Goal: Task Accomplishment & Management: Use online tool/utility

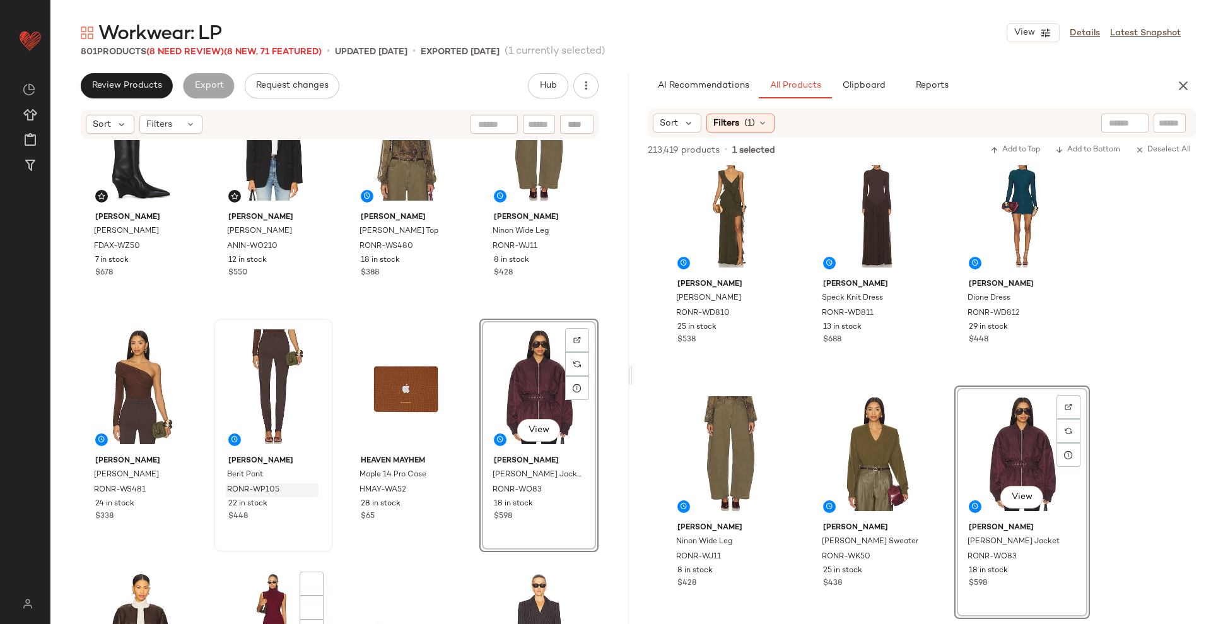
scroll to position [716, 0]
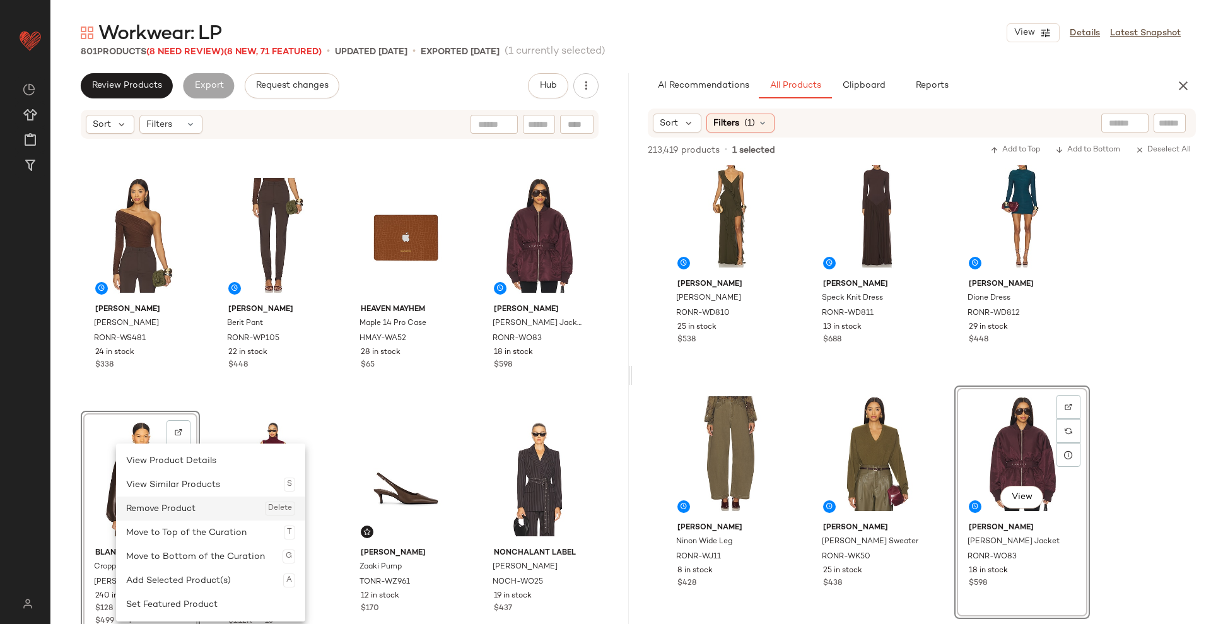
click at [163, 453] on div "Remove Product Delete" at bounding box center [210, 508] width 169 height 24
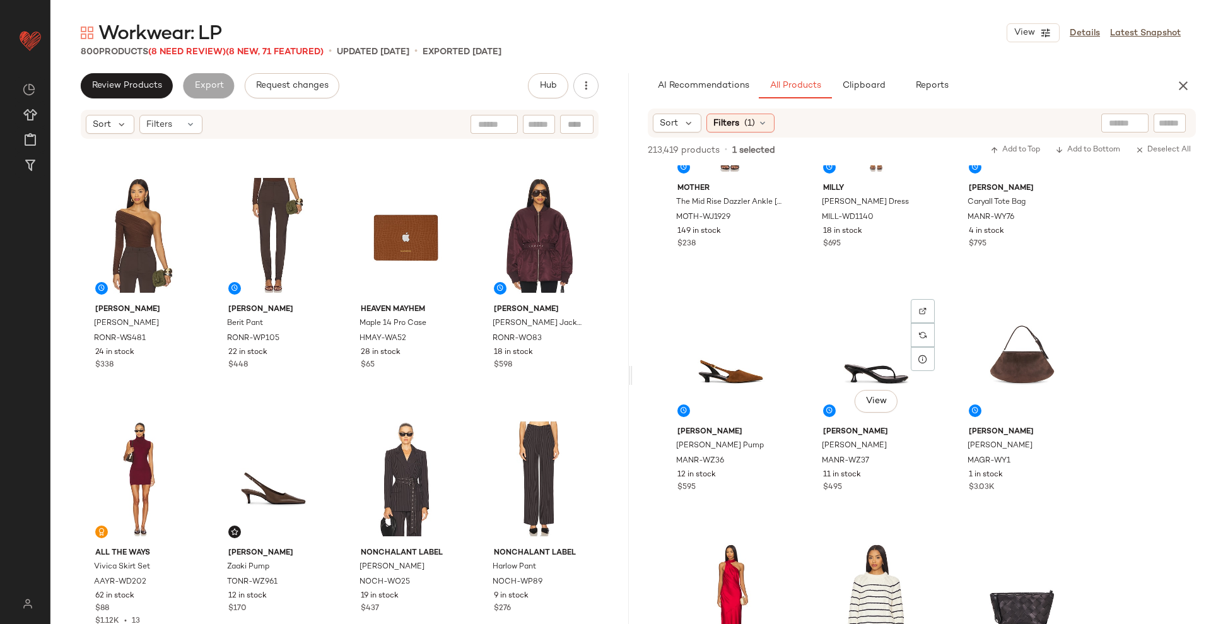
scroll to position [6694, 0]
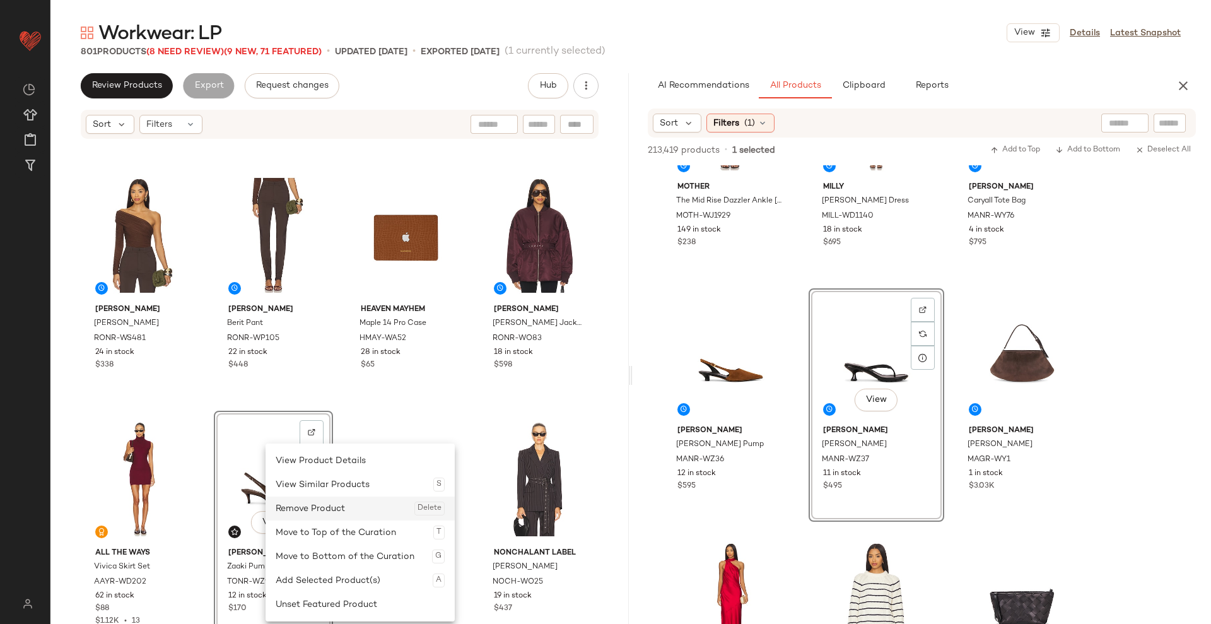
click at [307, 453] on div "Remove Product Delete" at bounding box center [360, 508] width 169 height 24
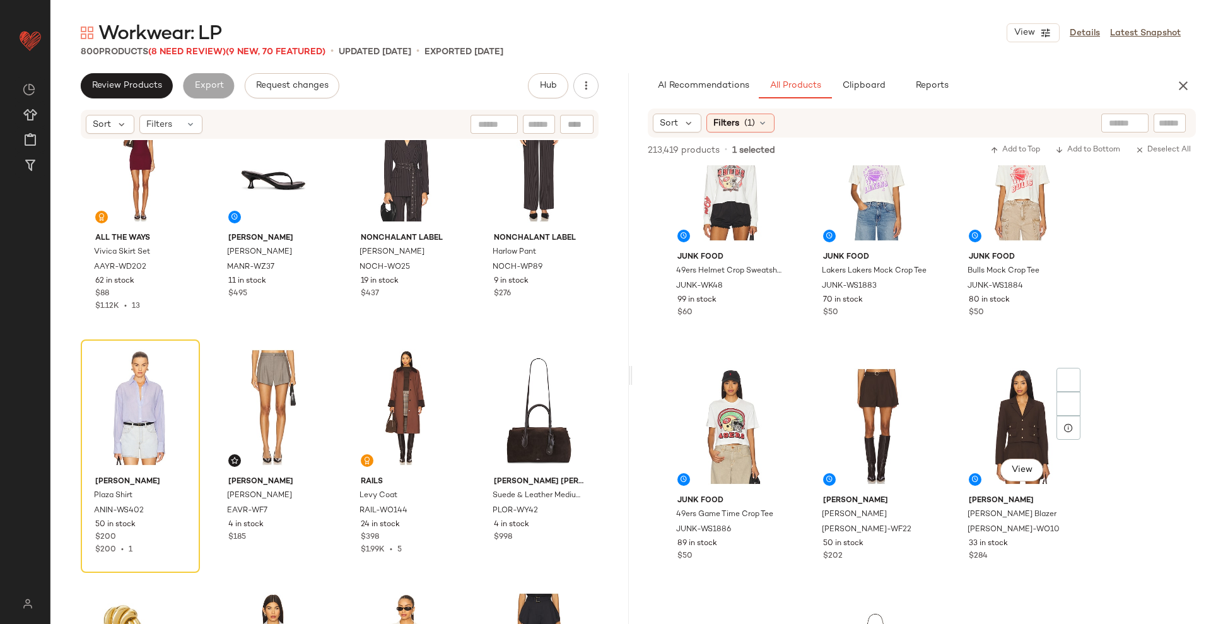
scroll to position [8098, 0]
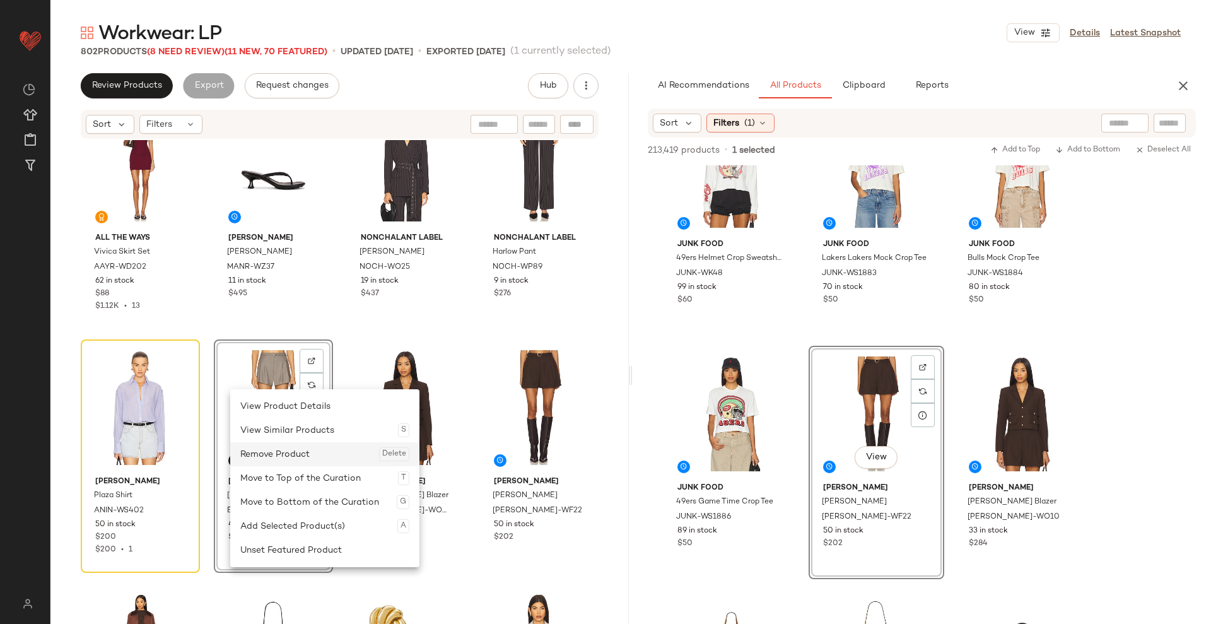
click at [276, 453] on div "Remove Product Delete" at bounding box center [324, 454] width 169 height 24
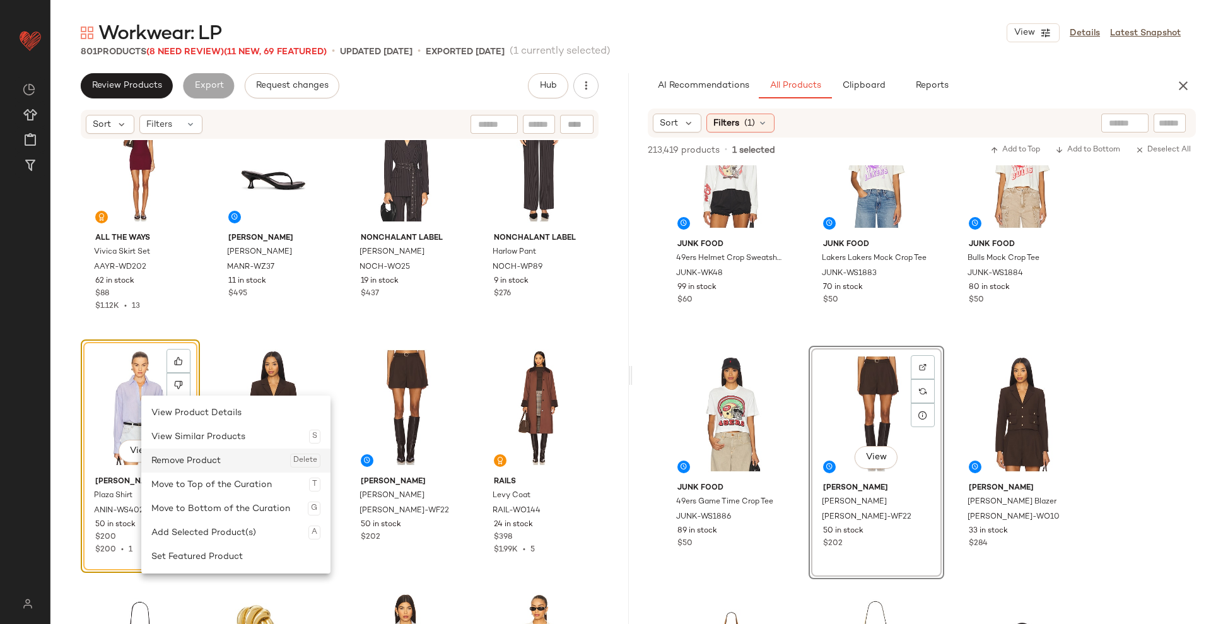
click at [187, 453] on div "Remove Product Delete" at bounding box center [235, 460] width 169 height 24
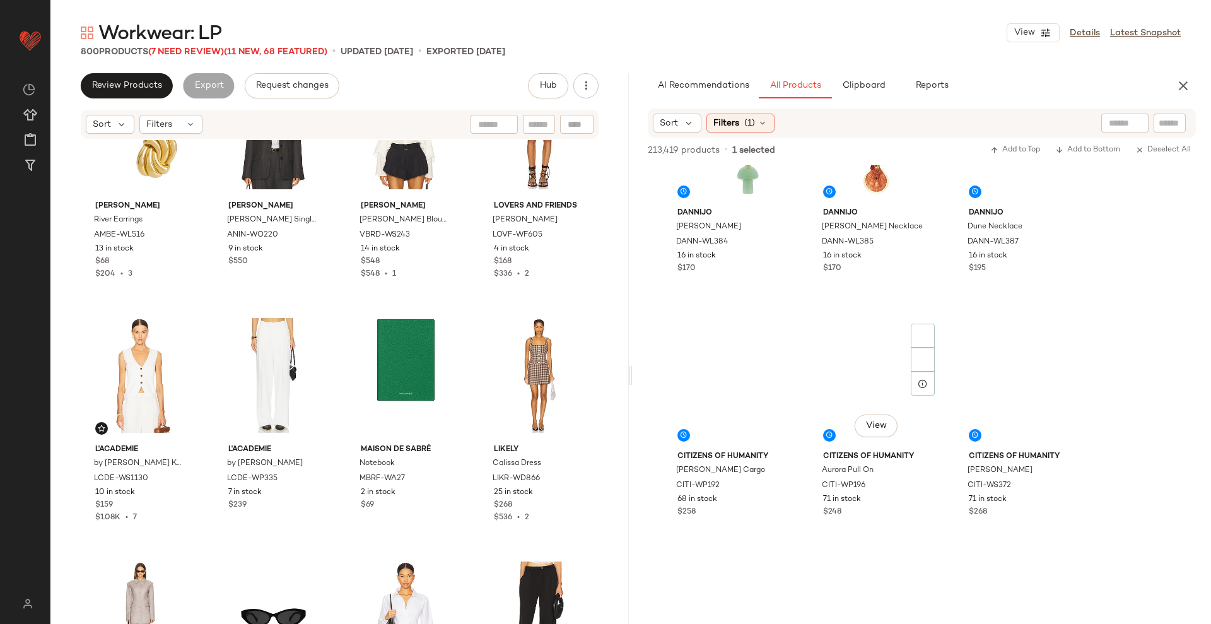
scroll to position [11053, 0]
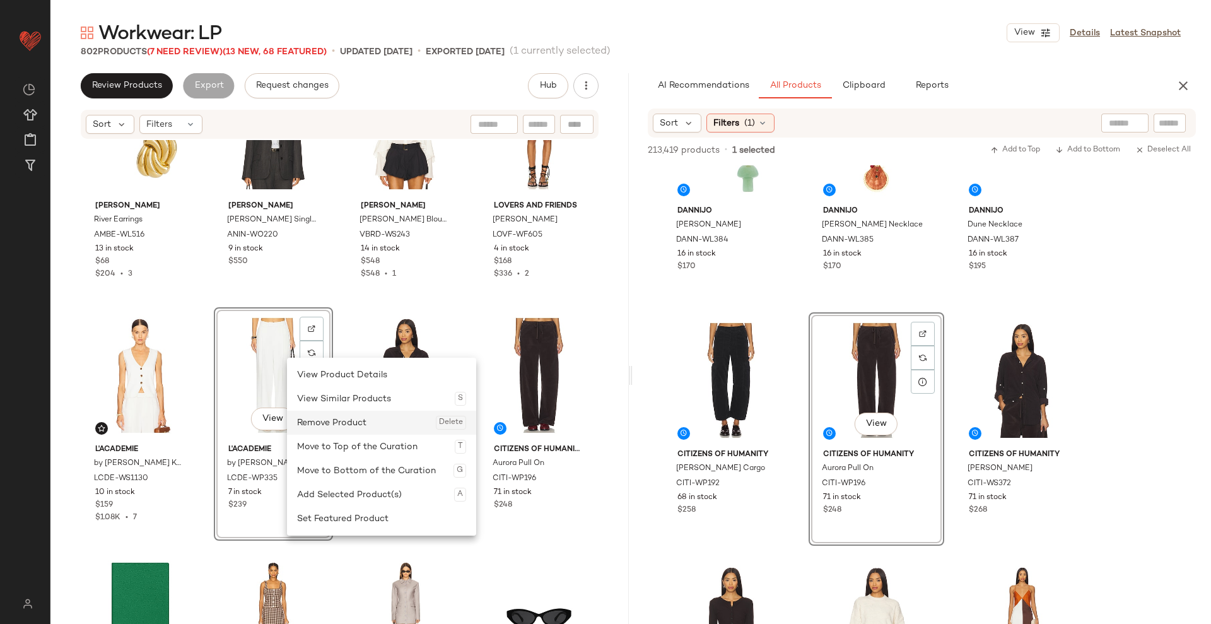
click at [346, 429] on div "Remove Product Delete" at bounding box center [381, 423] width 169 height 24
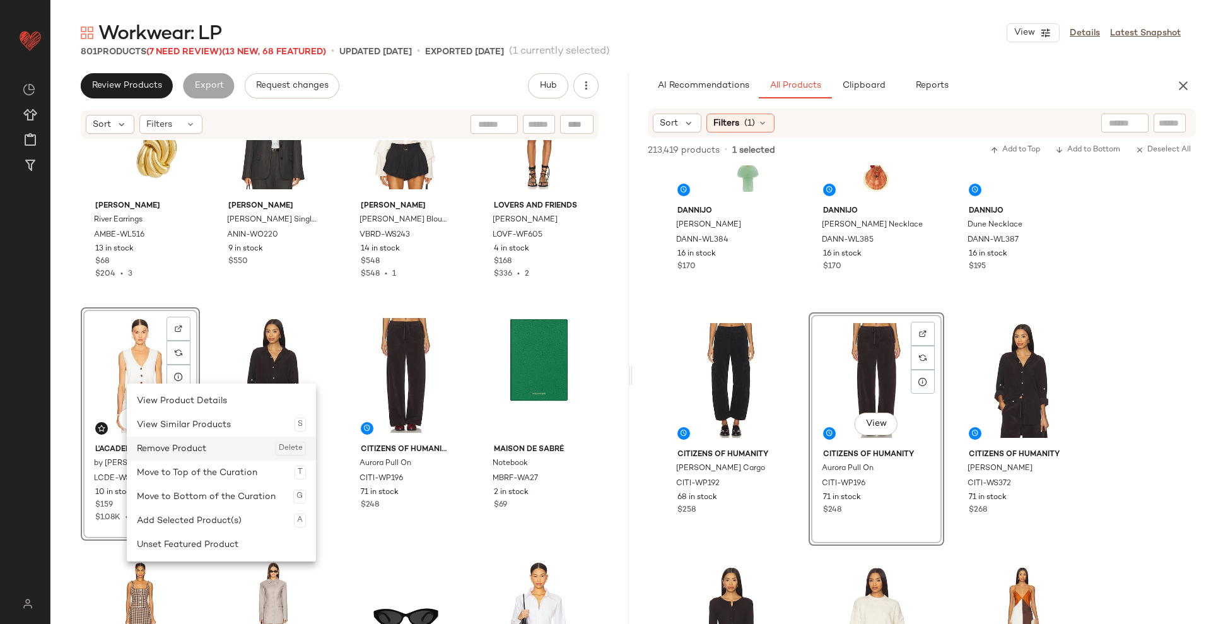
click at [193, 450] on div "Remove Product Delete" at bounding box center [221, 448] width 169 height 24
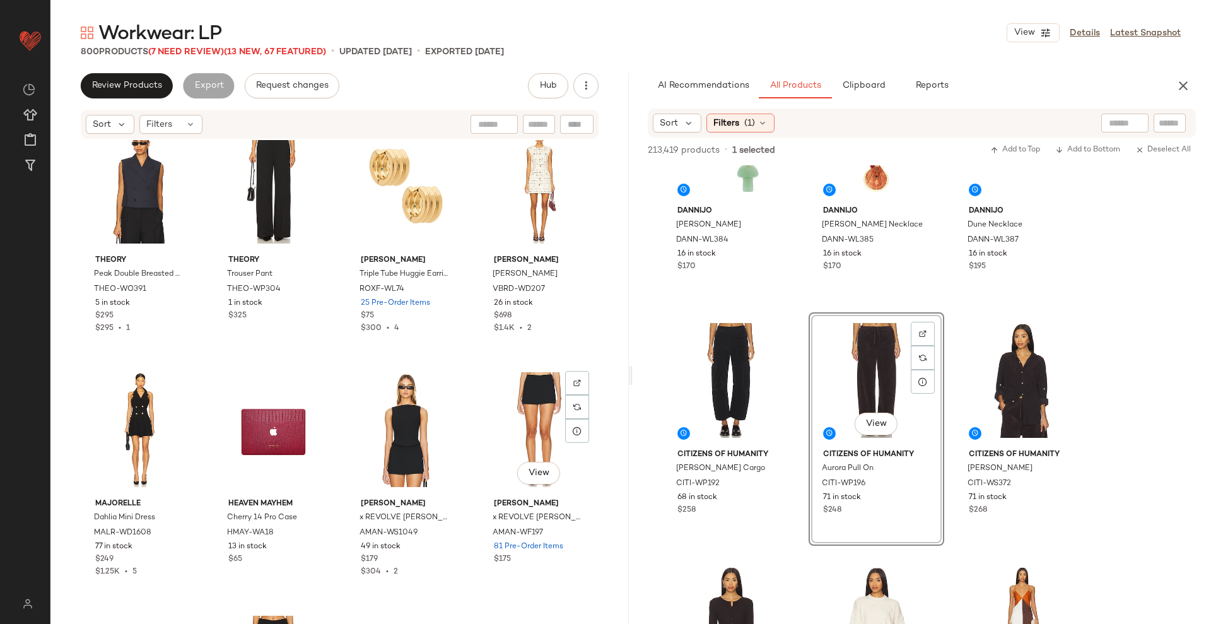
scroll to position [2714, 0]
click at [880, 91] on icon "button" at bounding box center [1183, 85] width 15 height 15
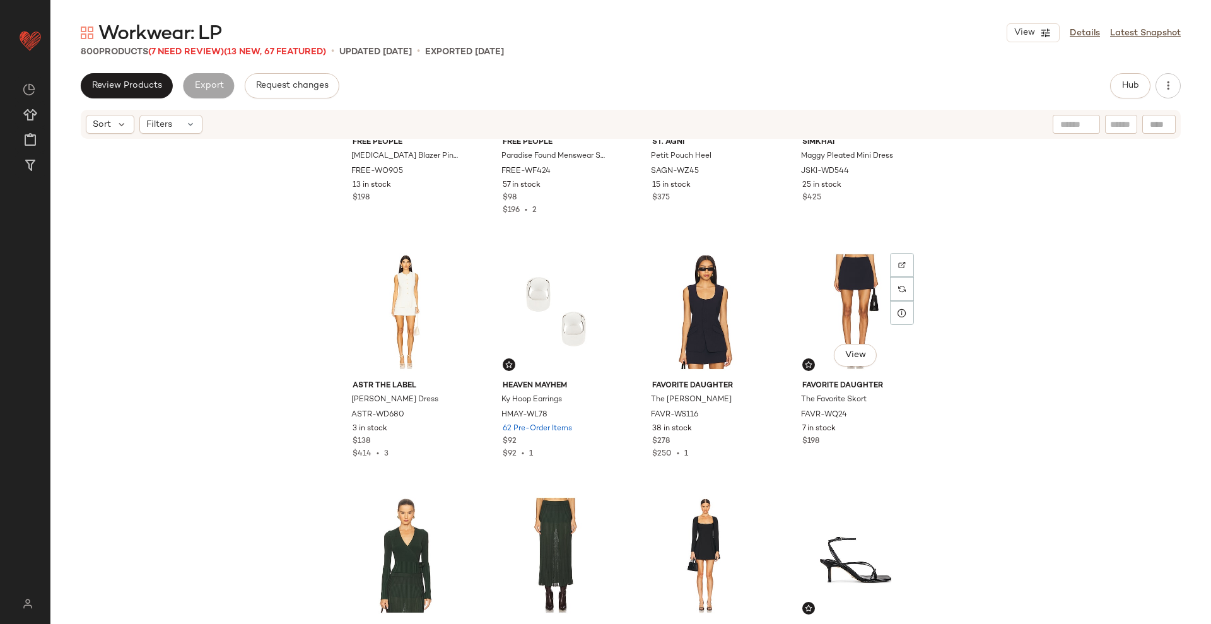
scroll to position [3867, 0]
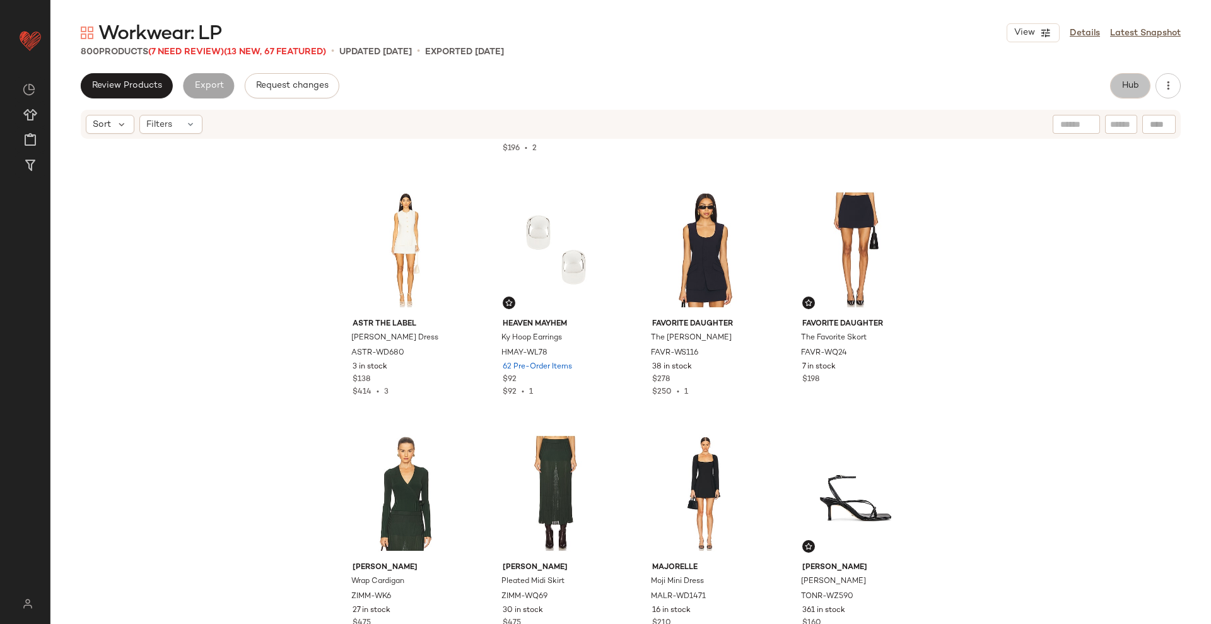
click at [880, 74] on button "Hub" at bounding box center [1130, 85] width 40 height 25
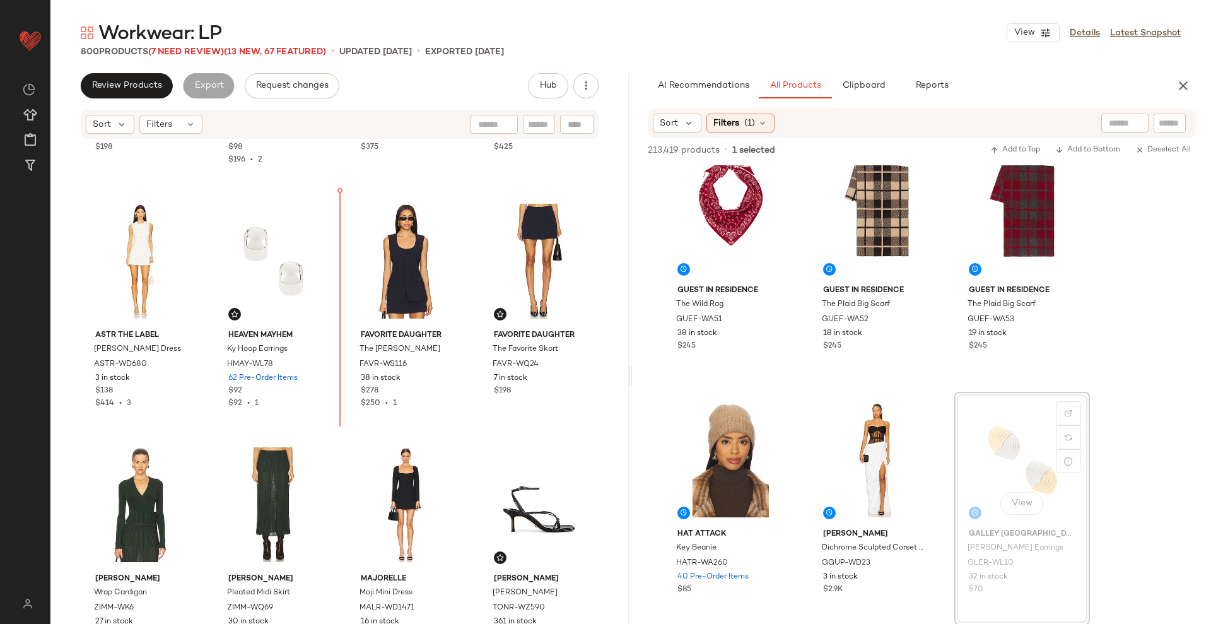
scroll to position [3840, 0]
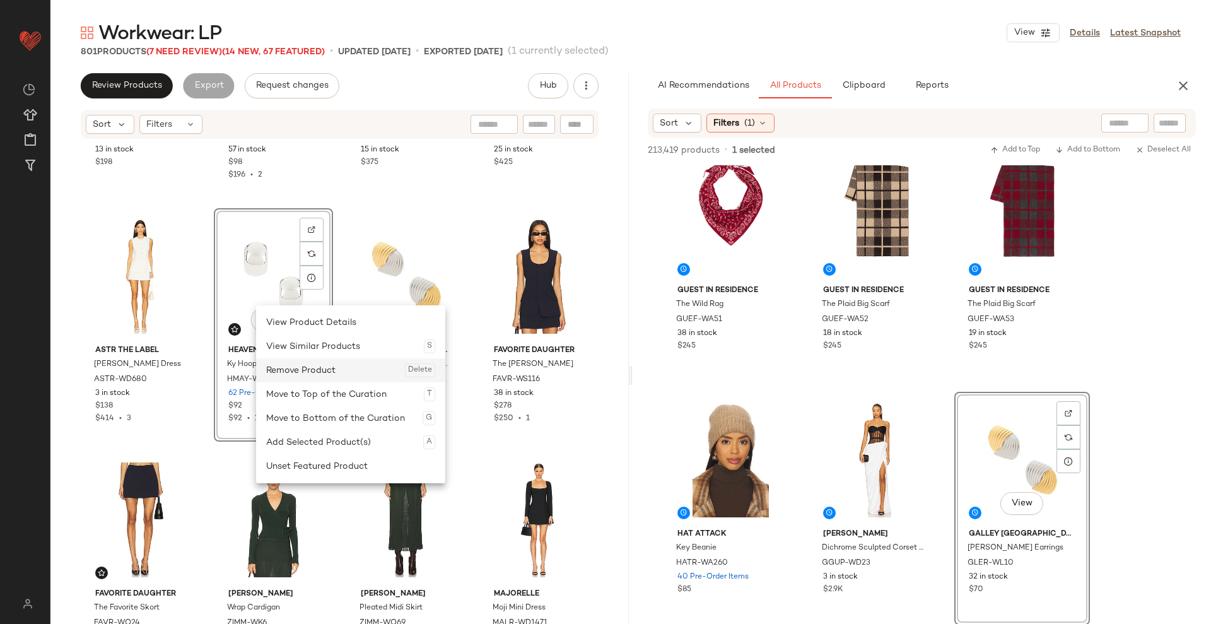
click at [307, 368] on div "Remove Product Delete" at bounding box center [350, 370] width 169 height 24
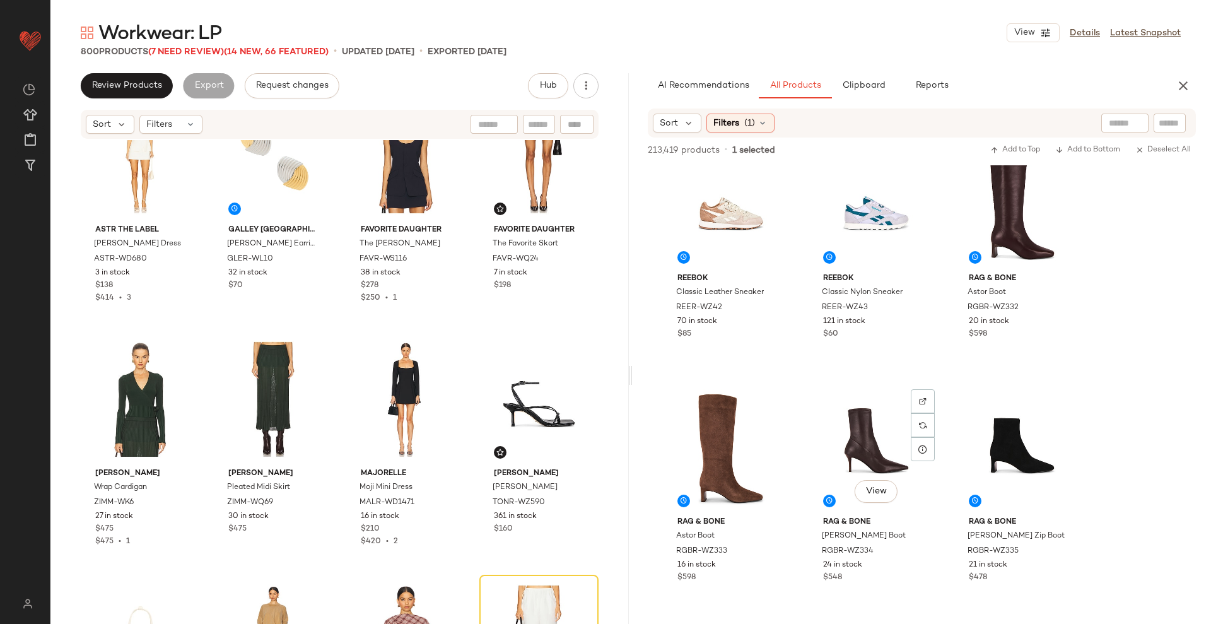
scroll to position [4411, 0]
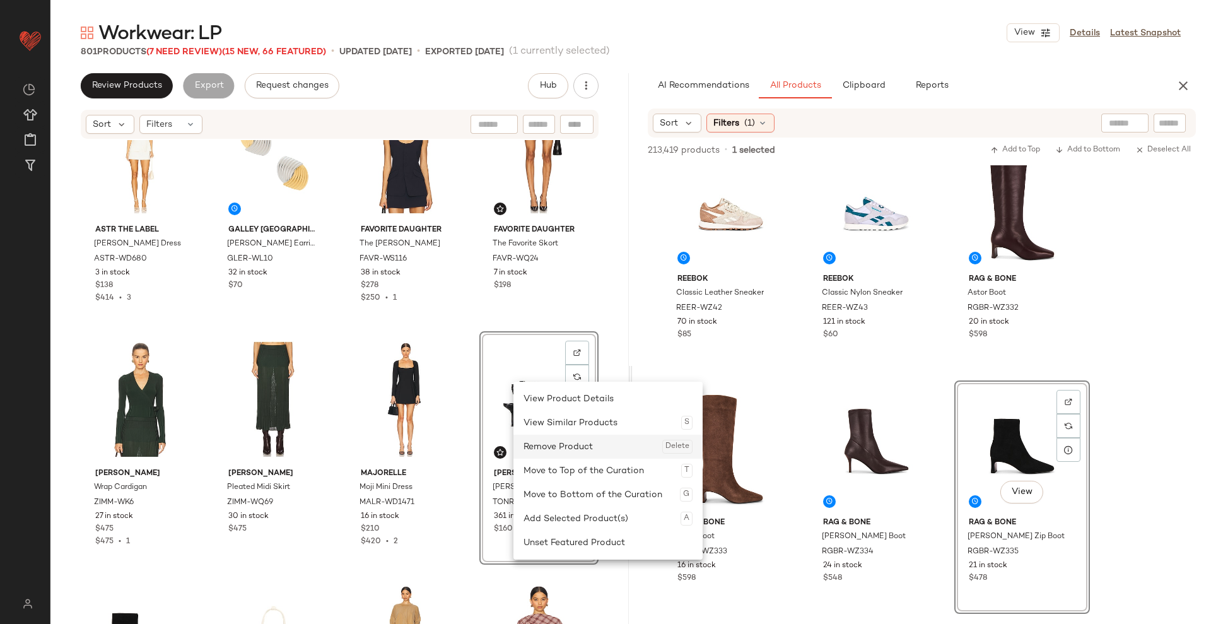
click at [542, 447] on div "Remove Product Delete" at bounding box center [608, 447] width 169 height 24
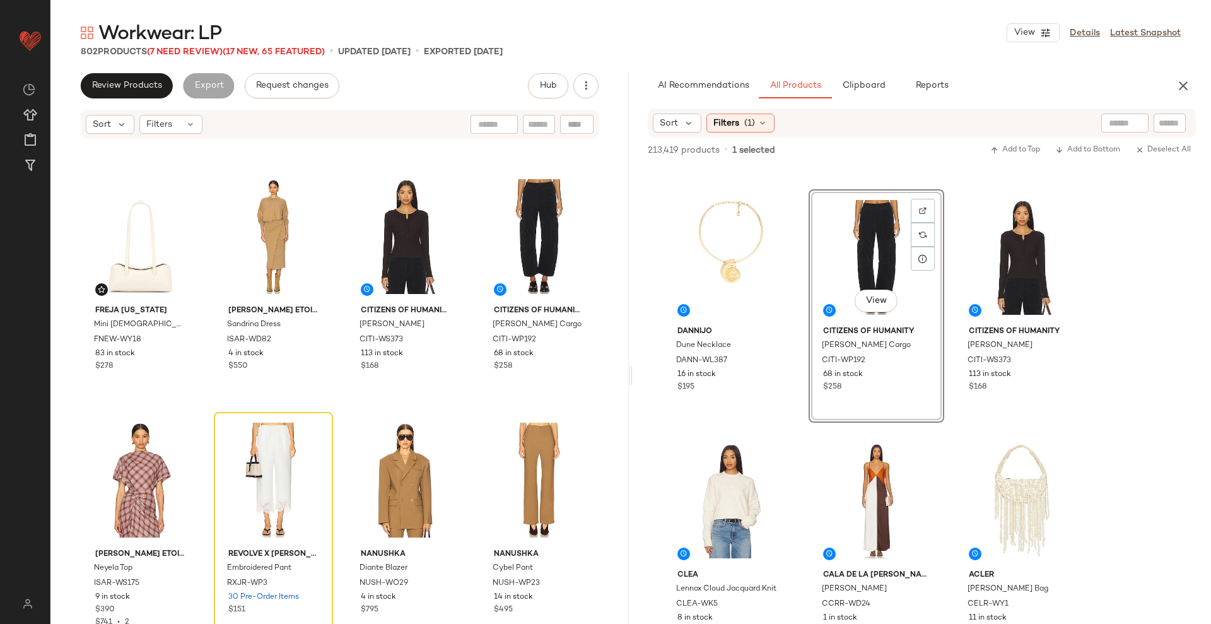
scroll to position [4368, 0]
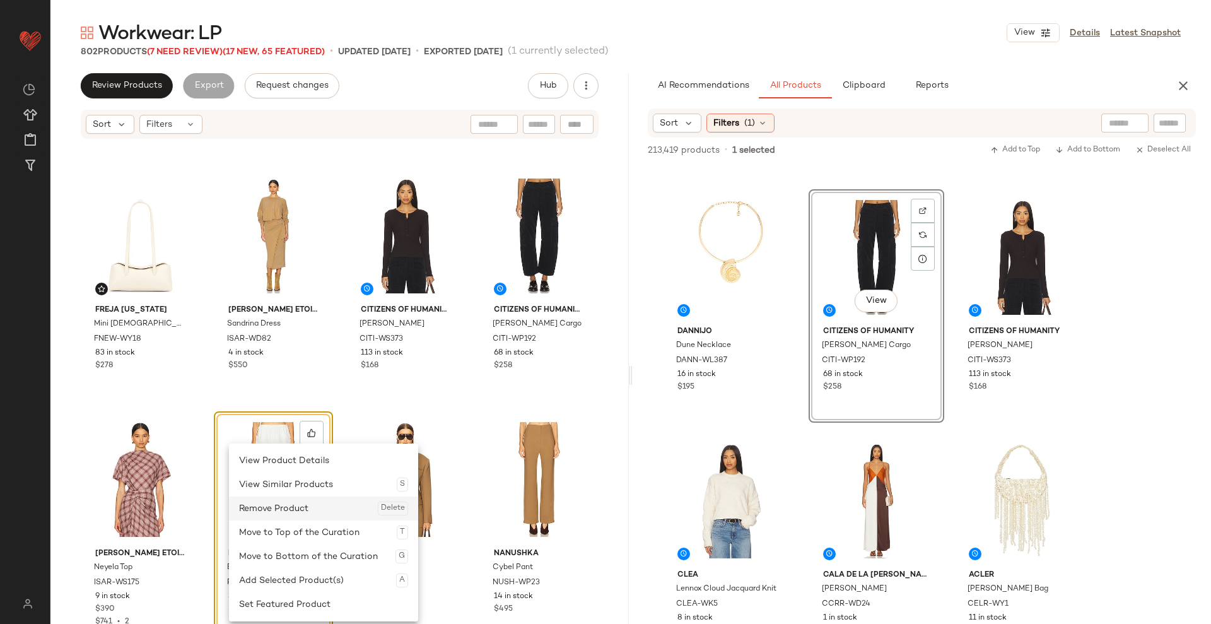
click at [283, 453] on div "Remove Product Delete" at bounding box center [323, 508] width 169 height 24
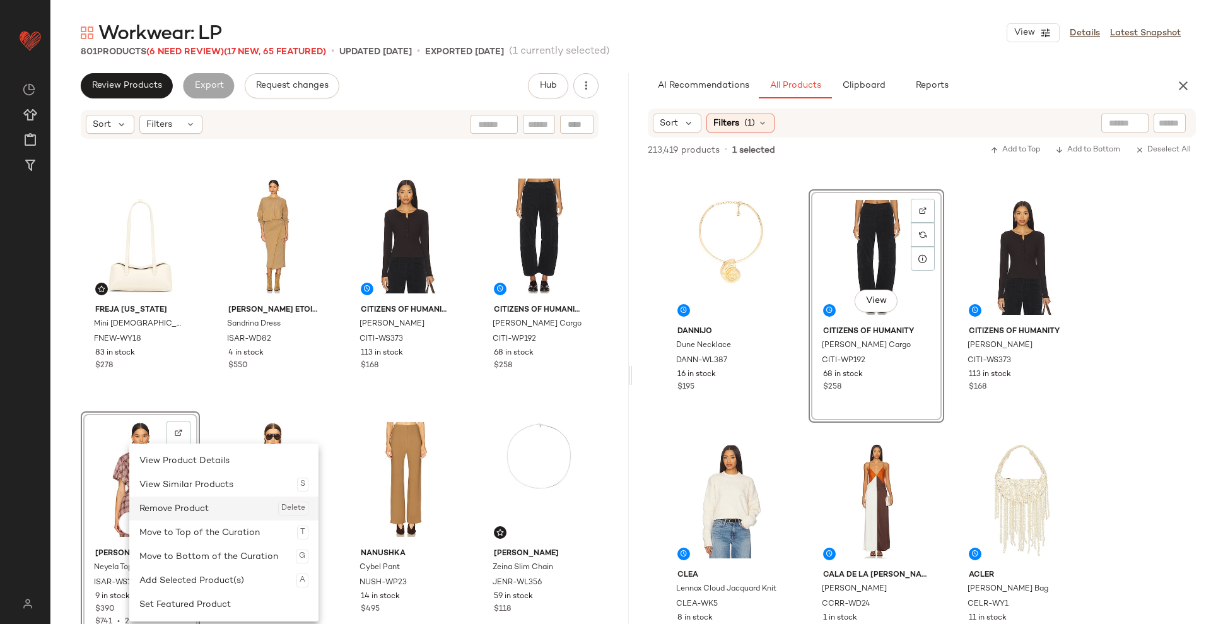
click at [169, 453] on div "Remove Product Delete" at bounding box center [223, 508] width 169 height 24
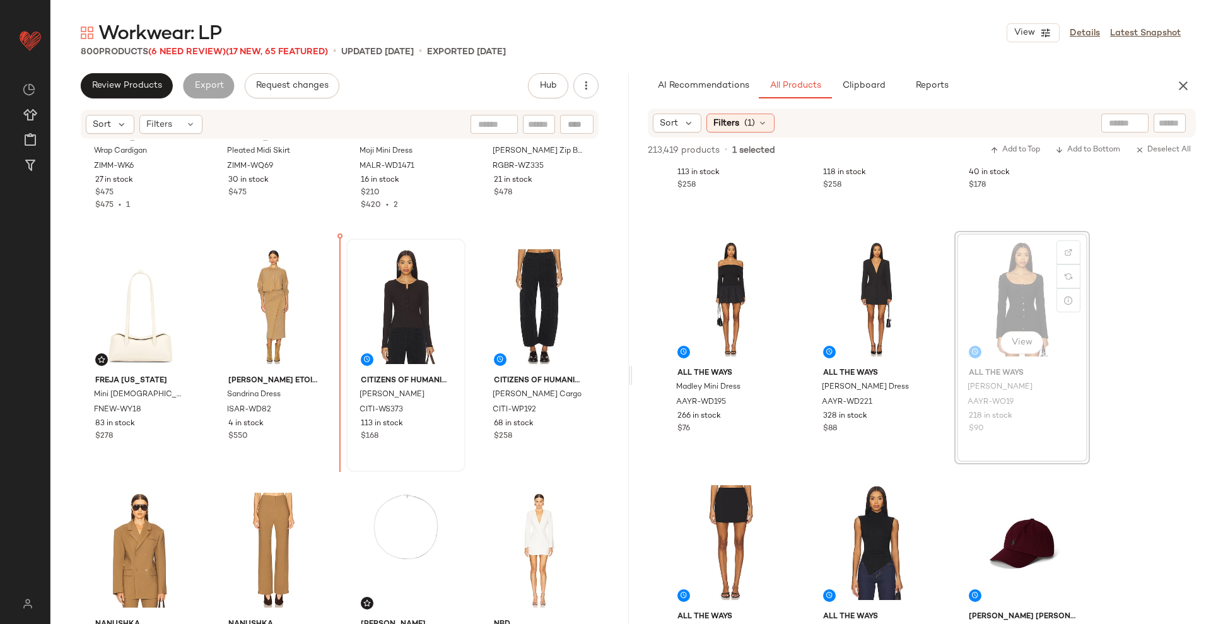
scroll to position [4286, 0]
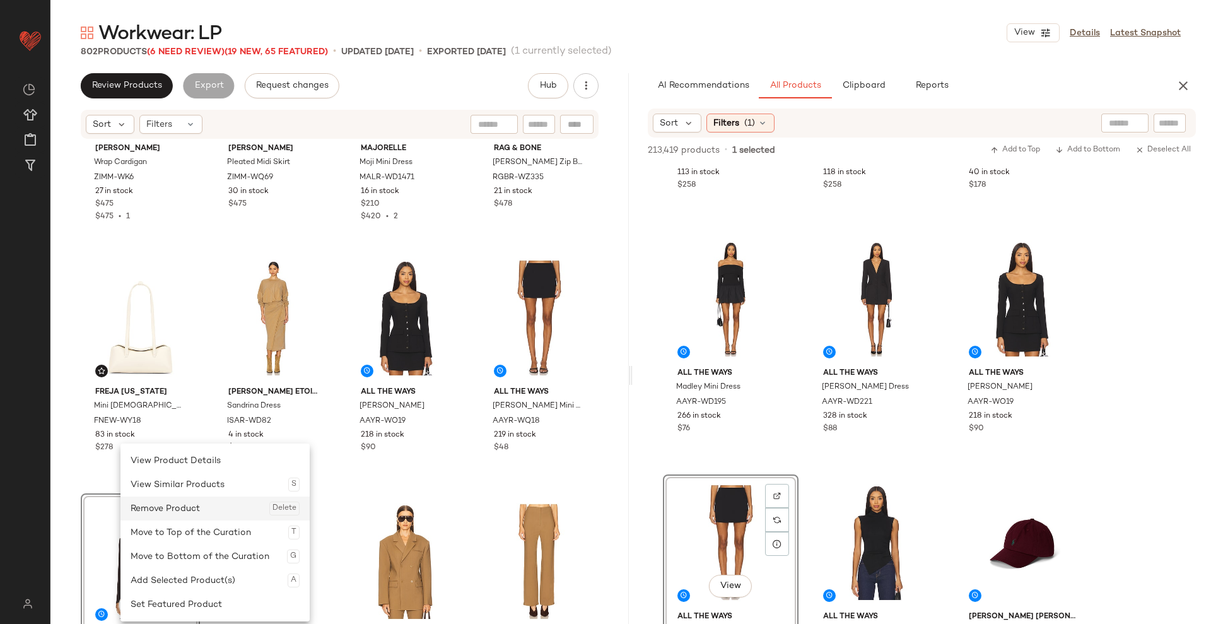
click at [173, 453] on div "Remove Product Delete" at bounding box center [215, 508] width 169 height 24
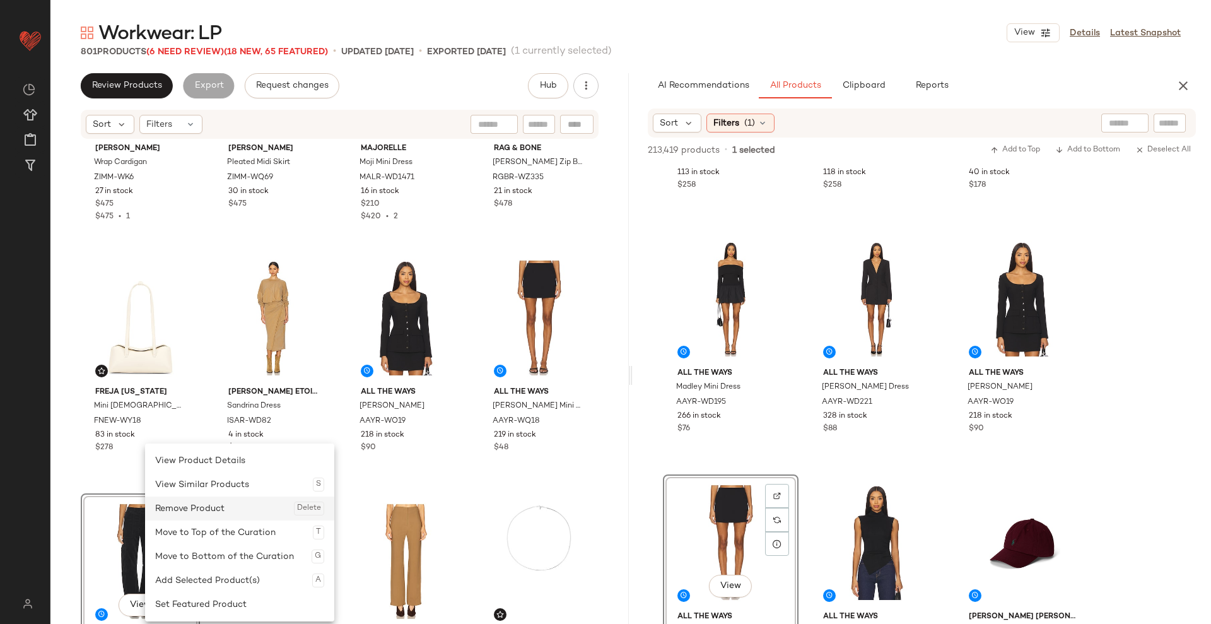
click at [185, 453] on div "Remove Product Delete" at bounding box center [239, 508] width 169 height 24
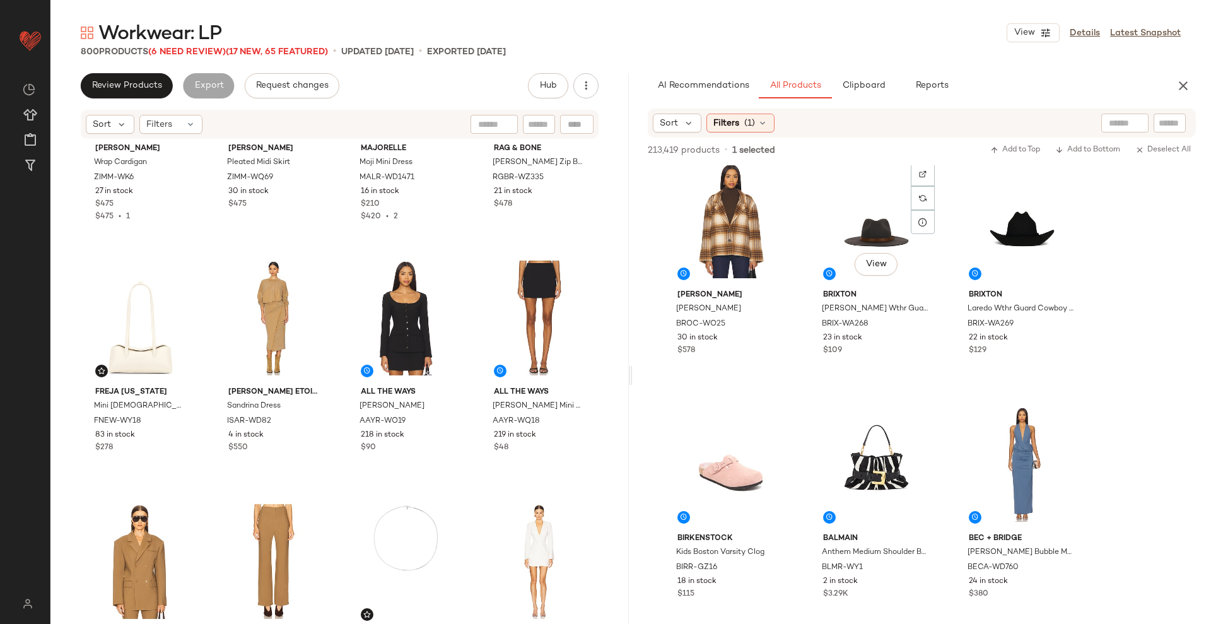
scroll to position [11015, 0]
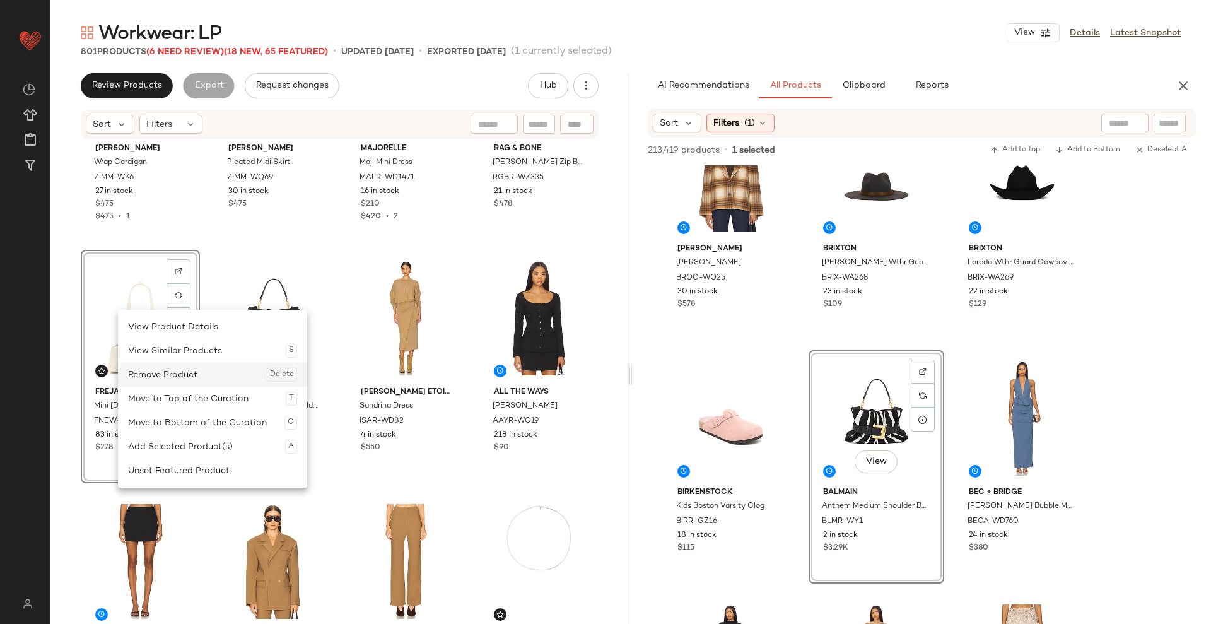
click at [161, 368] on div "Remove Product Delete" at bounding box center [212, 375] width 169 height 24
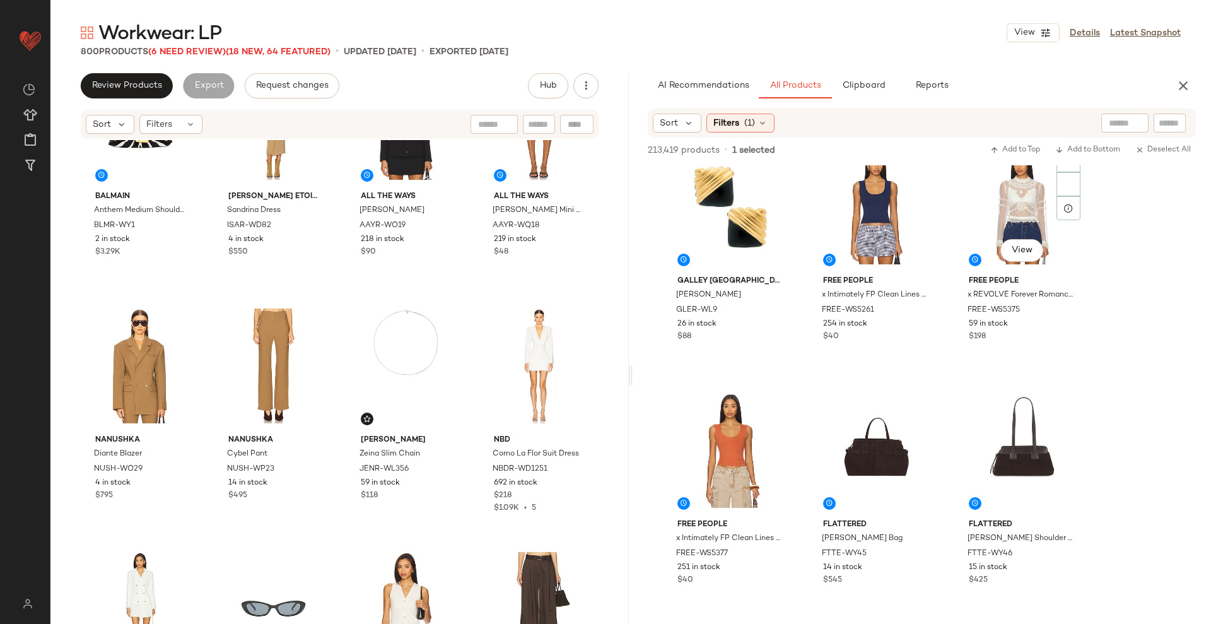
scroll to position [8685, 0]
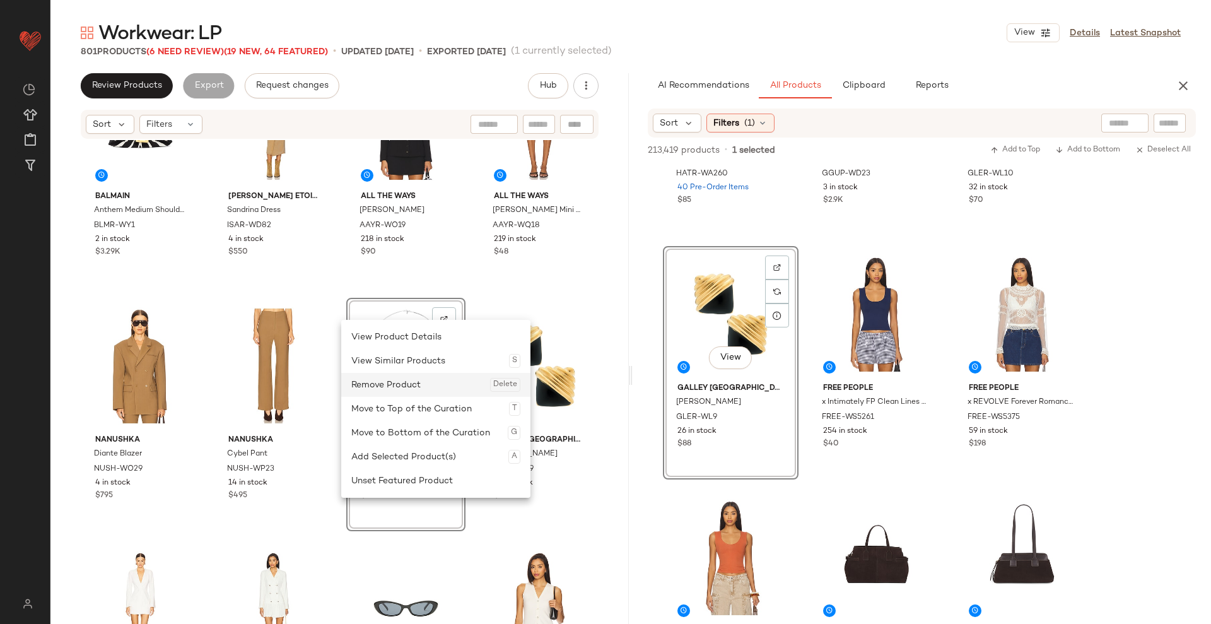
click at [397, 387] on div "Remove Product Delete" at bounding box center [435, 385] width 169 height 24
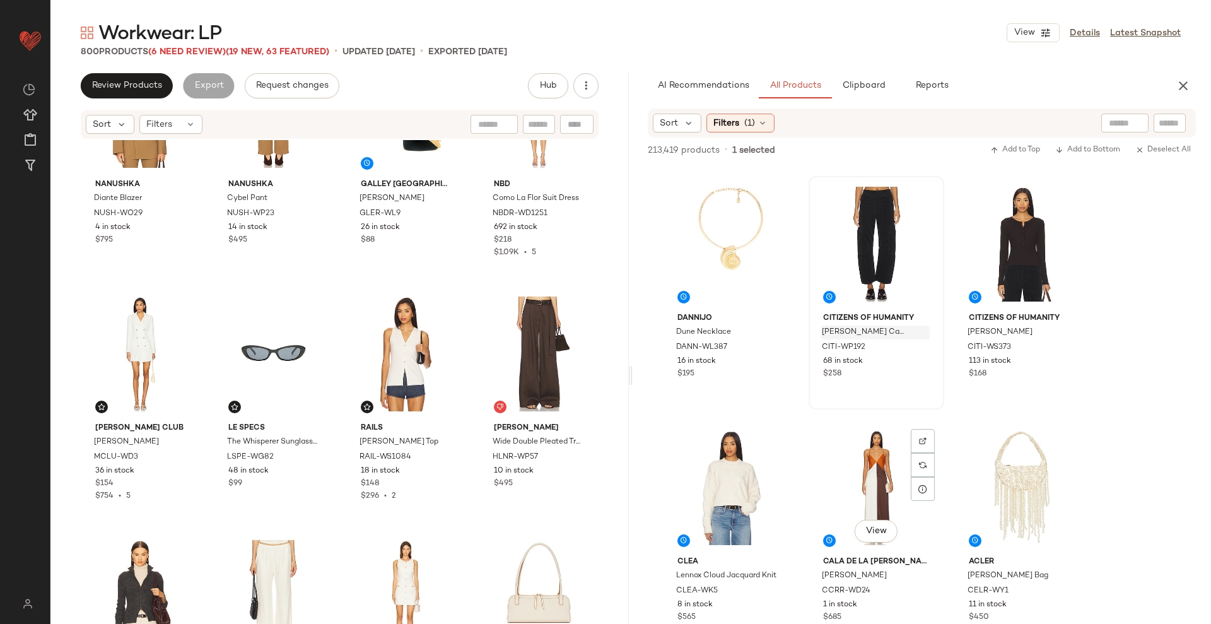
scroll to position [10215, 0]
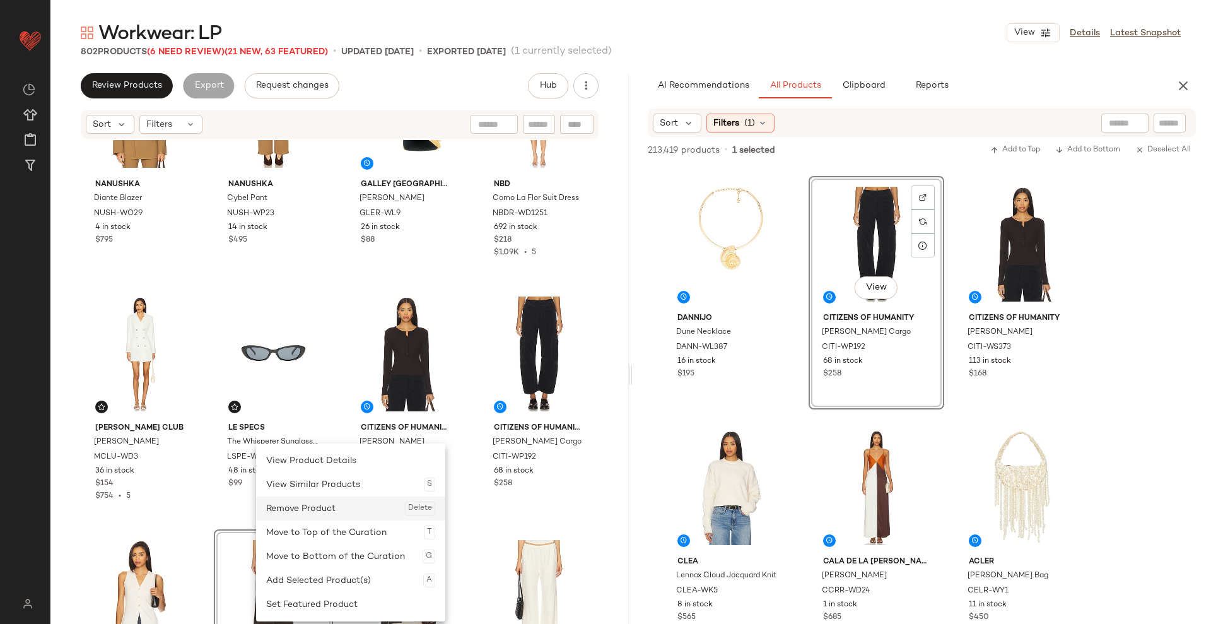
click at [290, 453] on div "Remove Product Delete" at bounding box center [350, 508] width 169 height 24
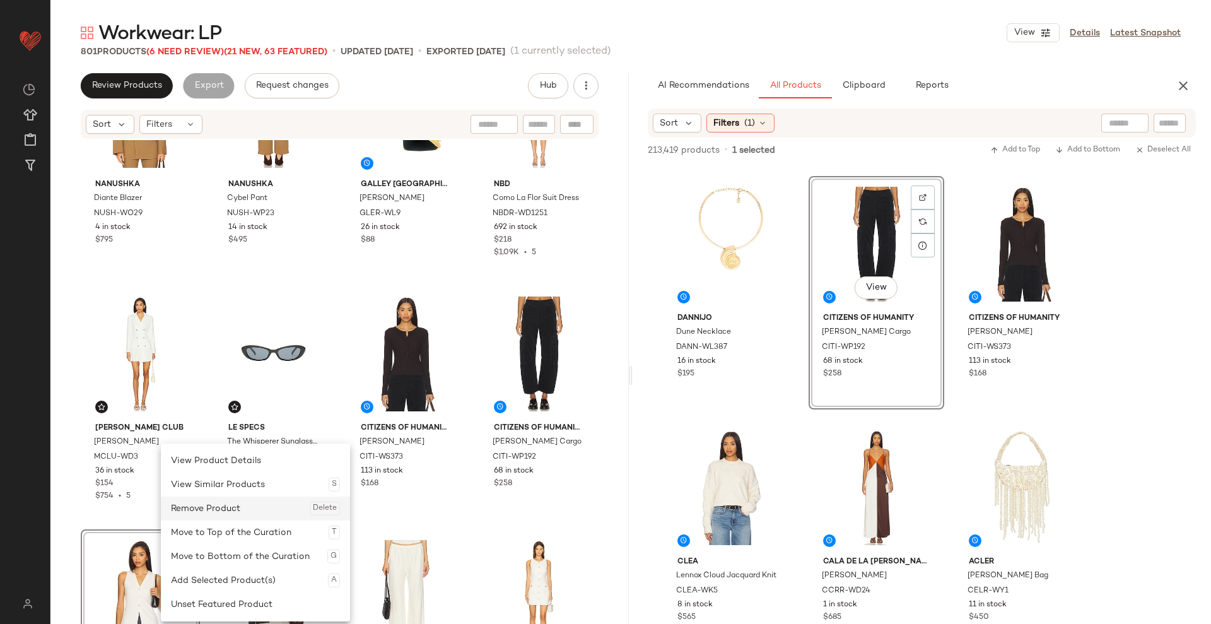
click at [207, 453] on div "Remove Product Delete" at bounding box center [255, 508] width 169 height 24
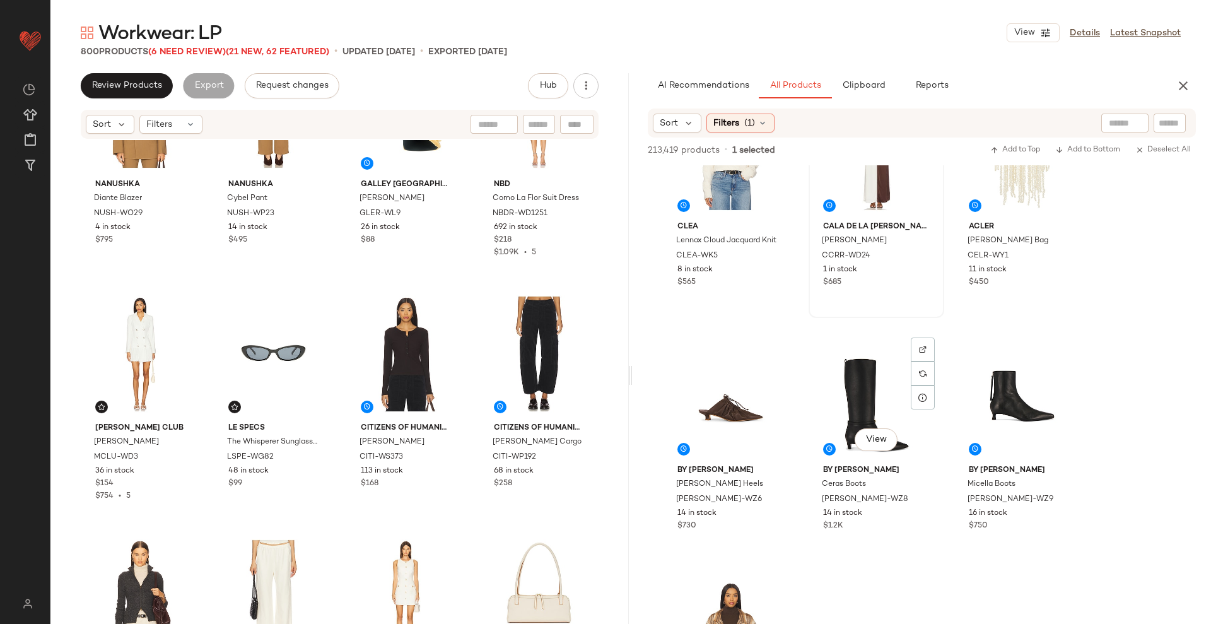
scroll to position [10550, 0]
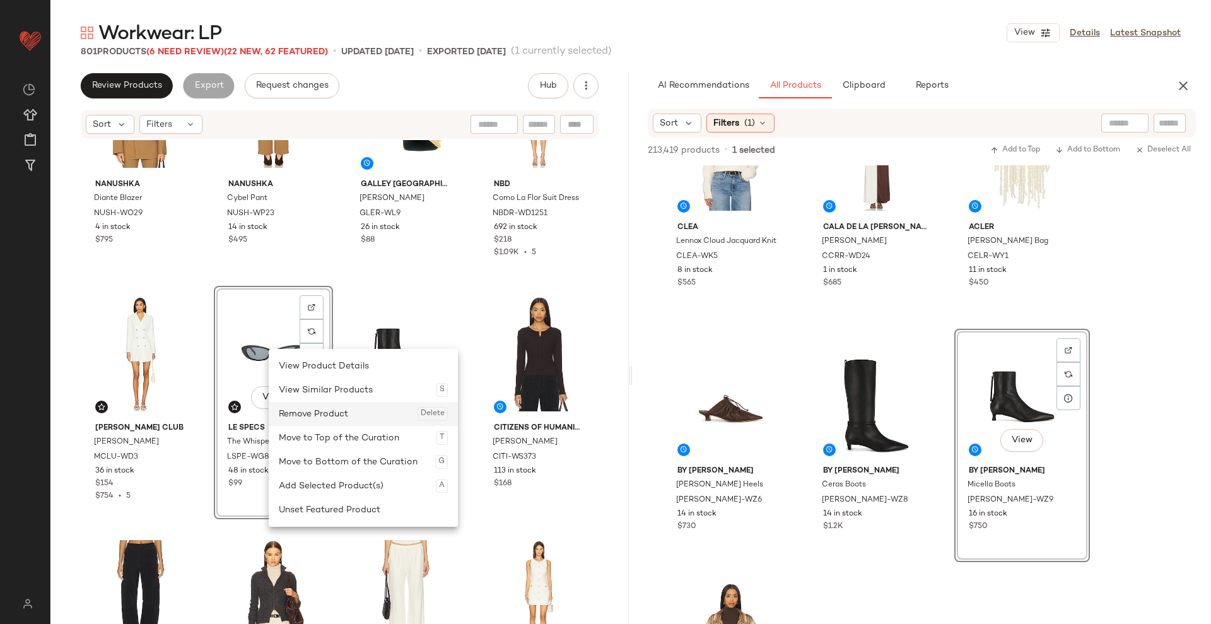
click at [307, 410] on div "Remove Product Delete" at bounding box center [363, 414] width 169 height 24
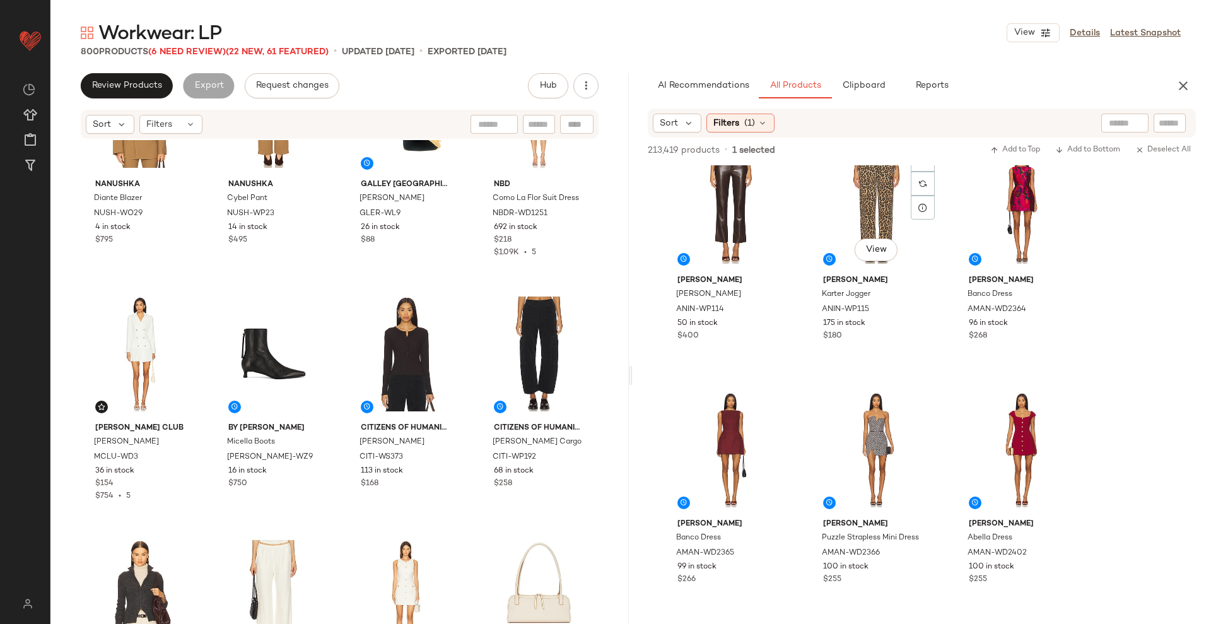
scroll to position [12593, 0]
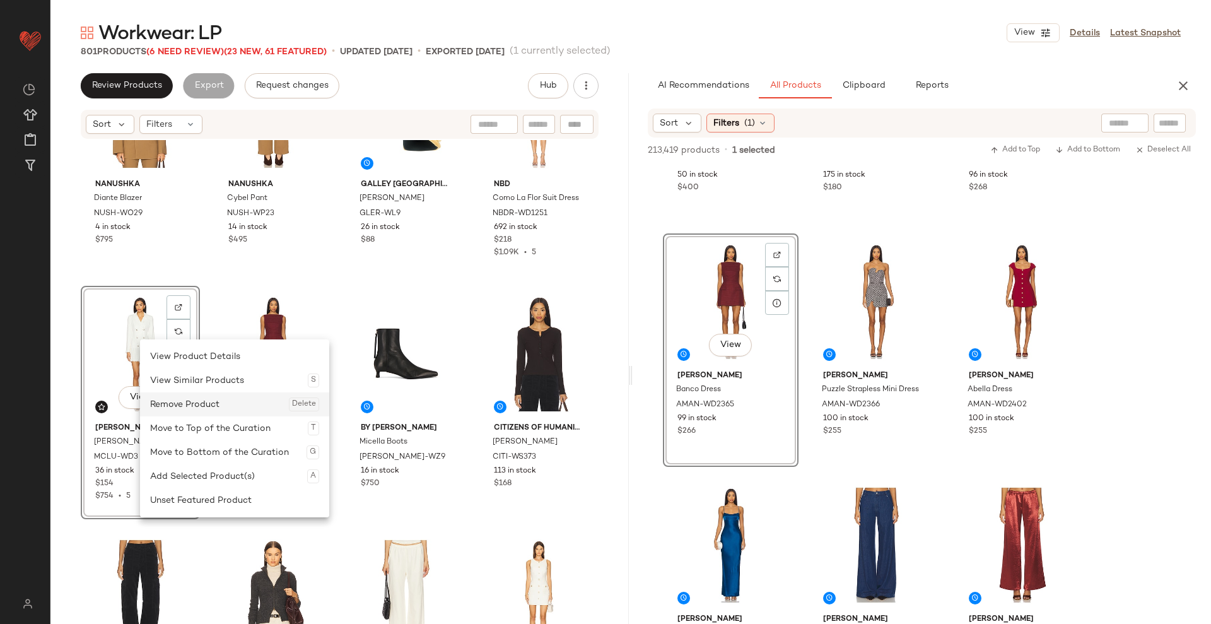
click at [187, 398] on div "Remove Product Delete" at bounding box center [234, 404] width 169 height 24
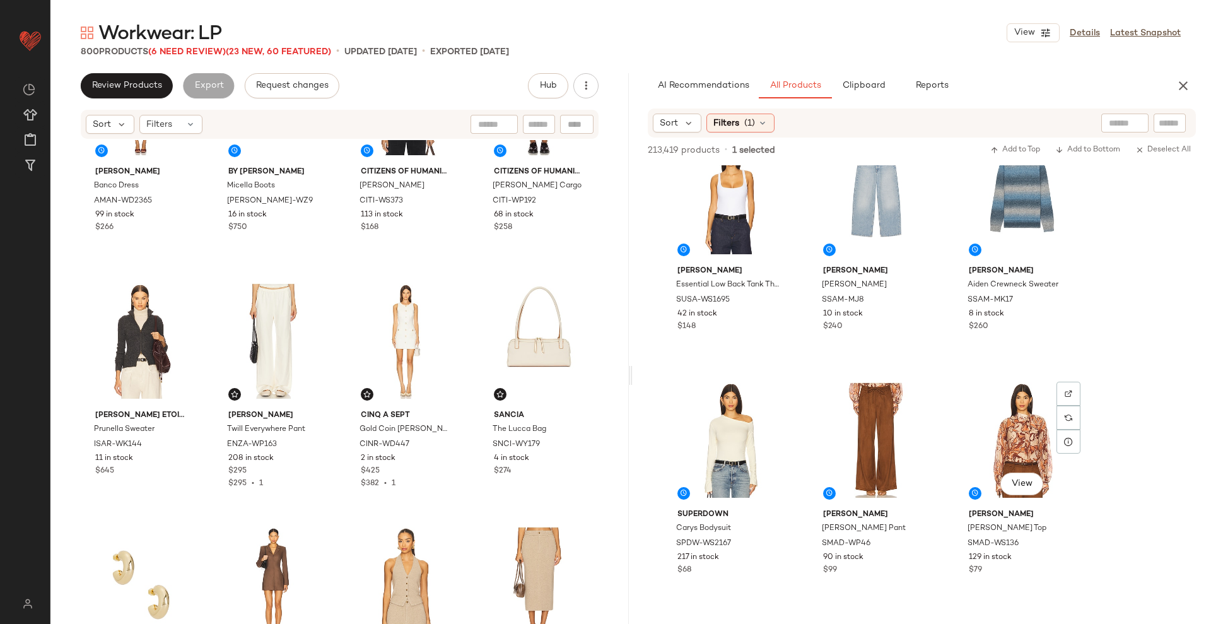
scroll to position [21950, 0]
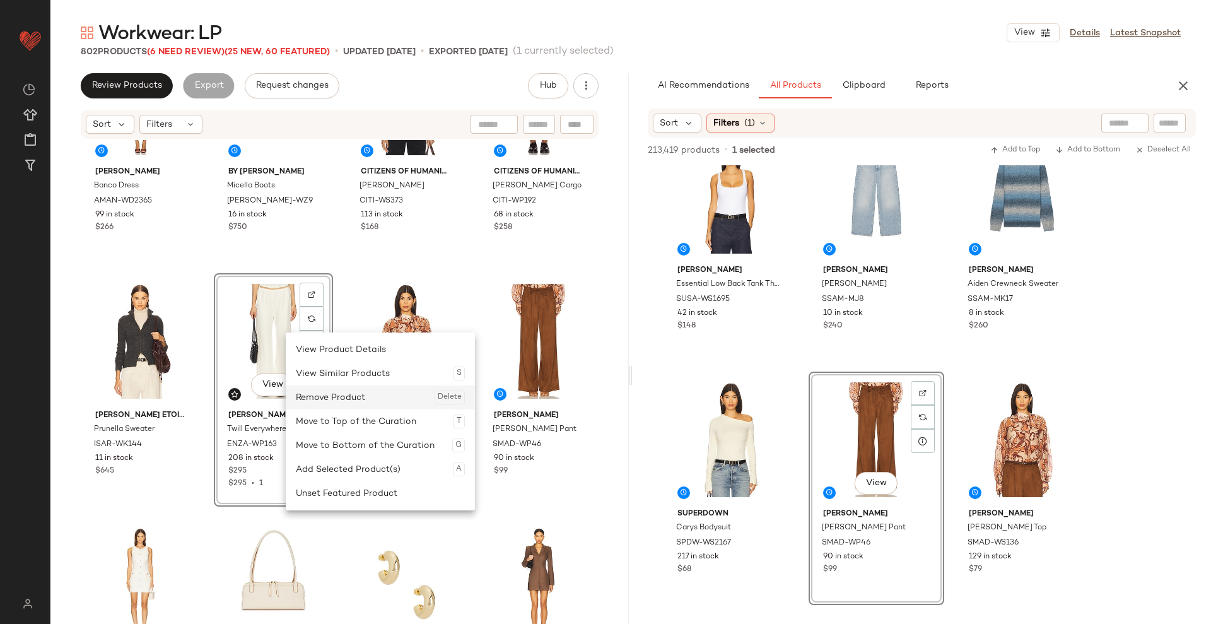
click at [315, 390] on div "Remove Product Delete" at bounding box center [380, 397] width 169 height 24
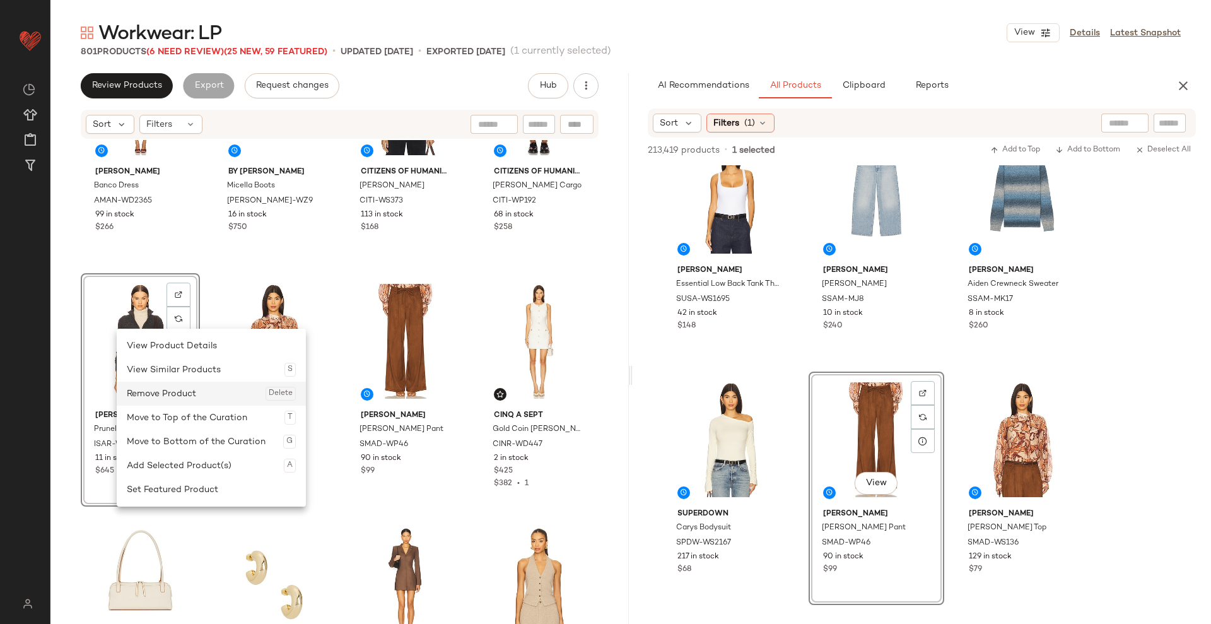
click at [175, 395] on div "Remove Product Delete" at bounding box center [211, 394] width 169 height 24
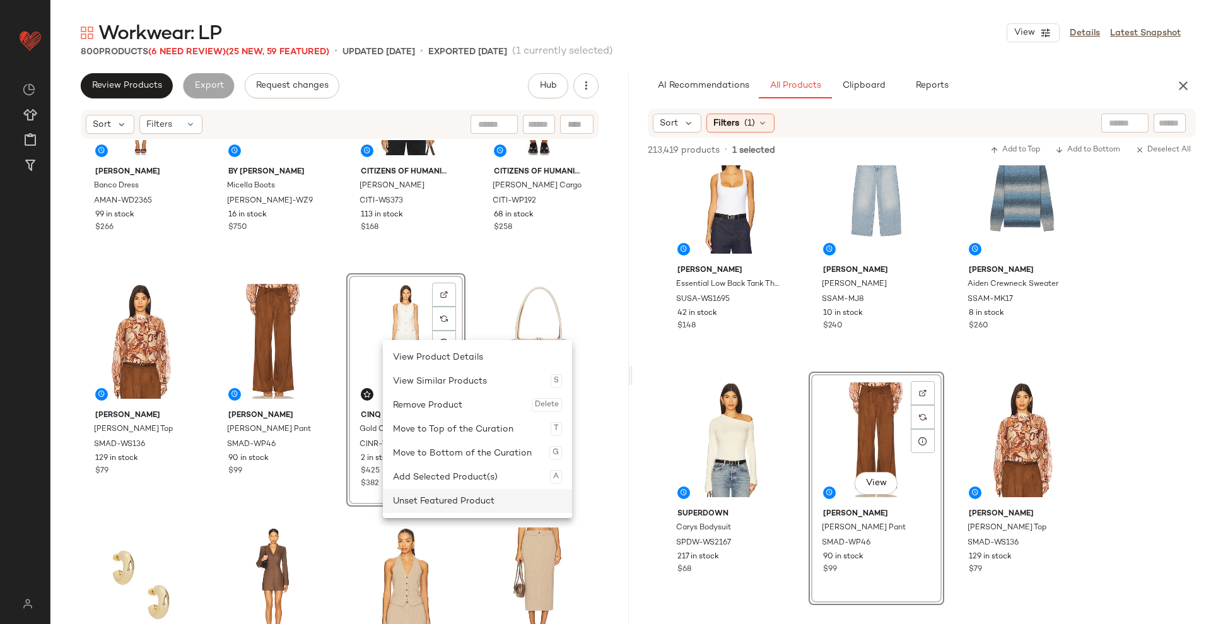
click at [440, 453] on div "Unset Featured Product" at bounding box center [477, 501] width 169 height 24
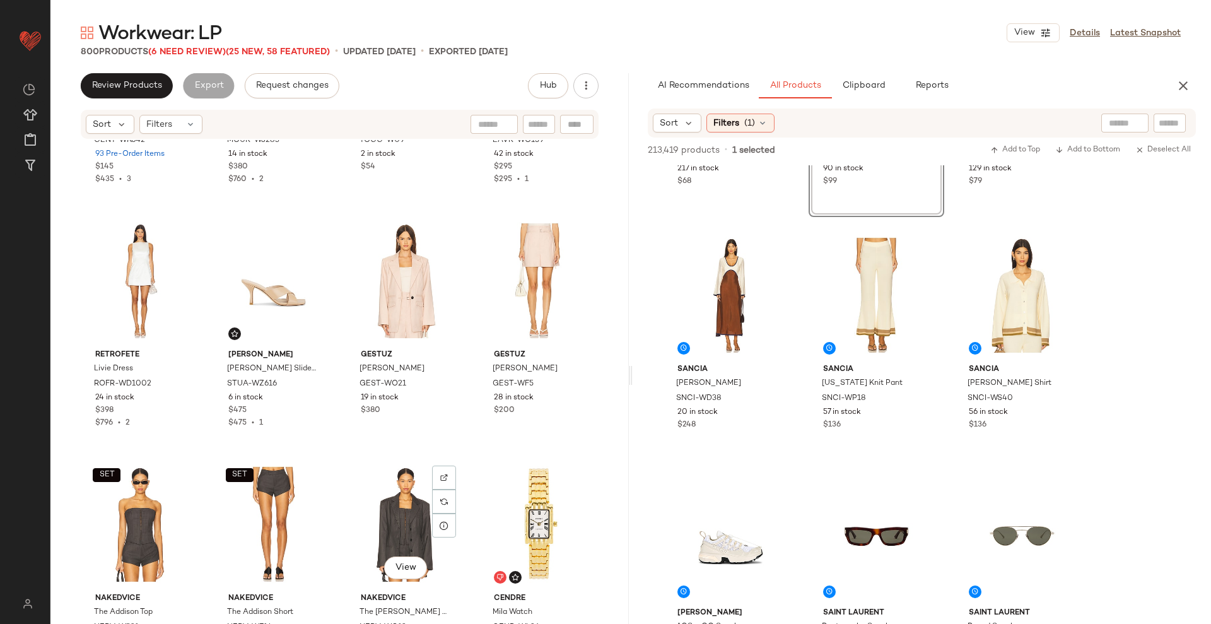
scroll to position [5853, 0]
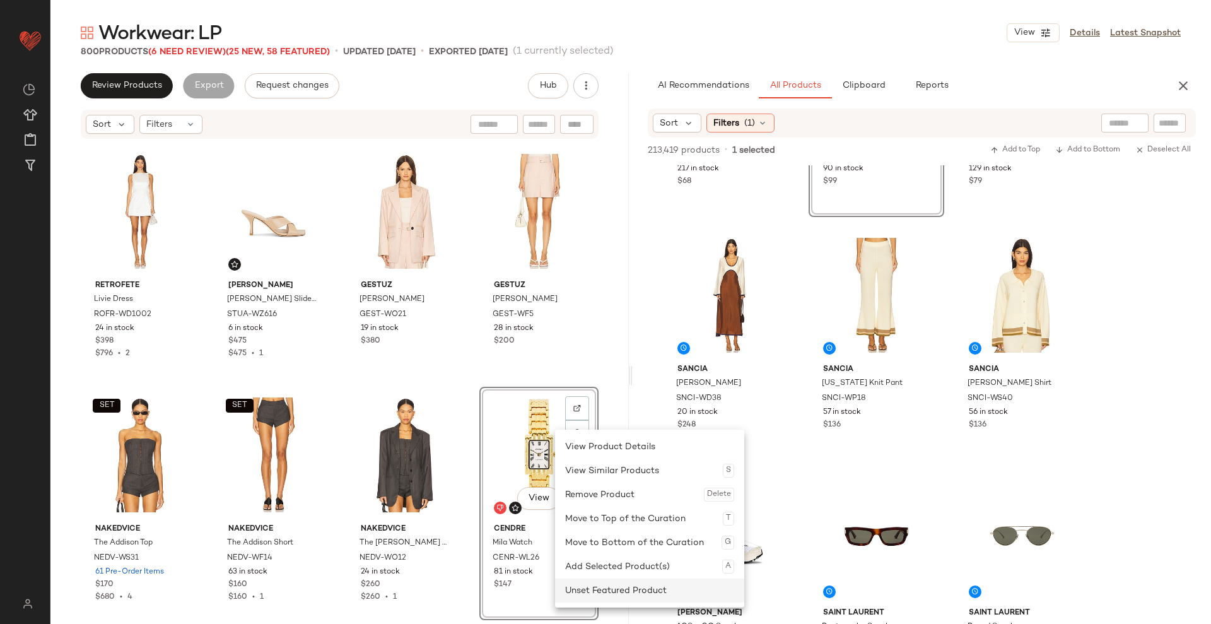
click at [604, 453] on div "Unset Featured Product" at bounding box center [649, 590] width 169 height 24
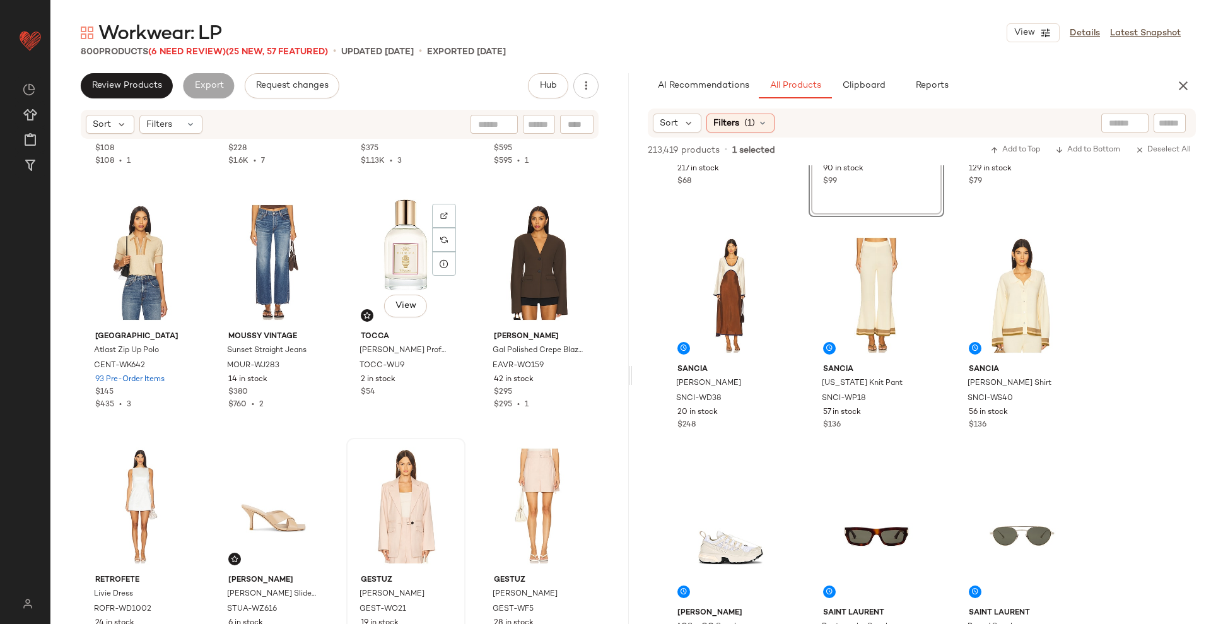
scroll to position [5594, 0]
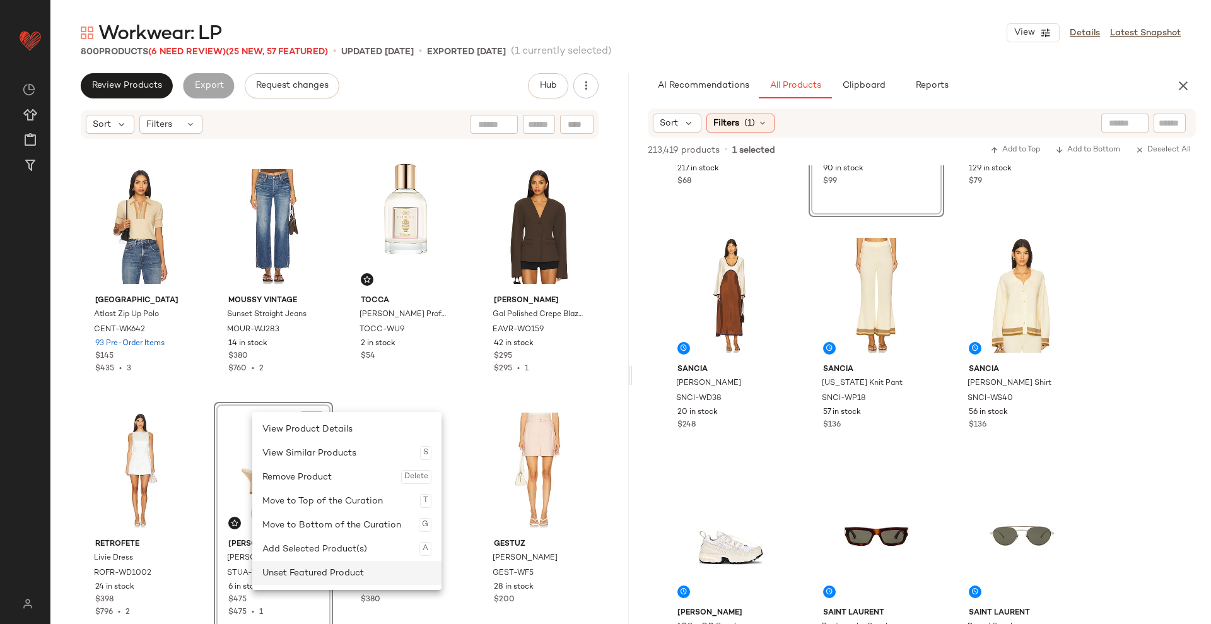
click at [310, 453] on div "Unset Featured Product" at bounding box center [346, 573] width 169 height 24
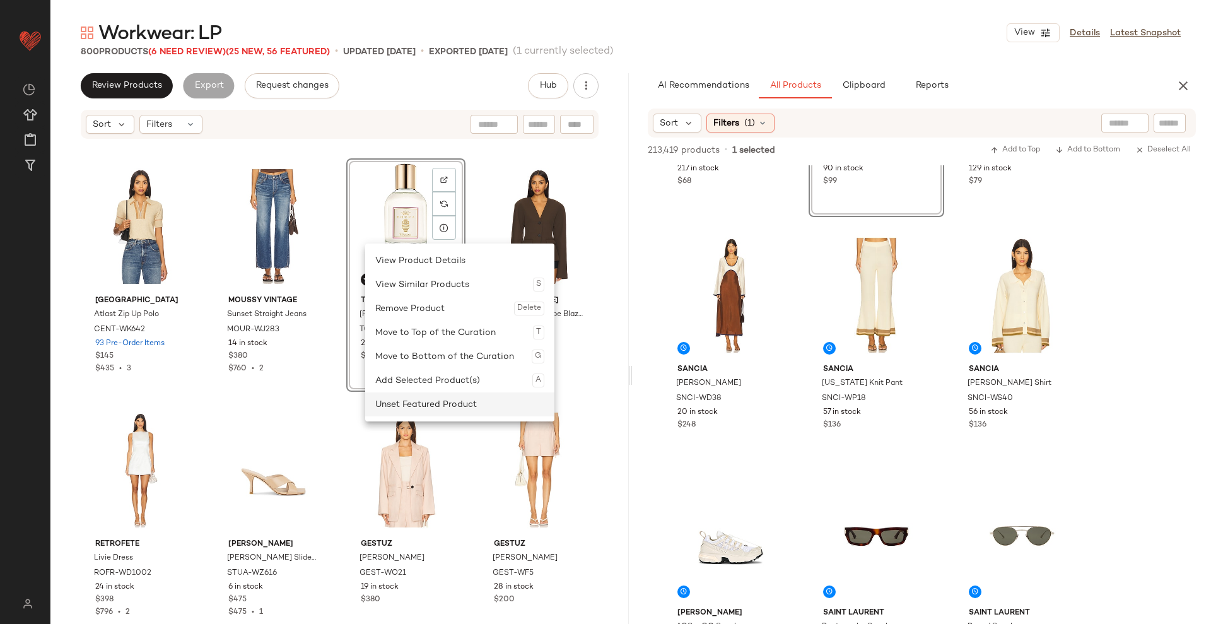
click at [412, 397] on div "Unset Featured Product" at bounding box center [459, 404] width 169 height 24
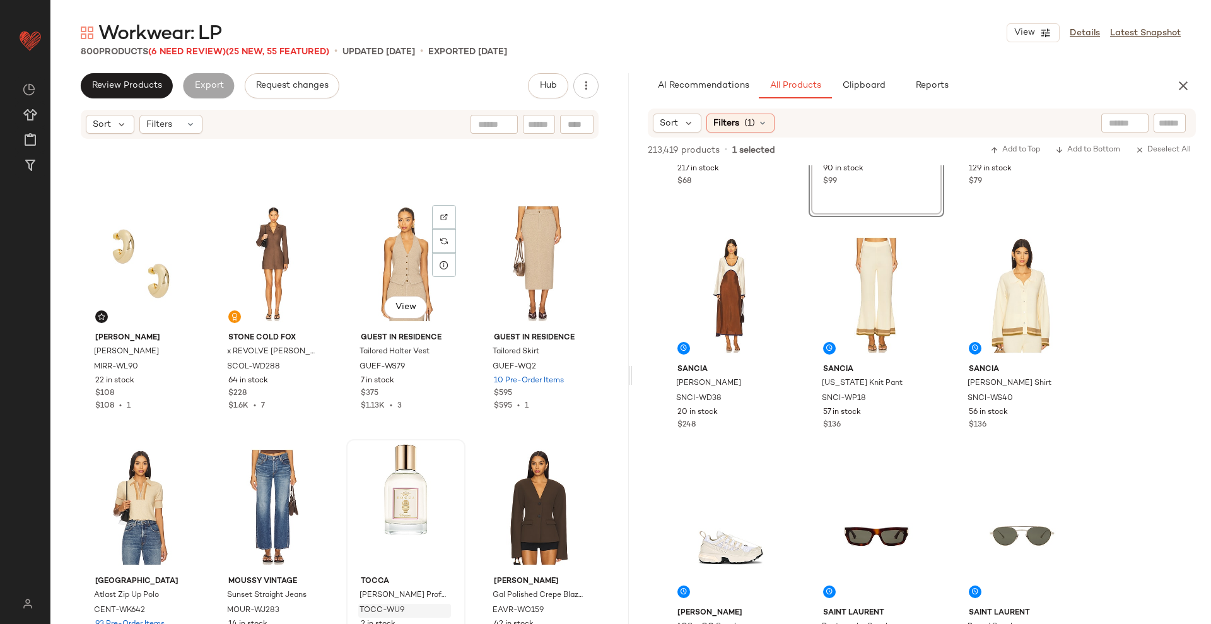
scroll to position [5313, 0]
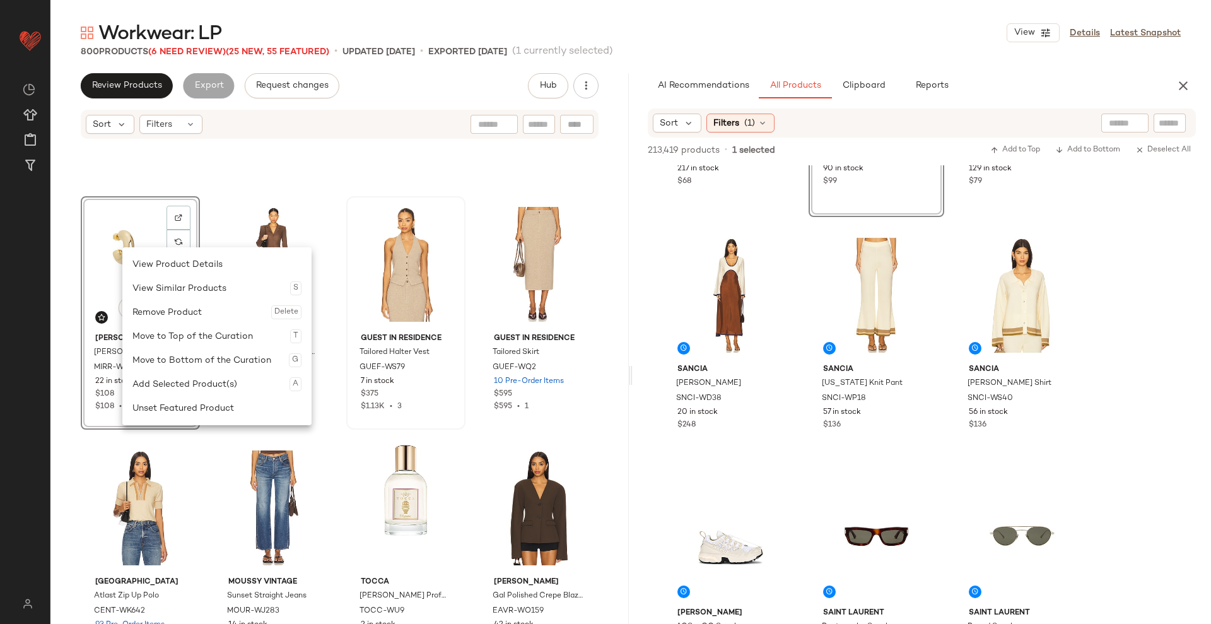
click at [178, 404] on div "Unset Featured Product" at bounding box center [216, 408] width 169 height 24
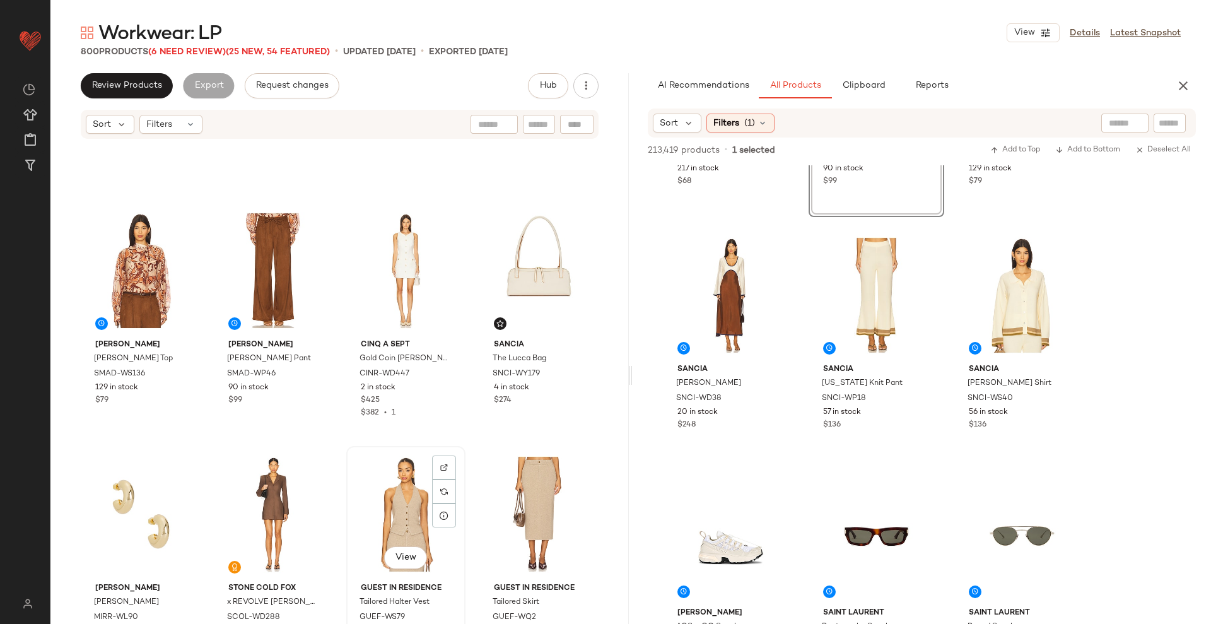
scroll to position [5065, 0]
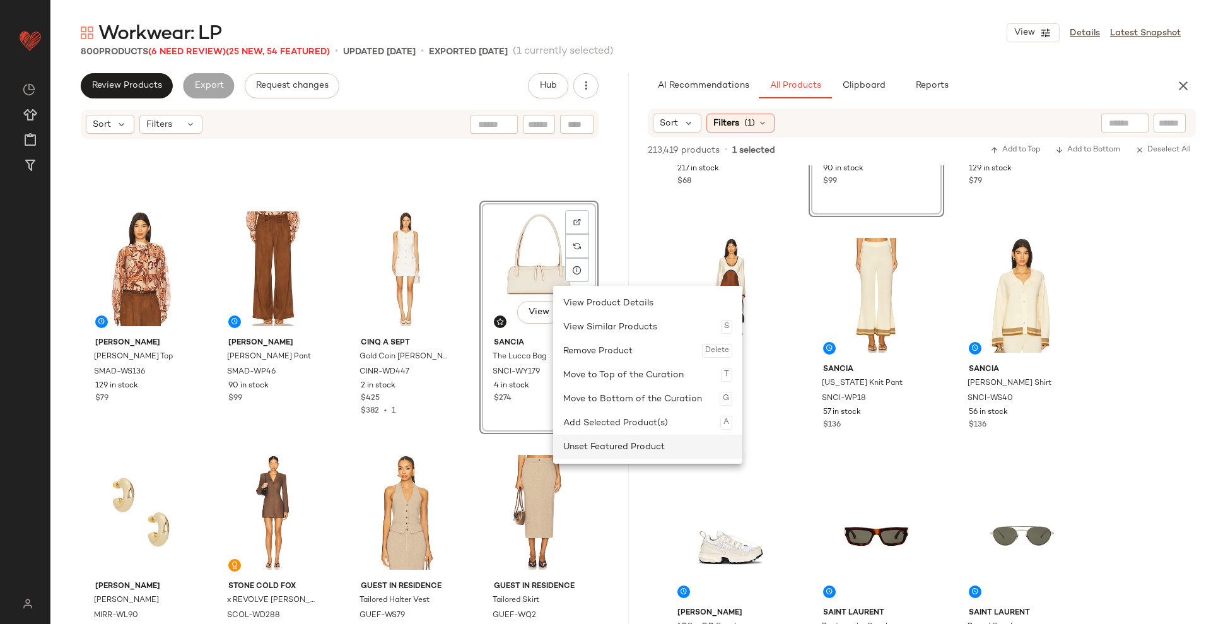
click at [594, 443] on div "Unset Featured Product" at bounding box center [647, 447] width 169 height 24
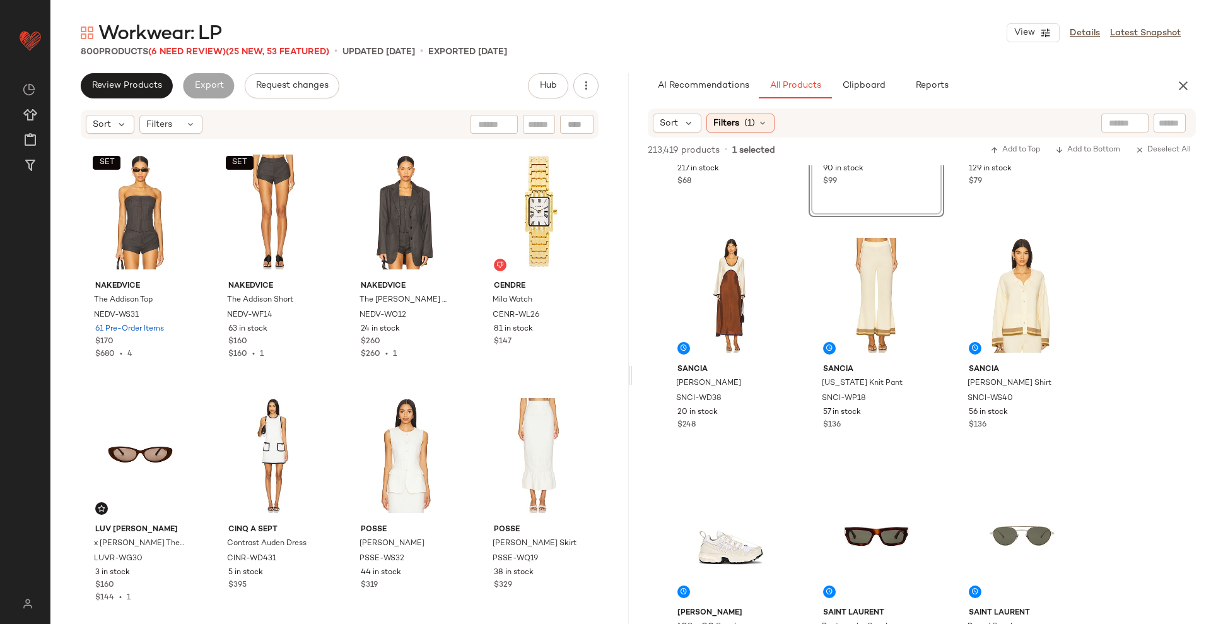
scroll to position [6221, 0]
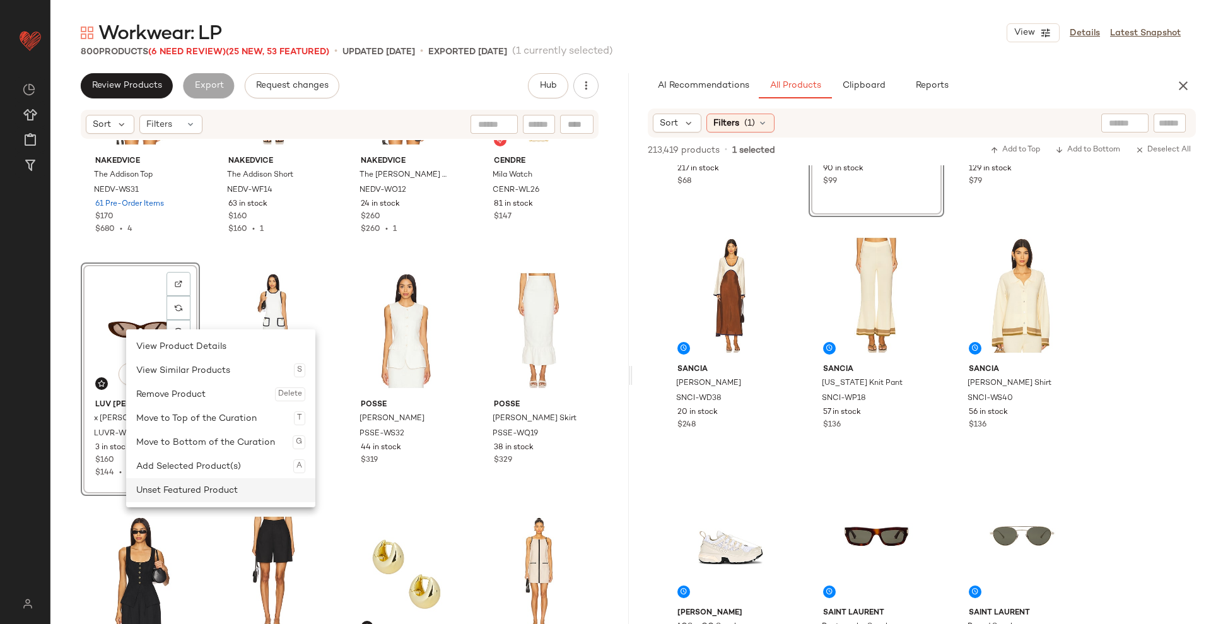
click at [198, 453] on div "Unset Featured Product" at bounding box center [220, 490] width 169 height 24
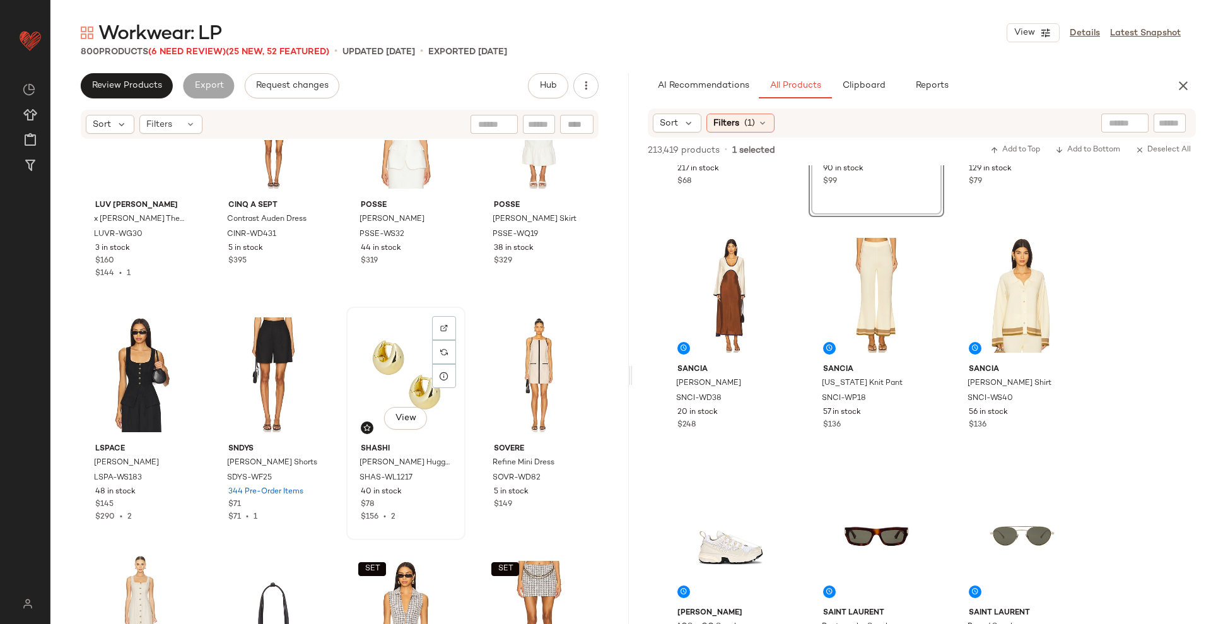
scroll to position [6419, 0]
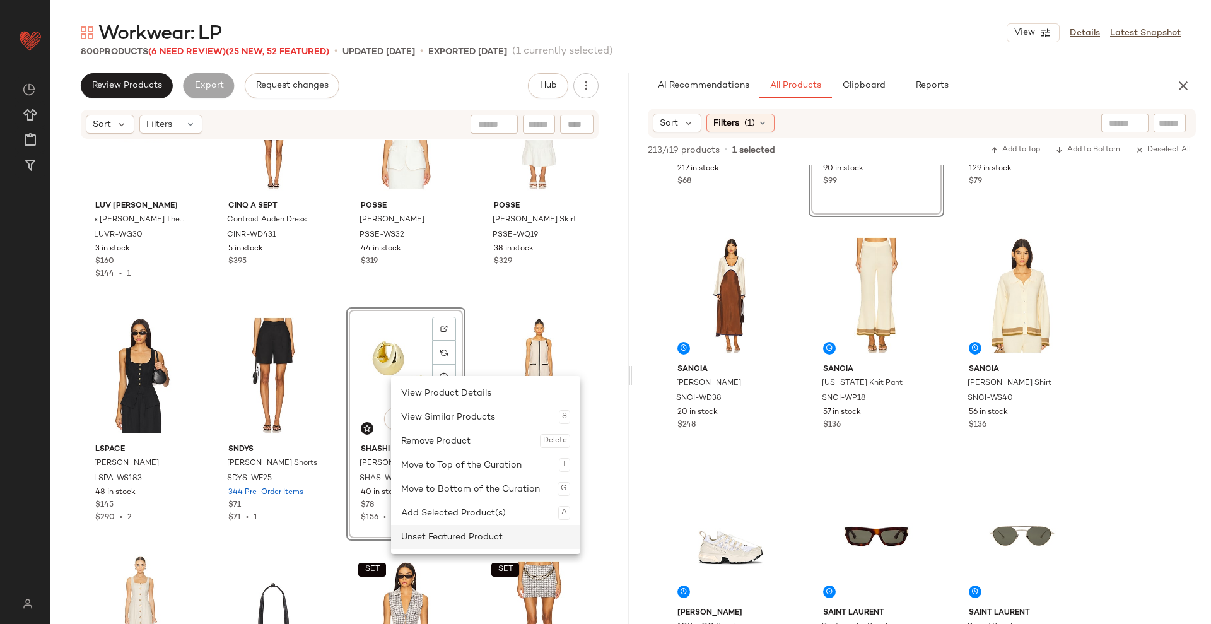
click at [430, 453] on div "Unset Featured Product" at bounding box center [485, 537] width 169 height 24
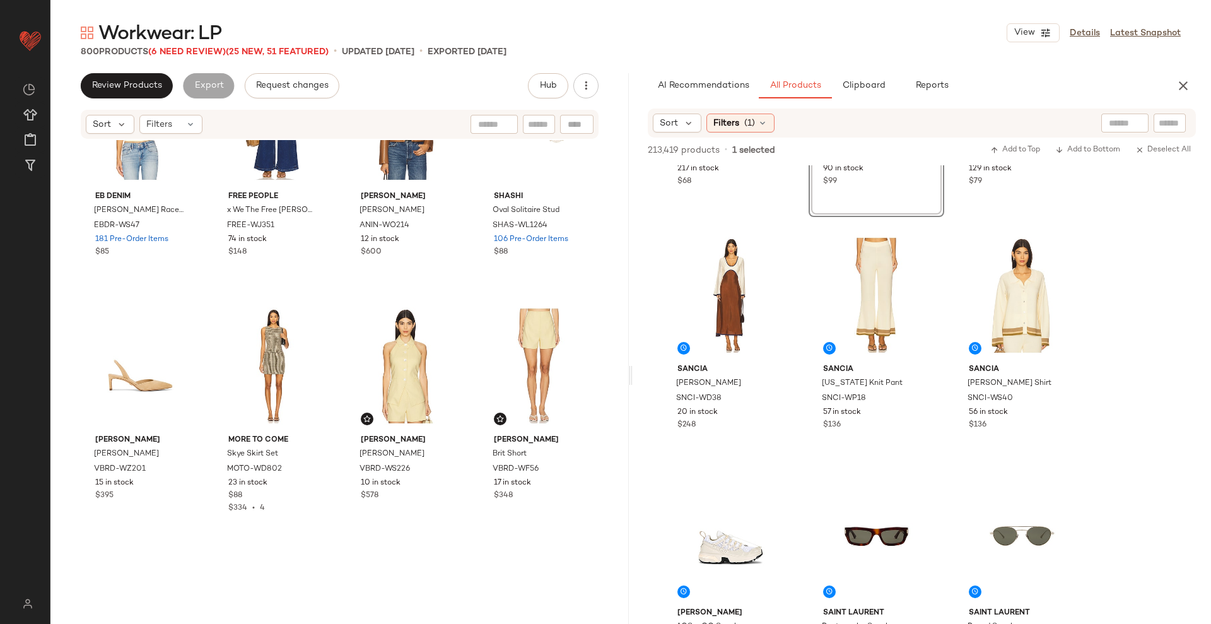
scroll to position [7164, 0]
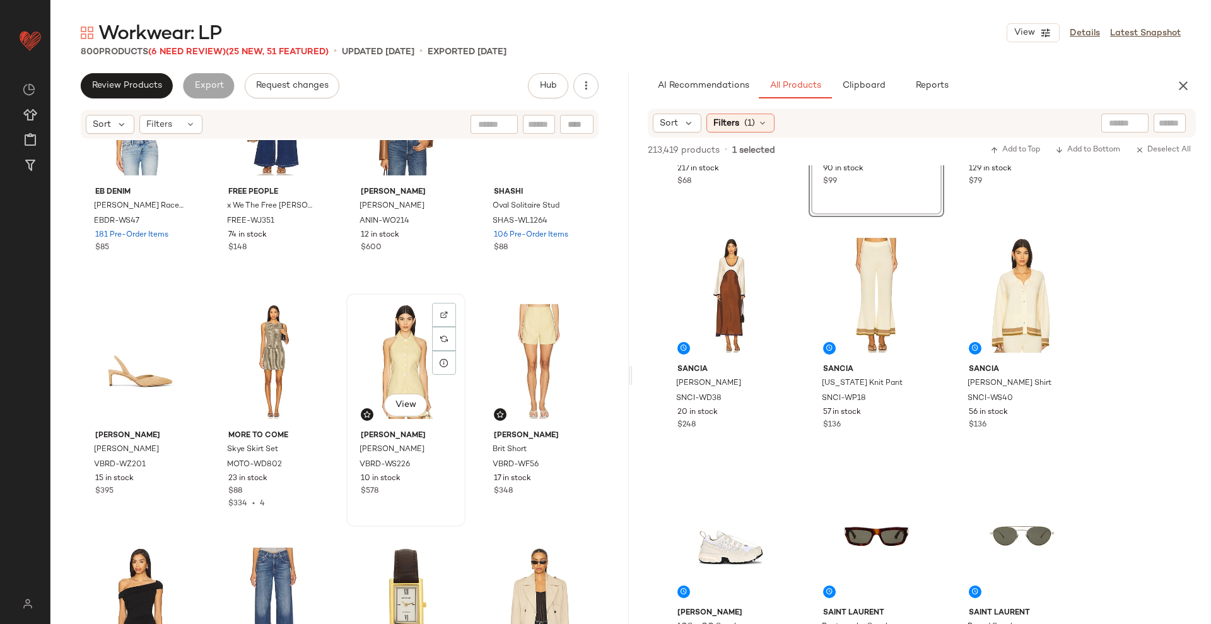
click at [387, 357] on div "View" at bounding box center [406, 361] width 110 height 127
click at [518, 360] on div "View" at bounding box center [539, 361] width 110 height 127
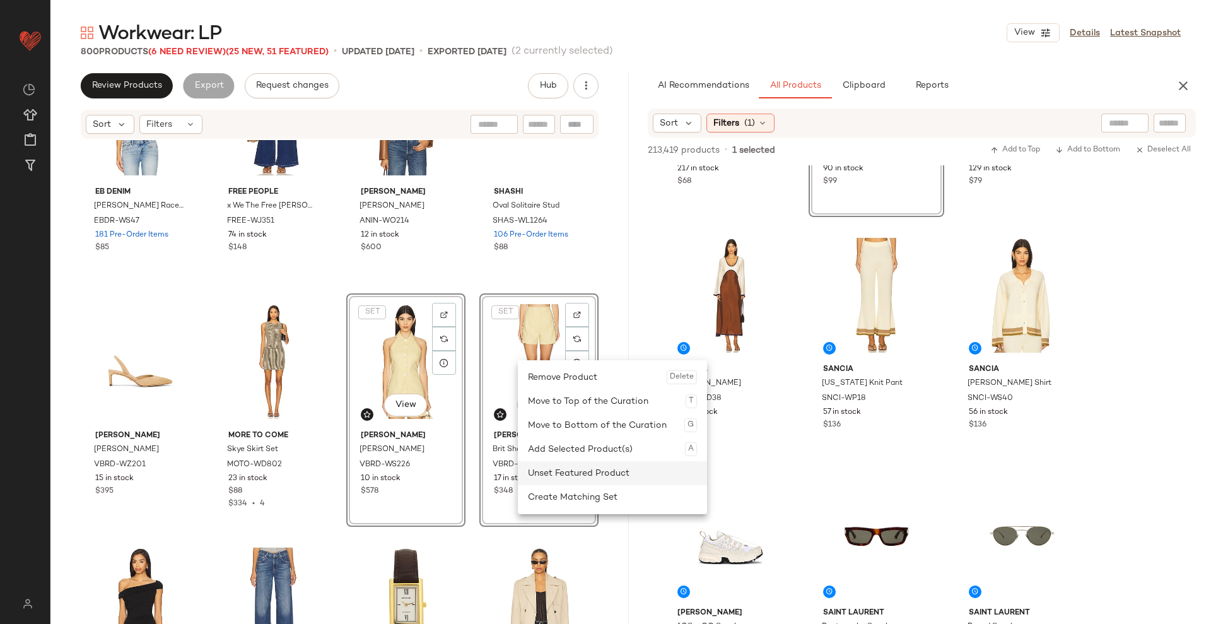
click at [589, 453] on div "Unset Featured Product" at bounding box center [612, 473] width 169 height 24
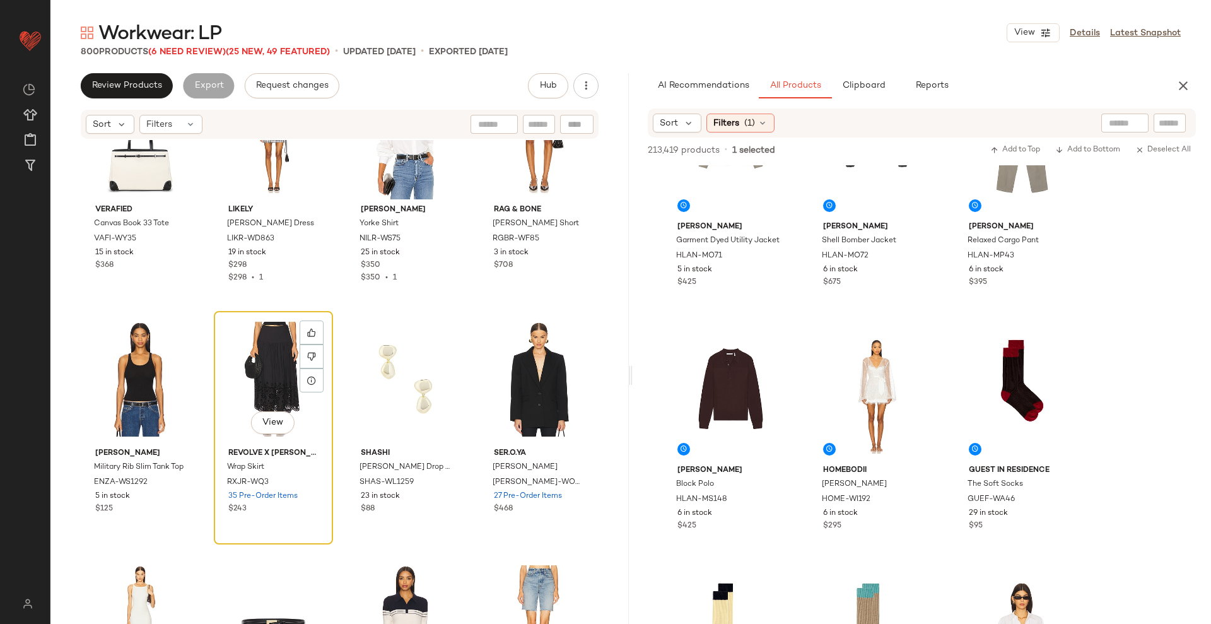
scroll to position [8378, 0]
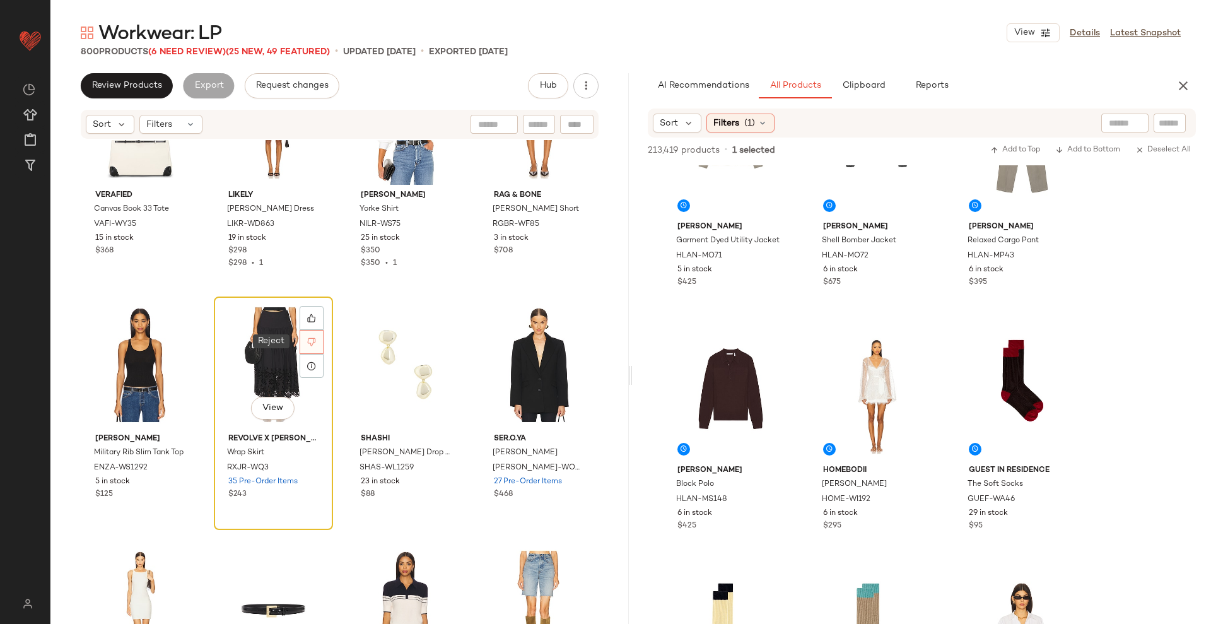
click at [320, 336] on div at bounding box center [312, 342] width 24 height 24
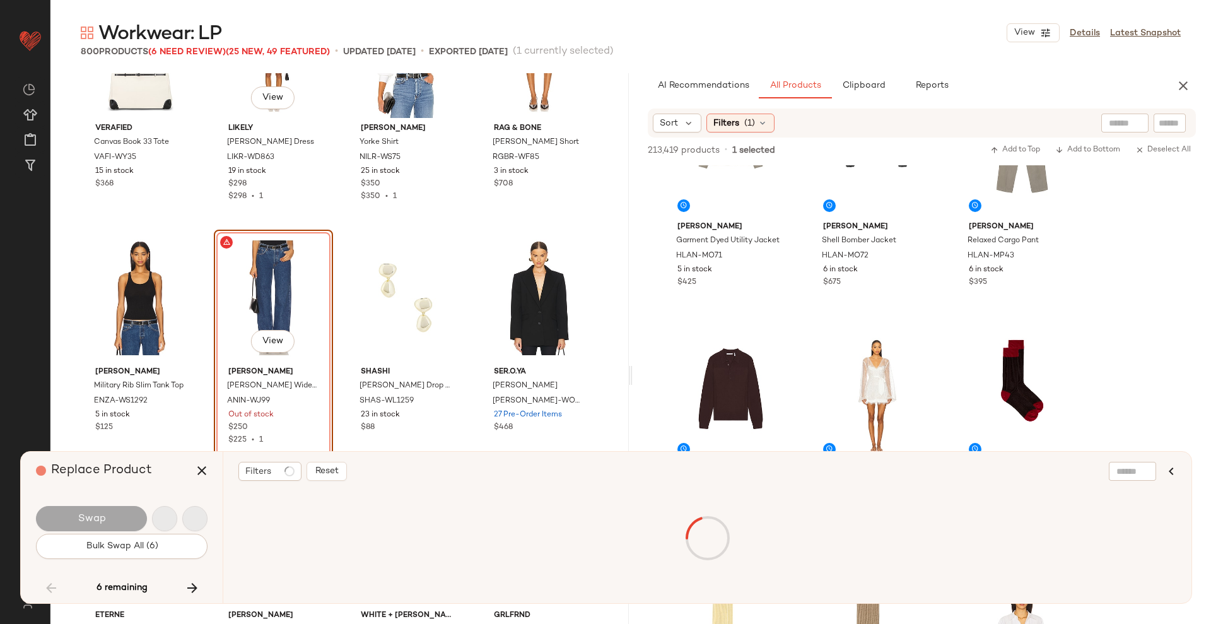
scroll to position [8278, 0]
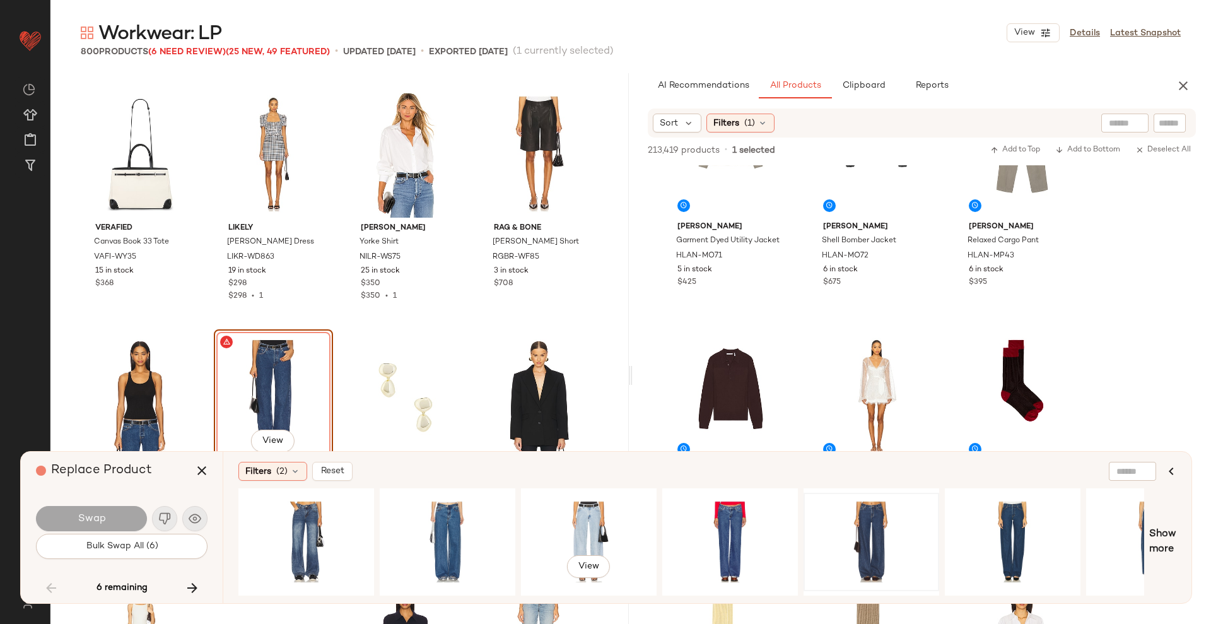
click at [850, 453] on div at bounding box center [871, 542] width 127 height 90
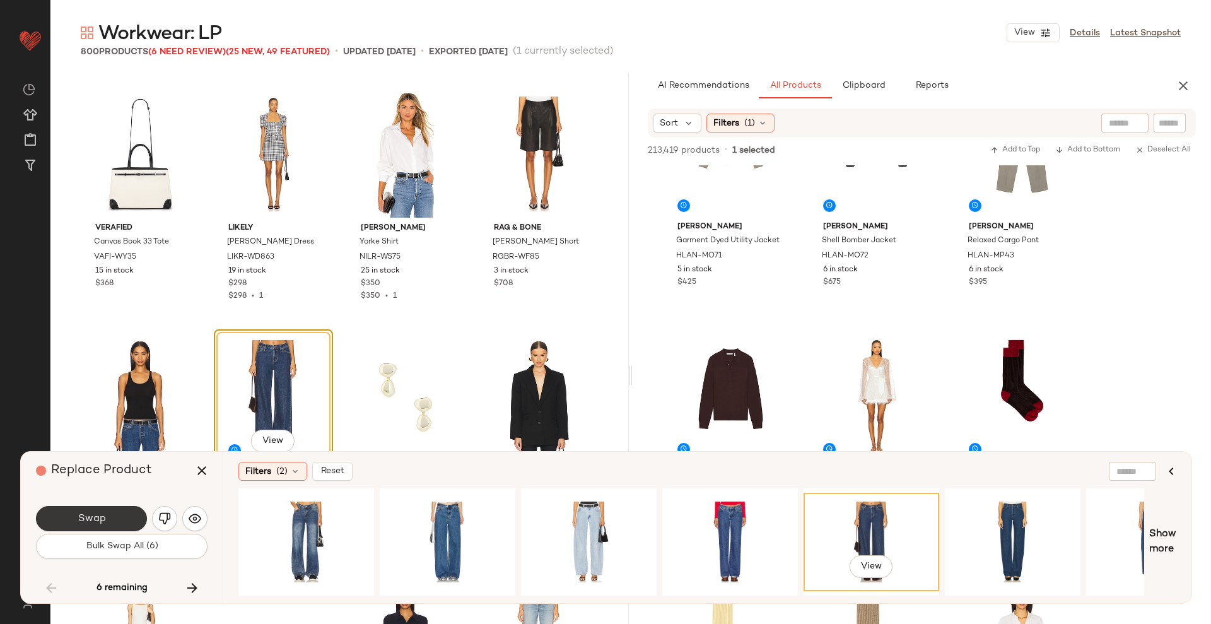
click at [107, 453] on button "Swap" at bounding box center [91, 518] width 111 height 25
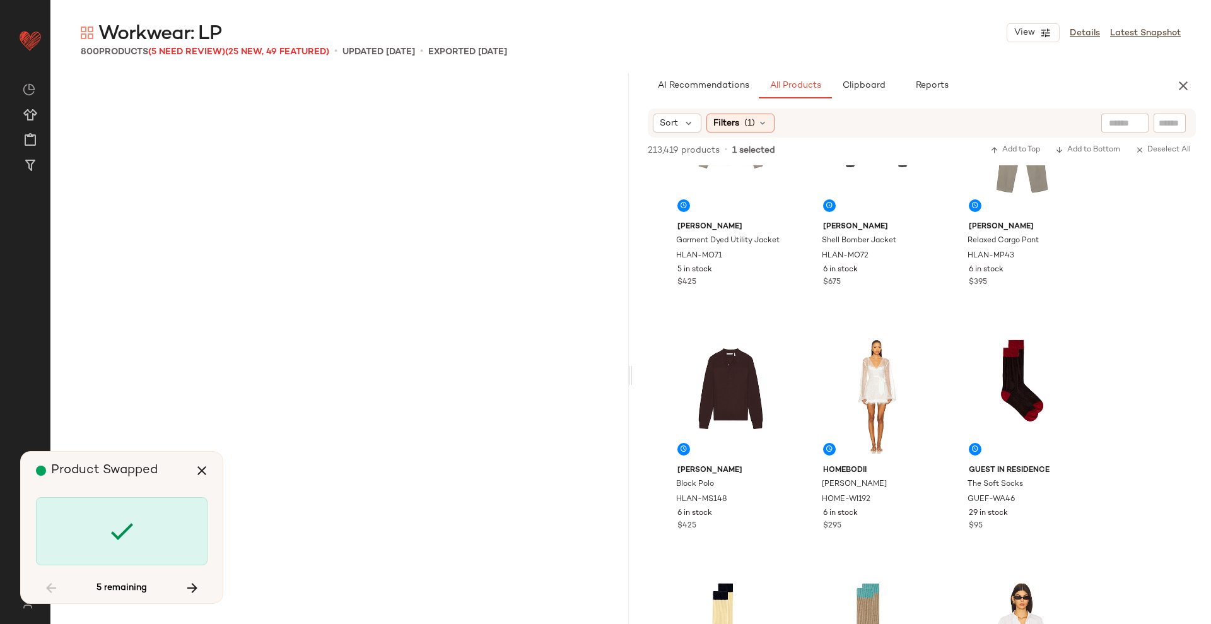
scroll to position [10957, 0]
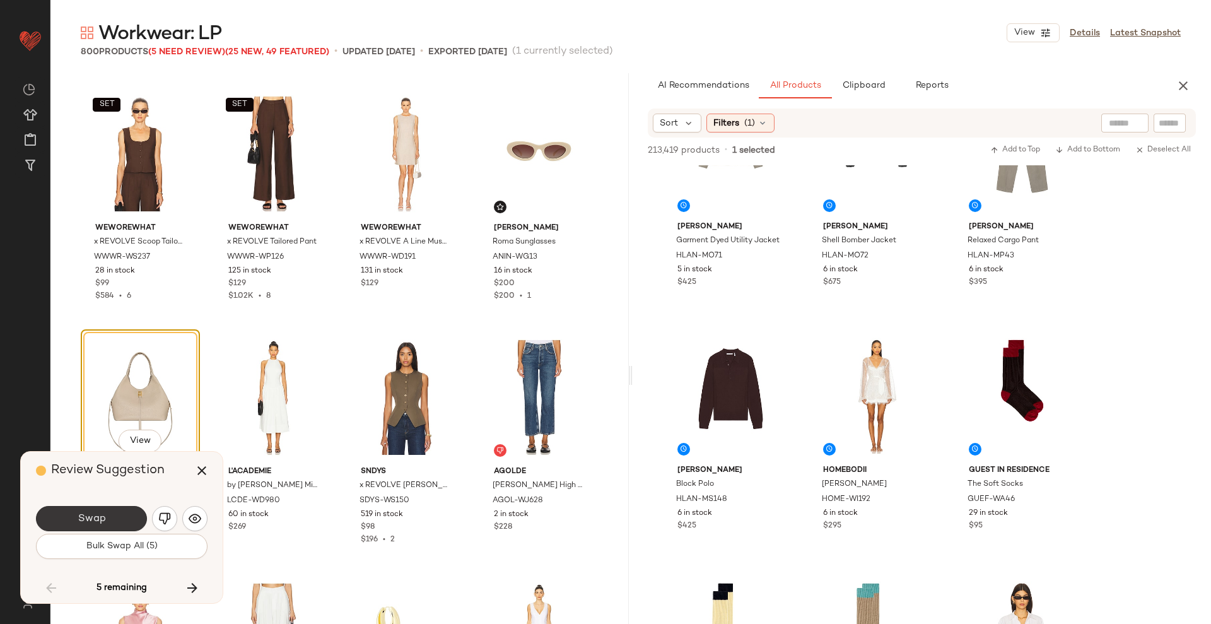
click at [103, 453] on span "Swap" at bounding box center [91, 519] width 28 height 12
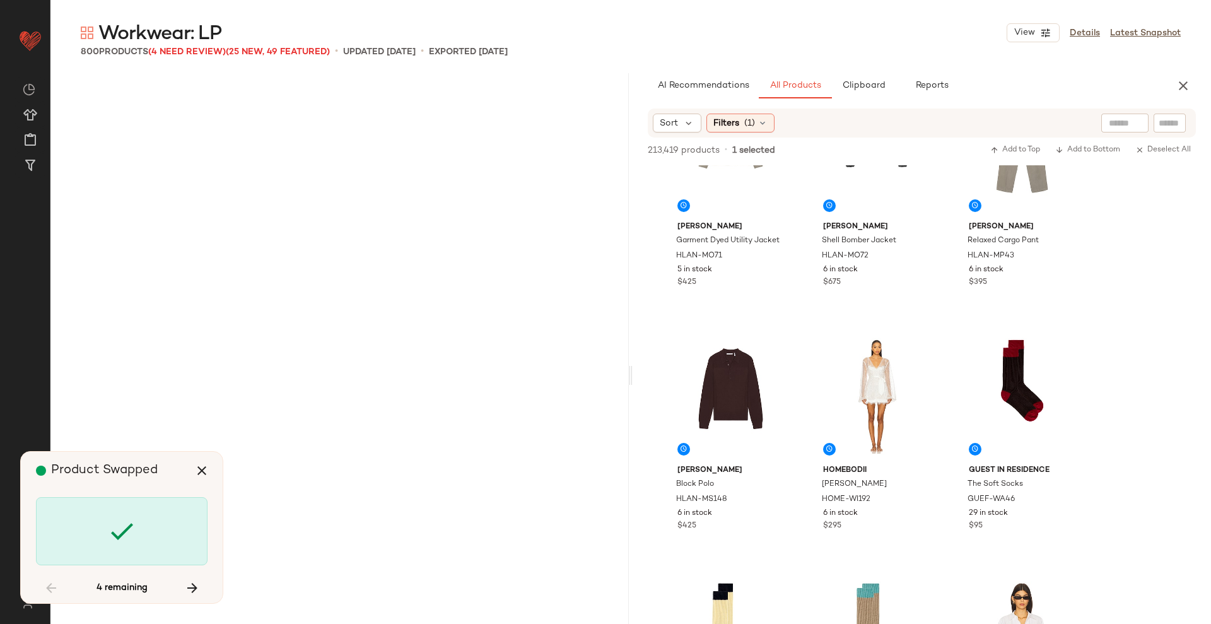
scroll to position [18748, 0]
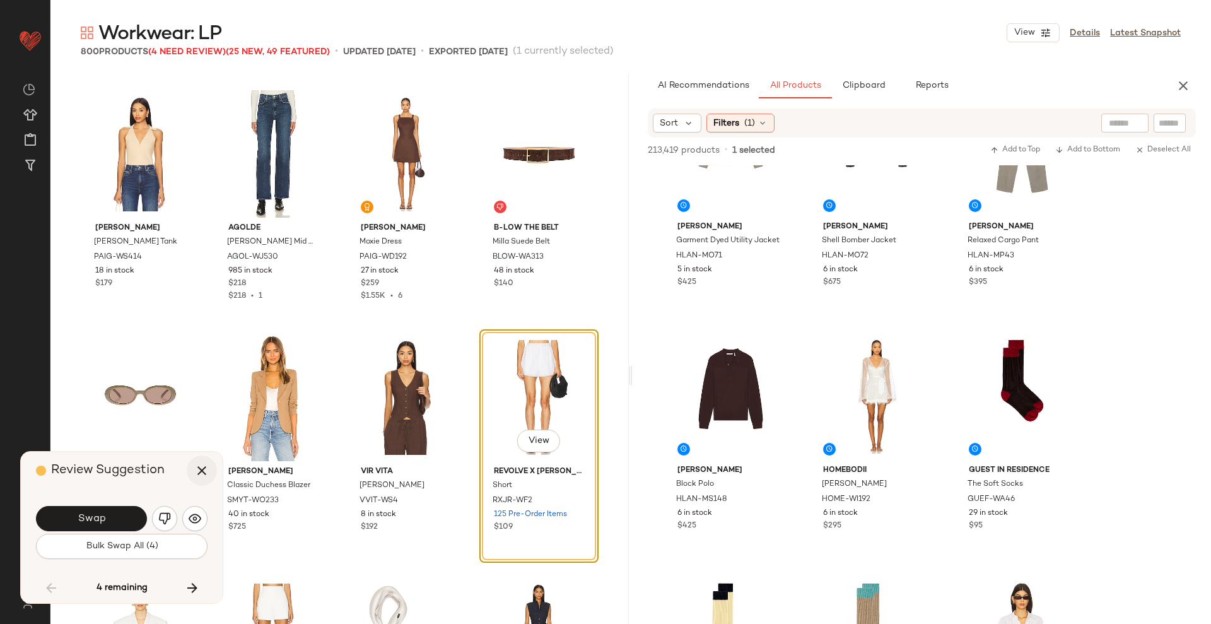
click at [201, 453] on icon "button" at bounding box center [201, 470] width 15 height 15
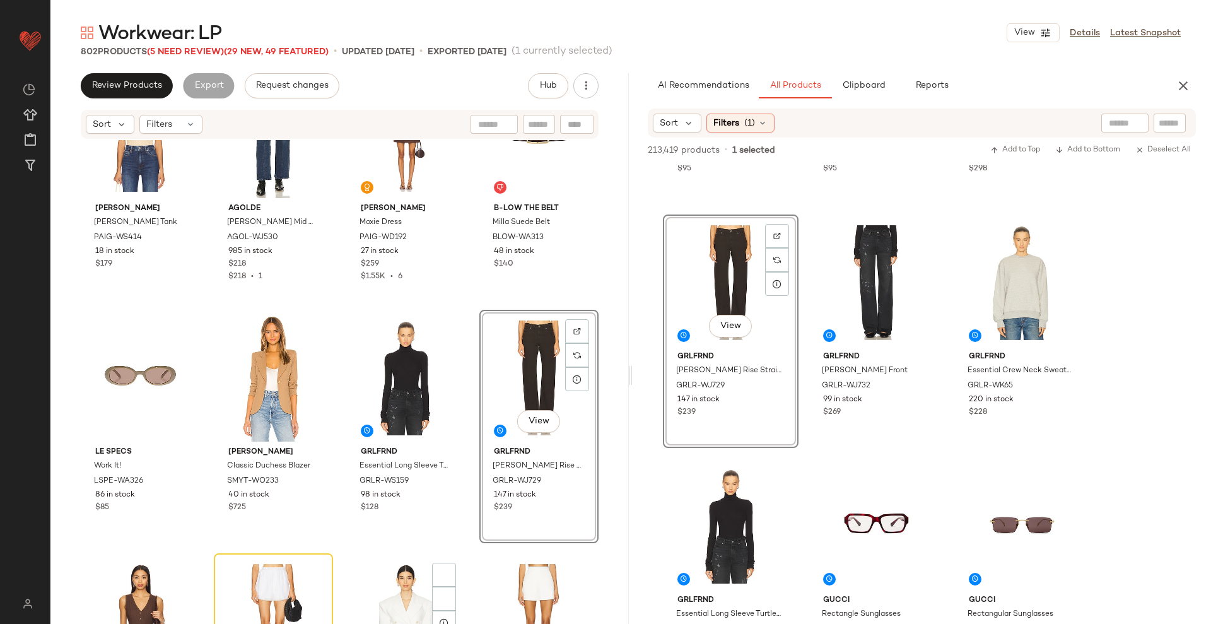
scroll to position [18985, 0]
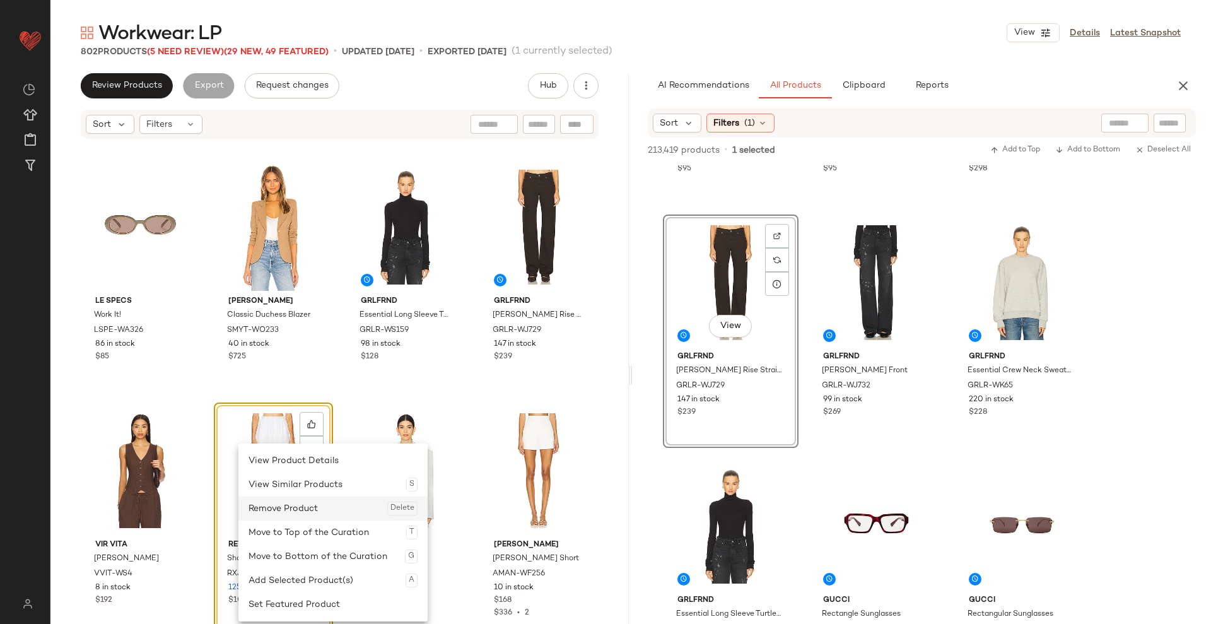
click at [288, 453] on div "Remove Product Delete" at bounding box center [333, 508] width 169 height 24
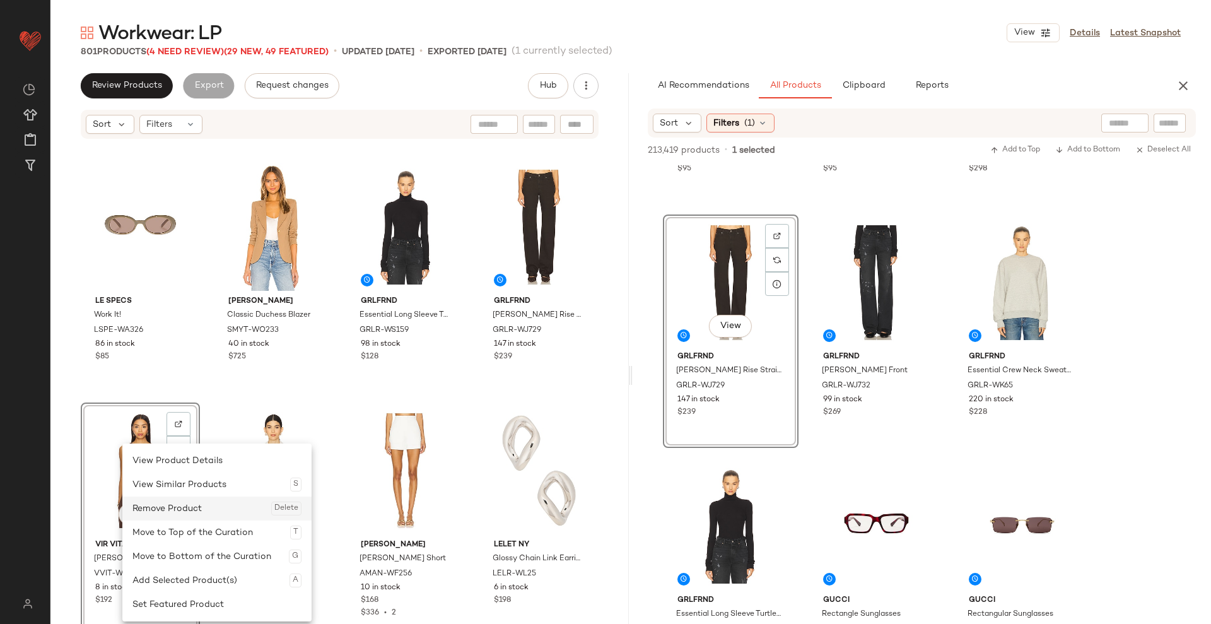
click at [166, 453] on div "Remove Product Delete" at bounding box center [216, 508] width 169 height 24
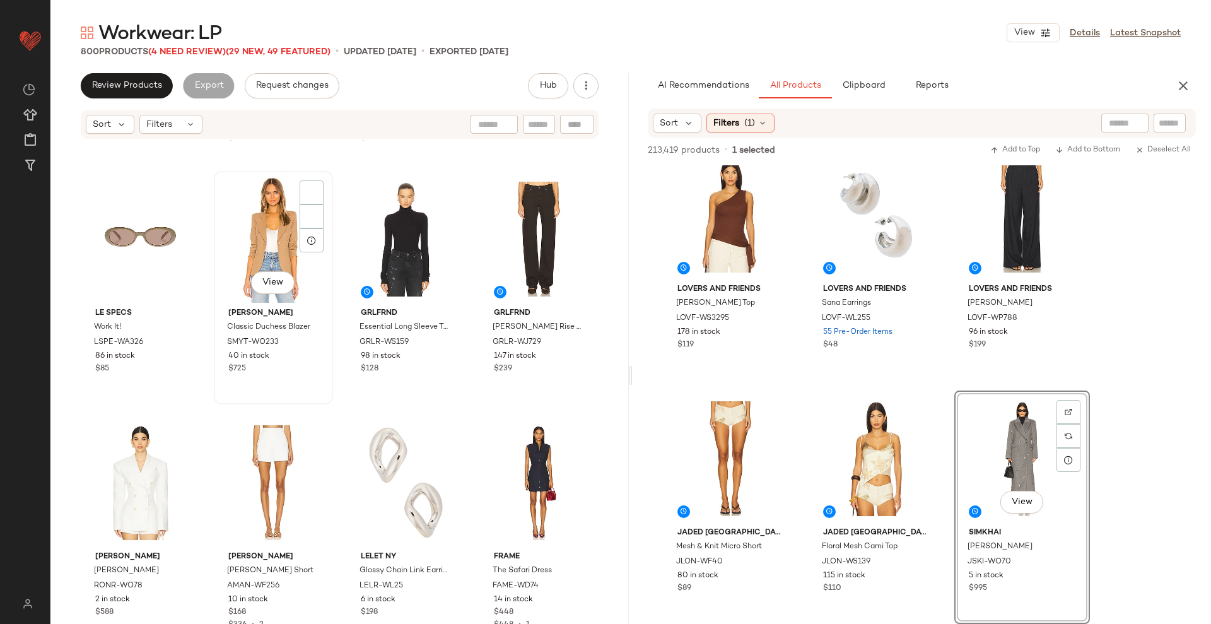
scroll to position [18971, 0]
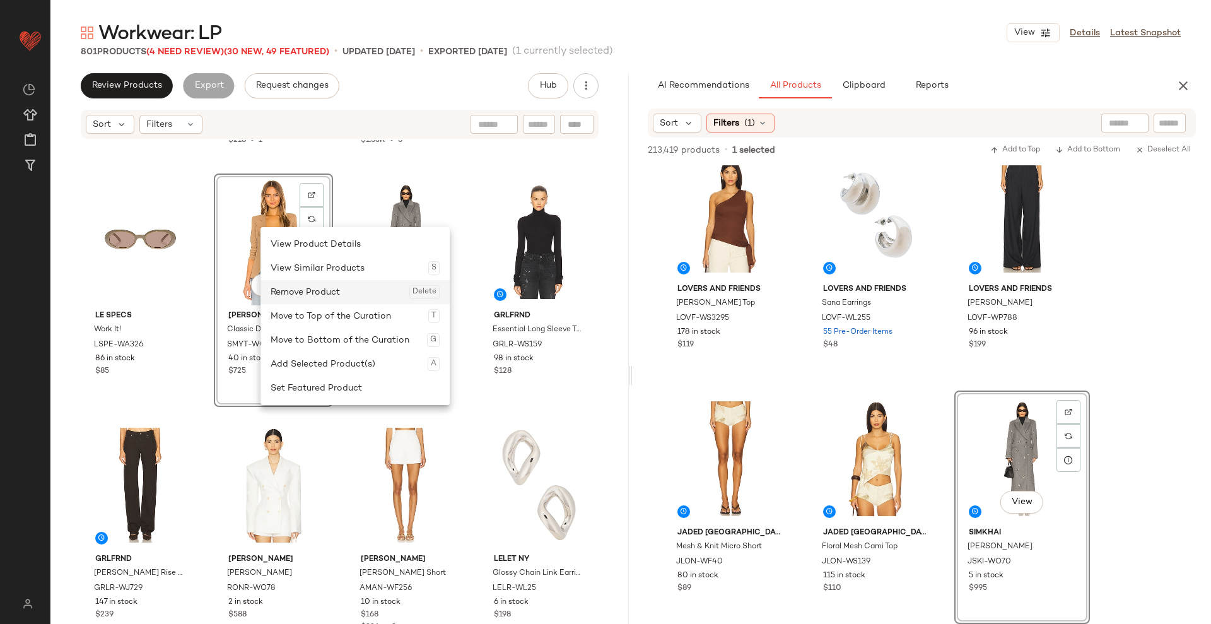
click at [298, 294] on div "Remove Product Delete" at bounding box center [355, 292] width 169 height 24
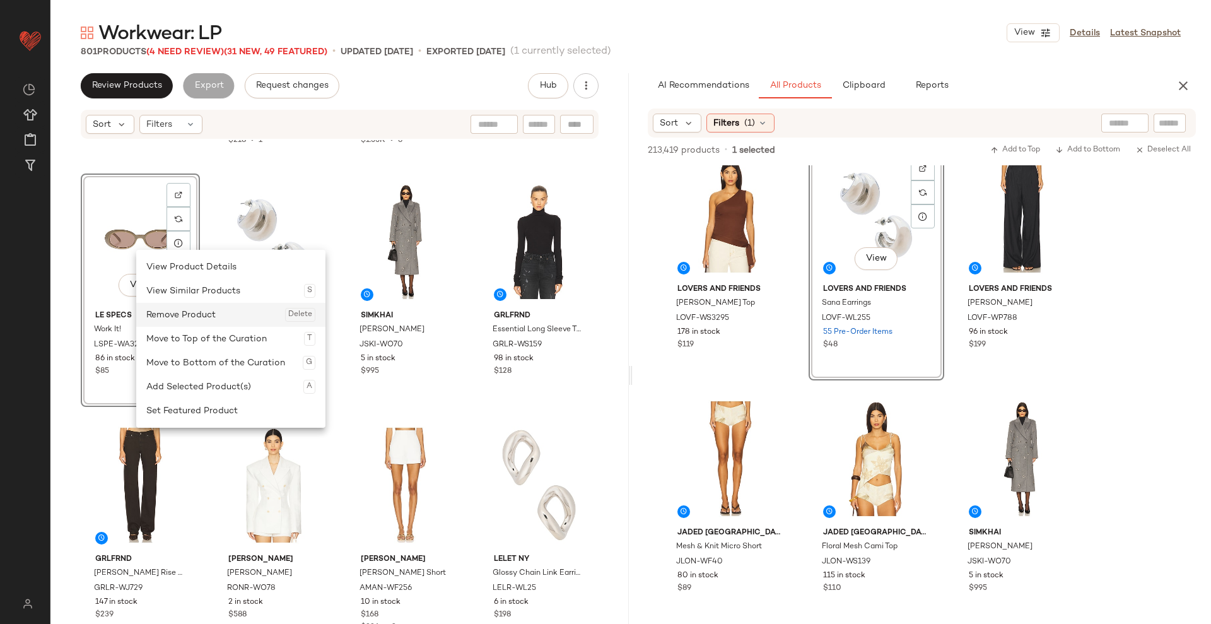
click at [187, 311] on div "Remove Product Delete" at bounding box center [230, 315] width 169 height 24
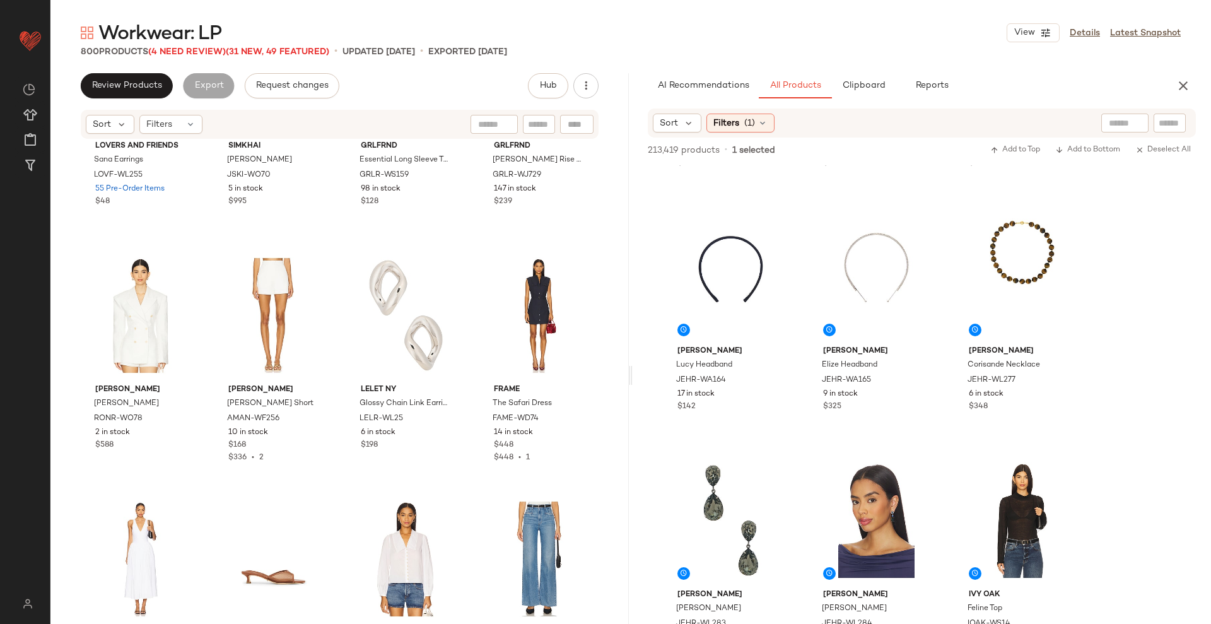
scroll to position [31101, 0]
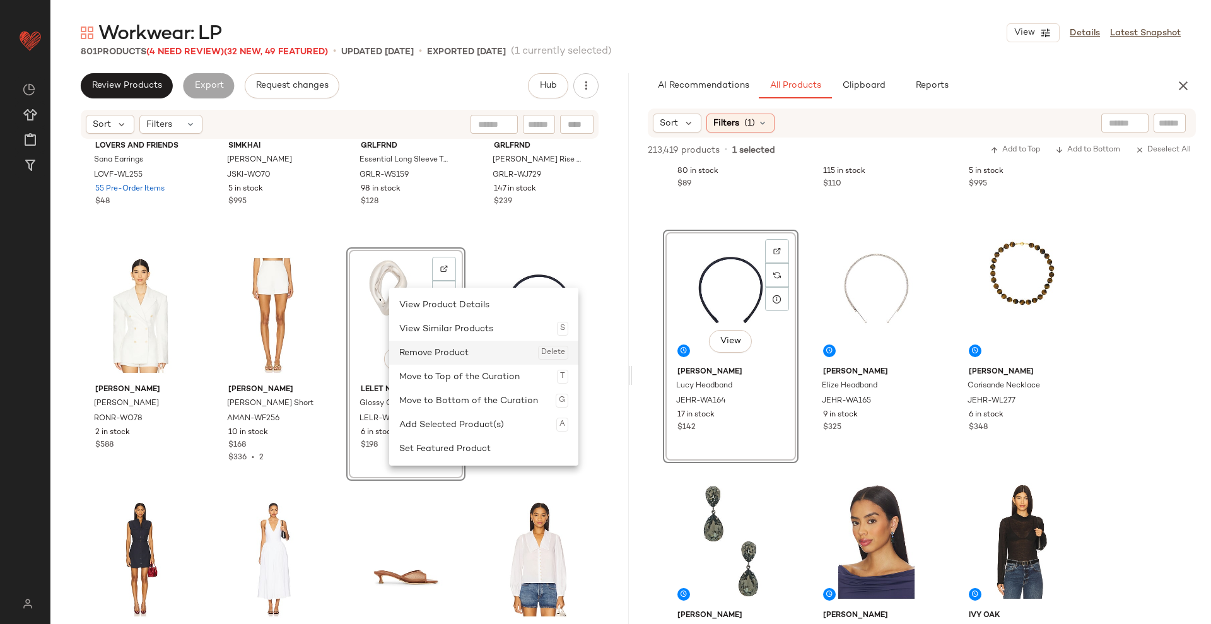
click at [444, 360] on div "Remove Product Delete" at bounding box center [483, 353] width 169 height 24
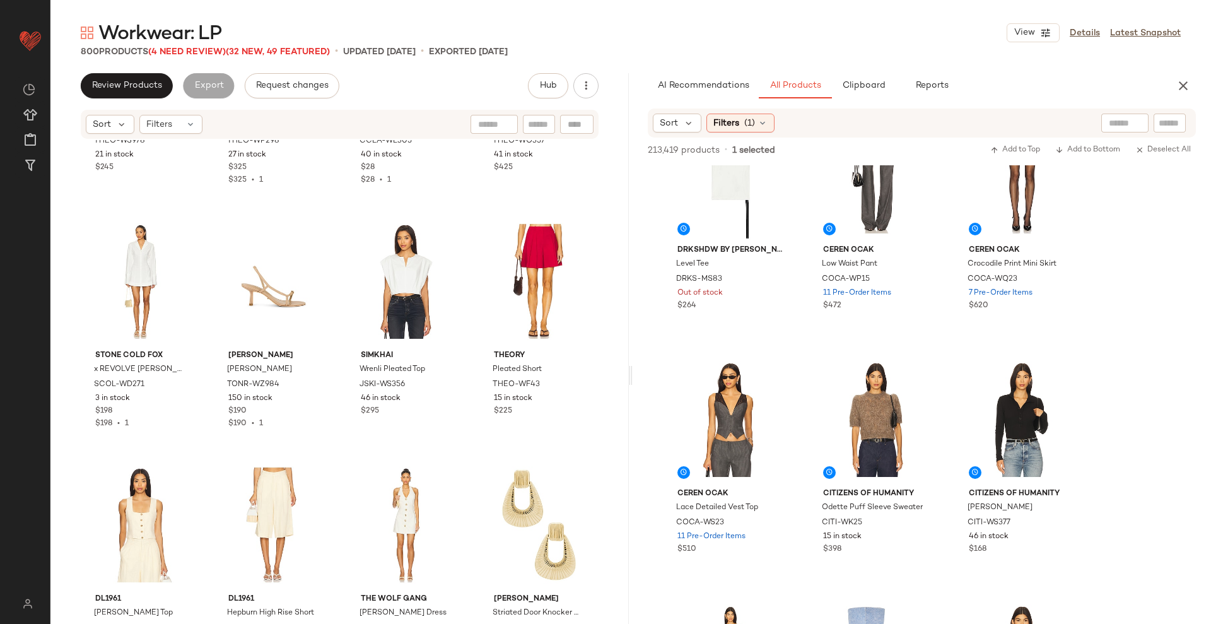
scroll to position [35361, 0]
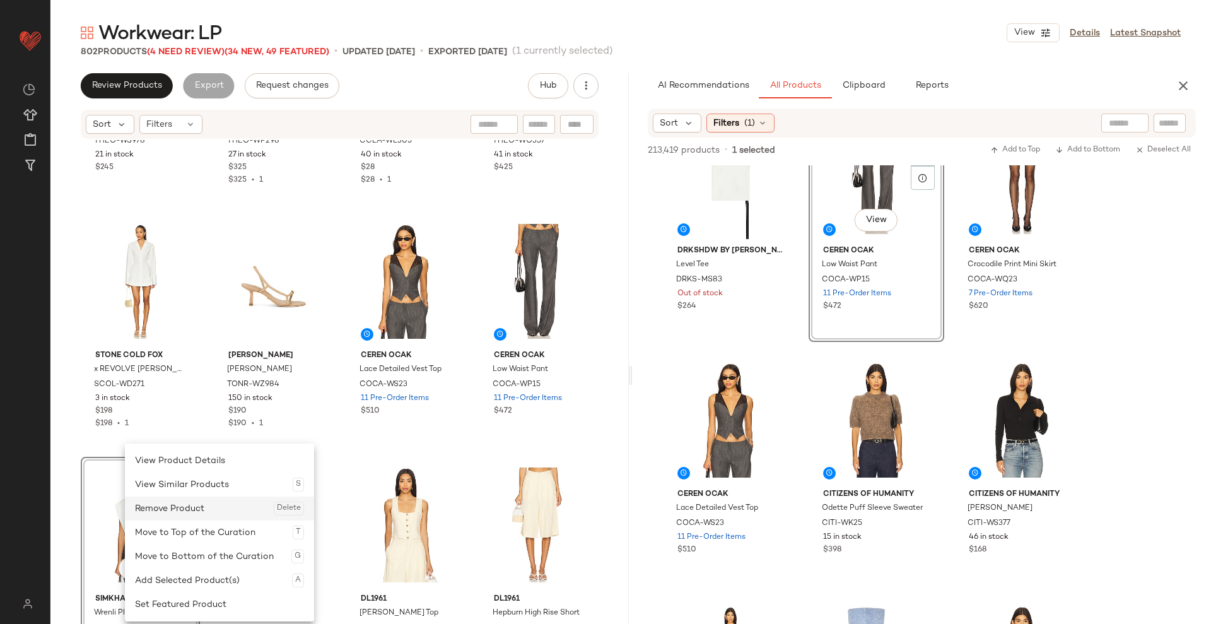
click at [182, 453] on div "Remove Product Delete" at bounding box center [219, 508] width 169 height 24
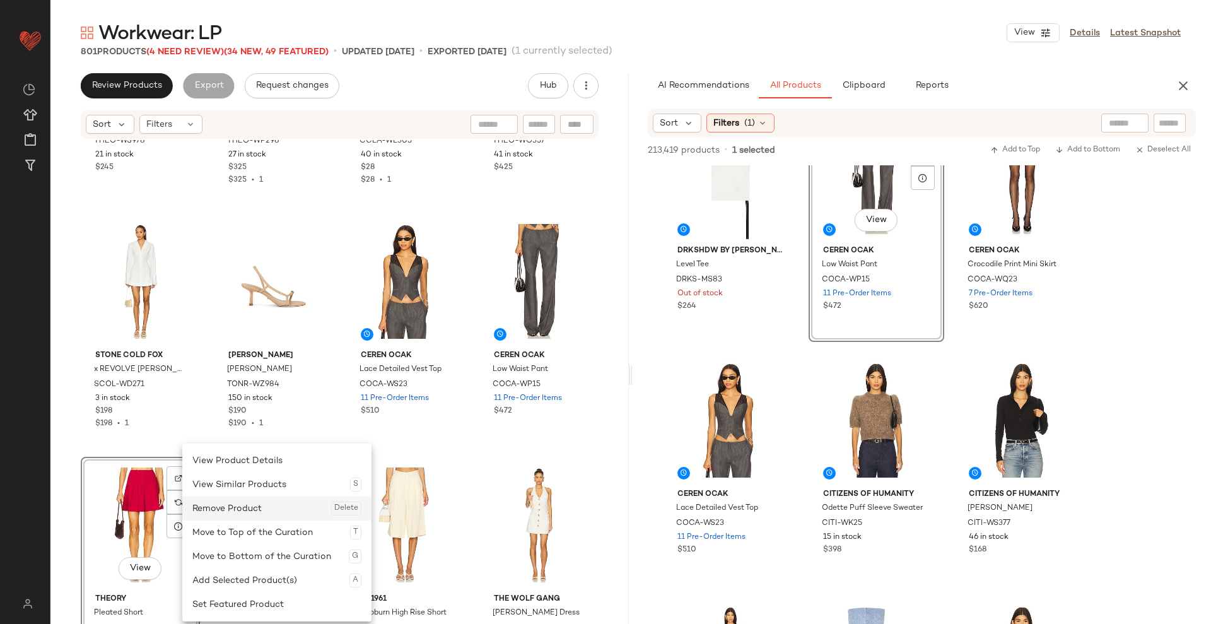
click at [202, 453] on div "Remove Product Delete" at bounding box center [276, 508] width 169 height 24
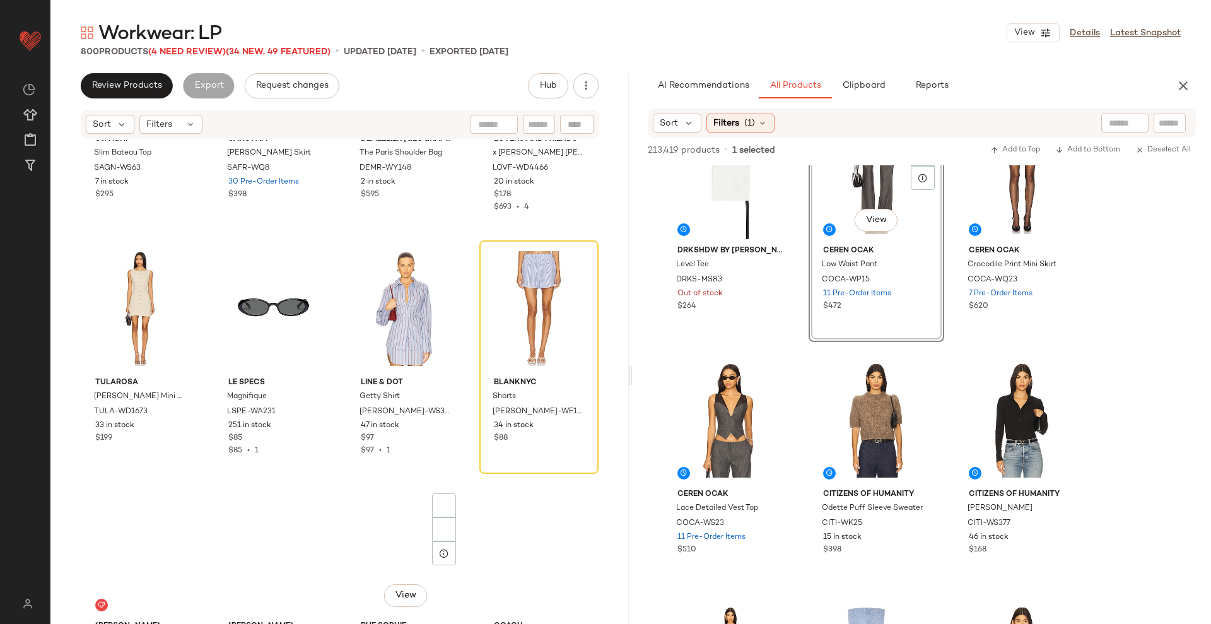
scroll to position [23371, 0]
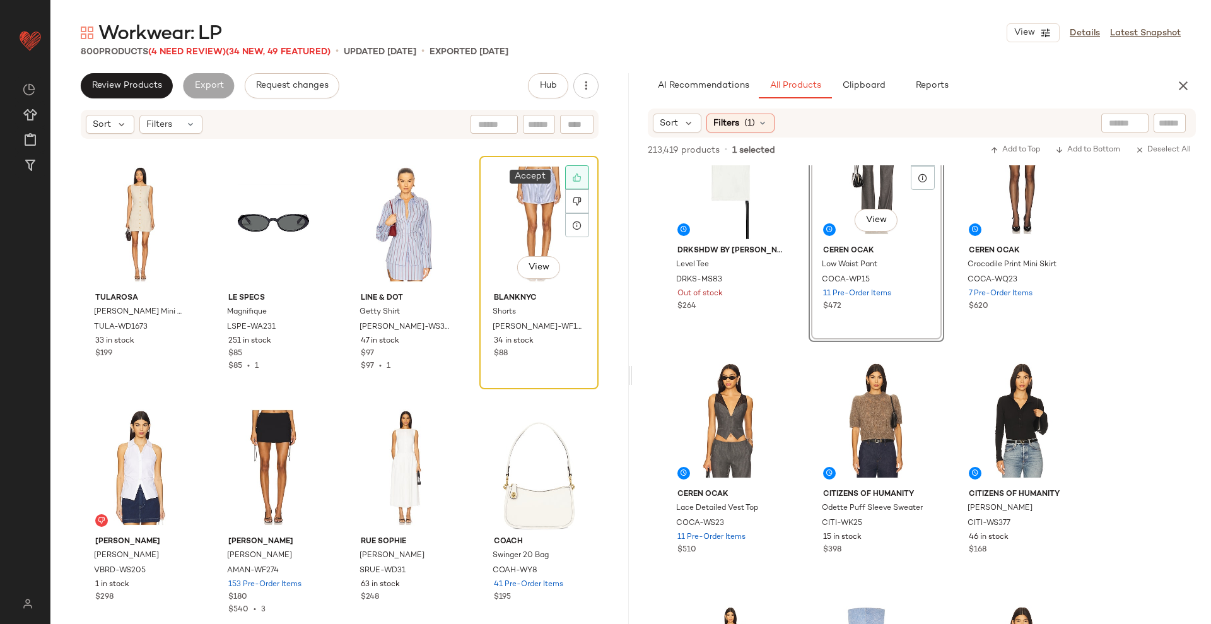
click at [569, 166] on div at bounding box center [577, 177] width 24 height 24
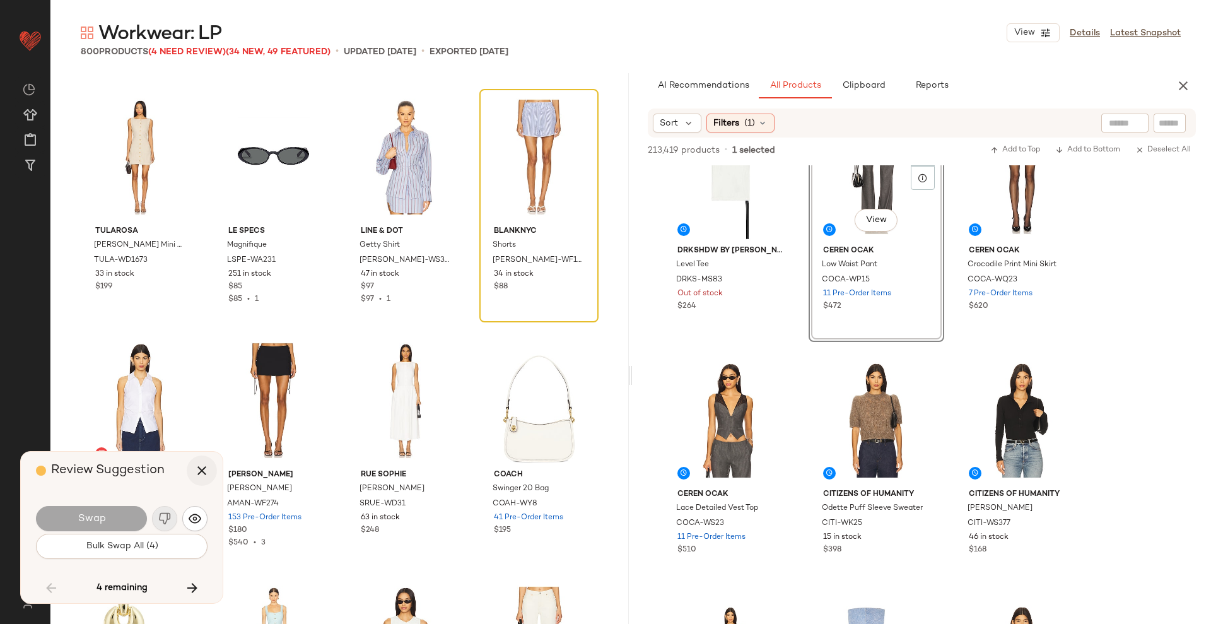
click at [201, 453] on icon "button" at bounding box center [201, 470] width 15 height 15
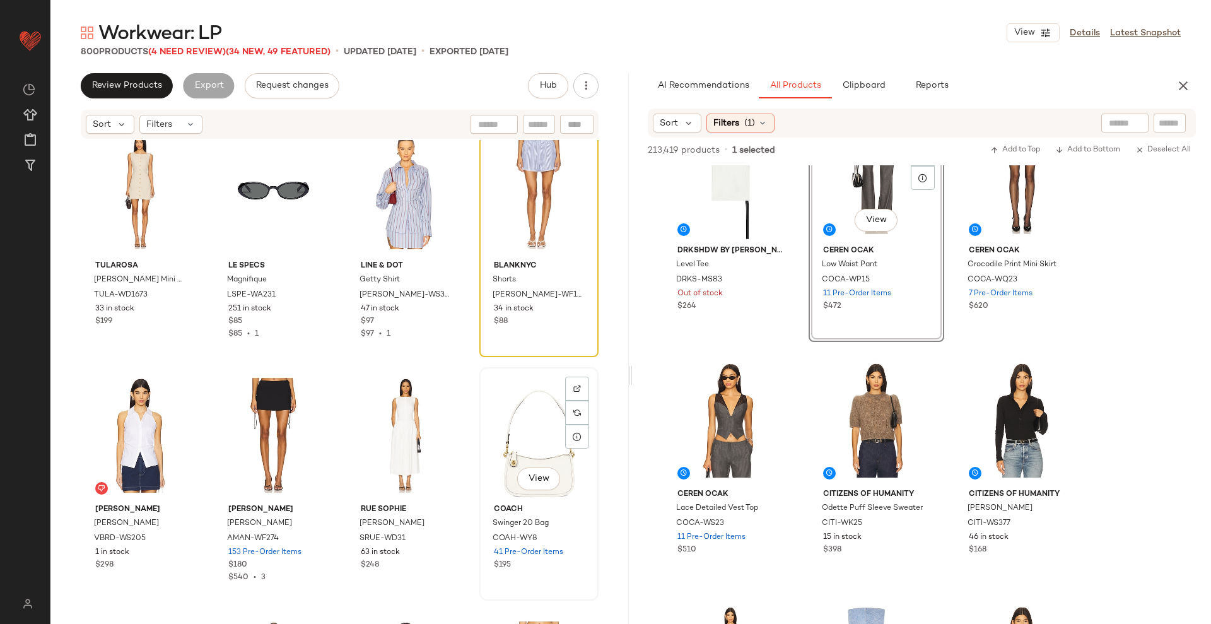
scroll to position [23402, 0]
click at [572, 153] on div at bounding box center [577, 146] width 24 height 24
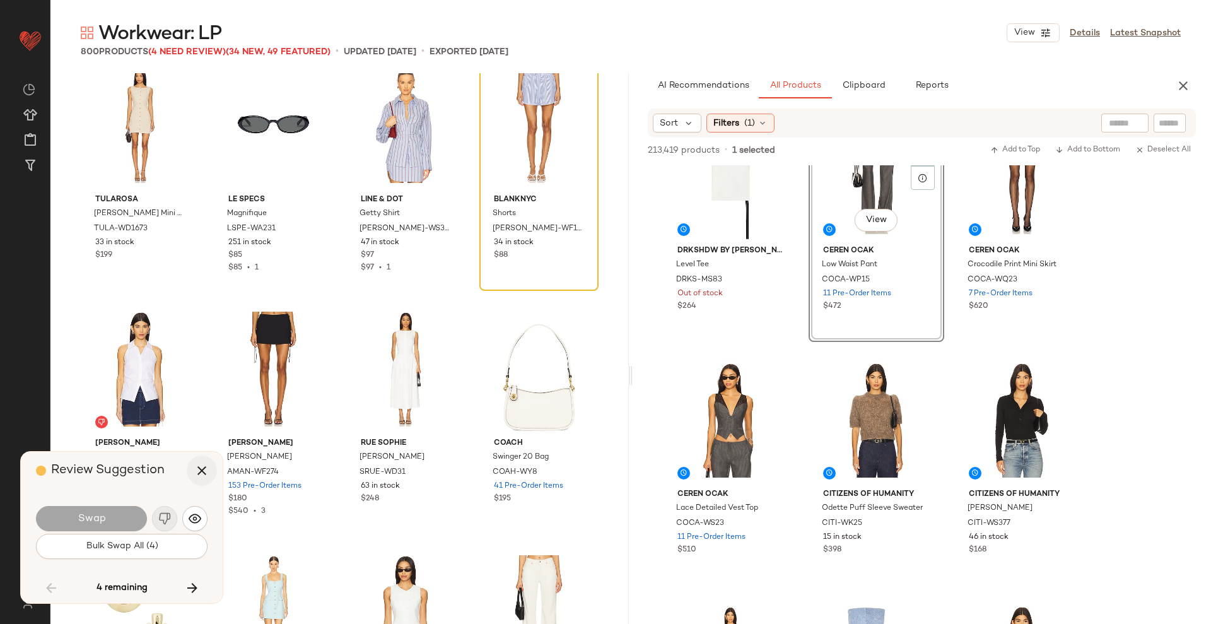
click at [196, 453] on icon "button" at bounding box center [201, 470] width 15 height 15
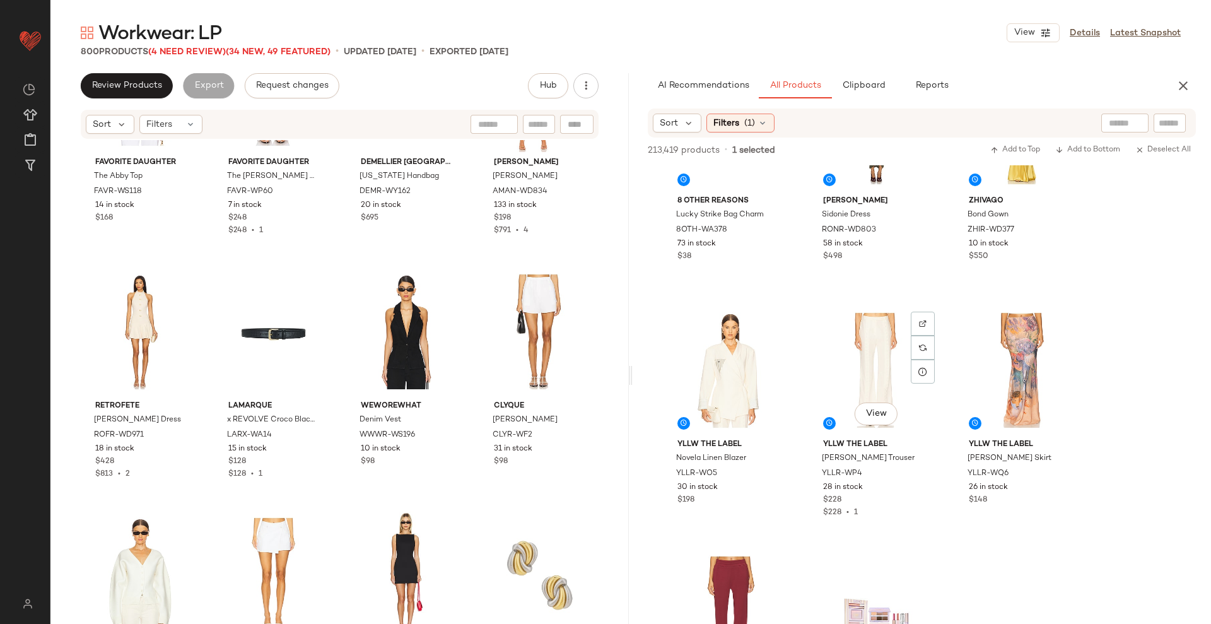
scroll to position [40790, 0]
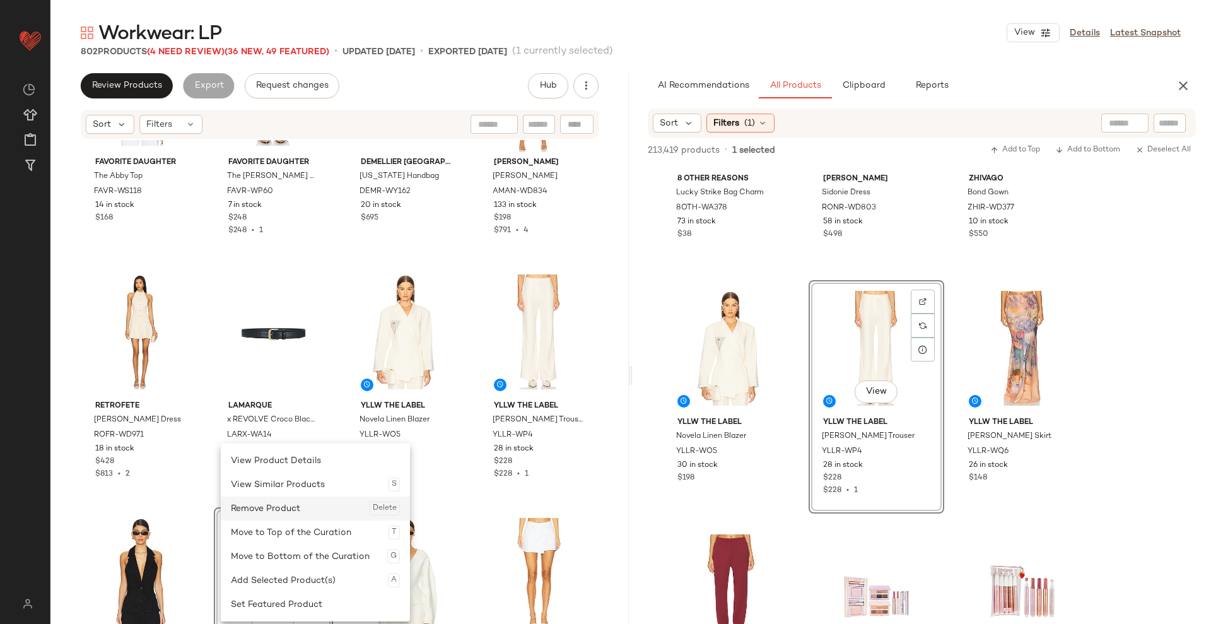
click at [293, 453] on div "Remove Product Delete" at bounding box center [315, 508] width 169 height 24
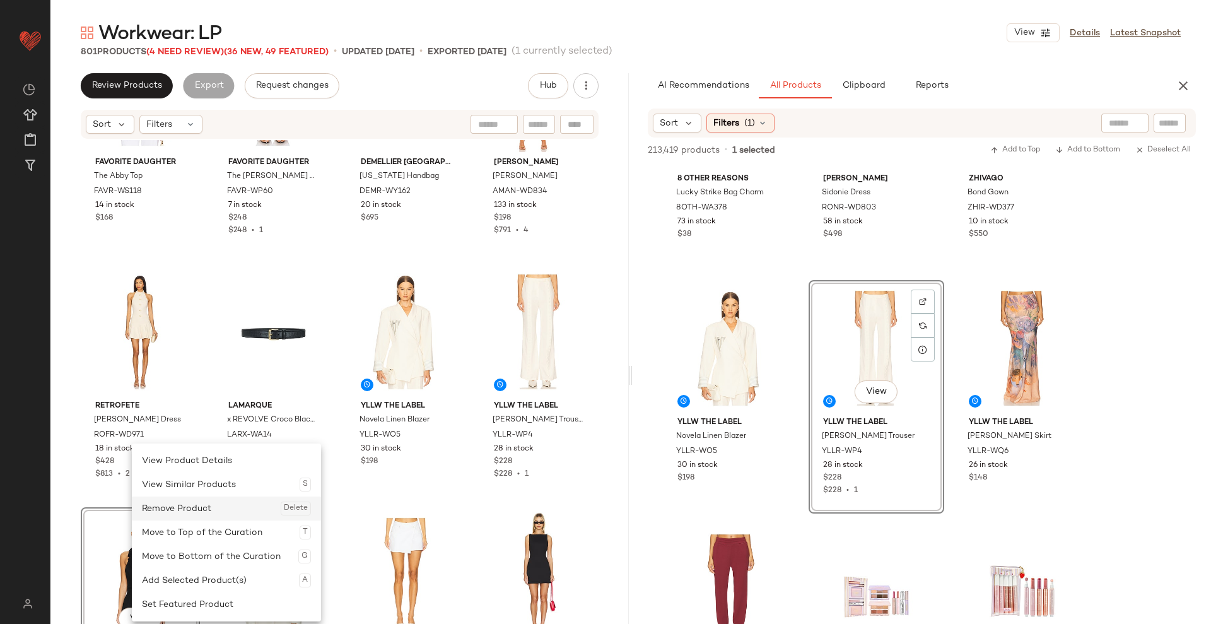
click at [194, 453] on div "Remove Product Delete" at bounding box center [226, 508] width 169 height 24
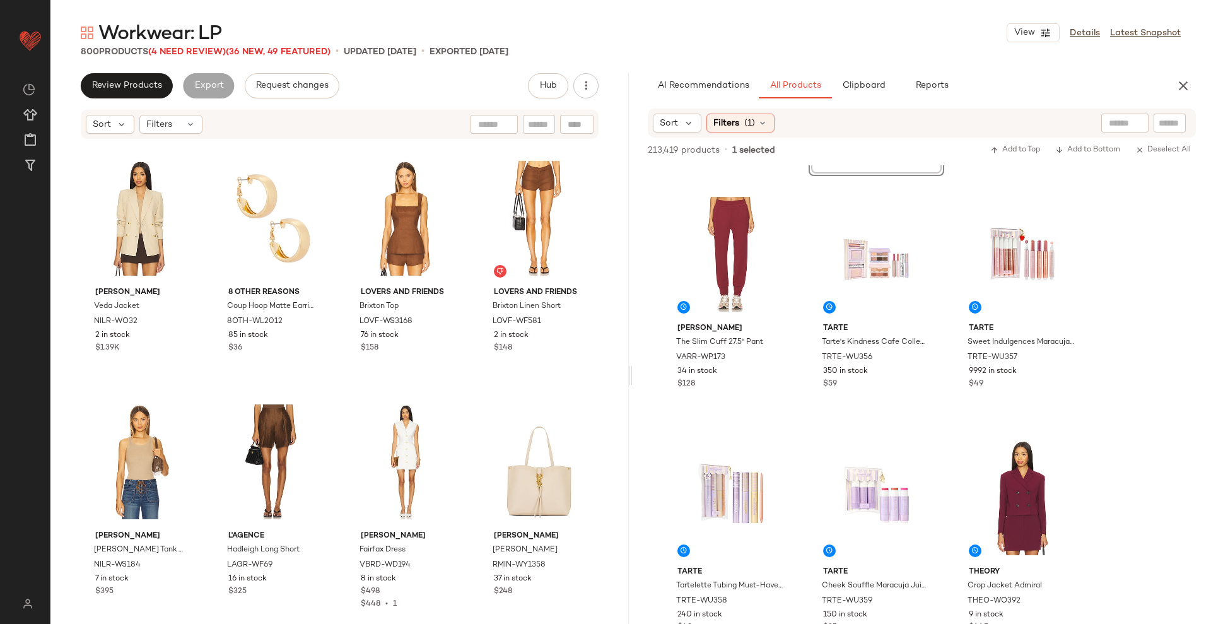
scroll to position [31205, 0]
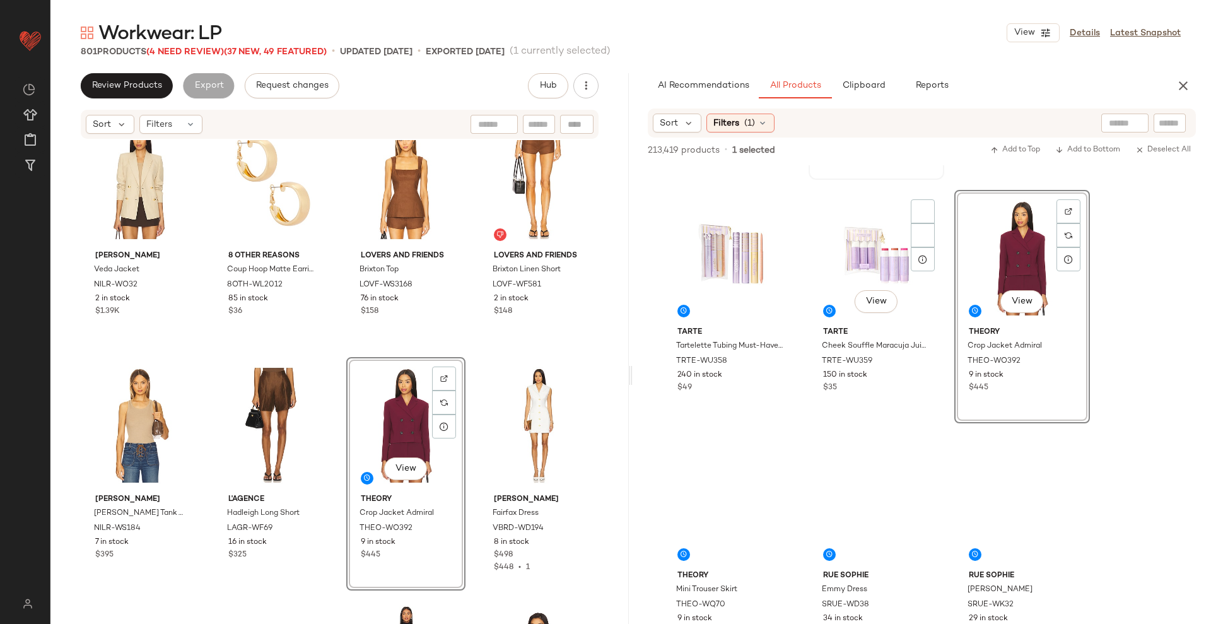
scroll to position [41370, 0]
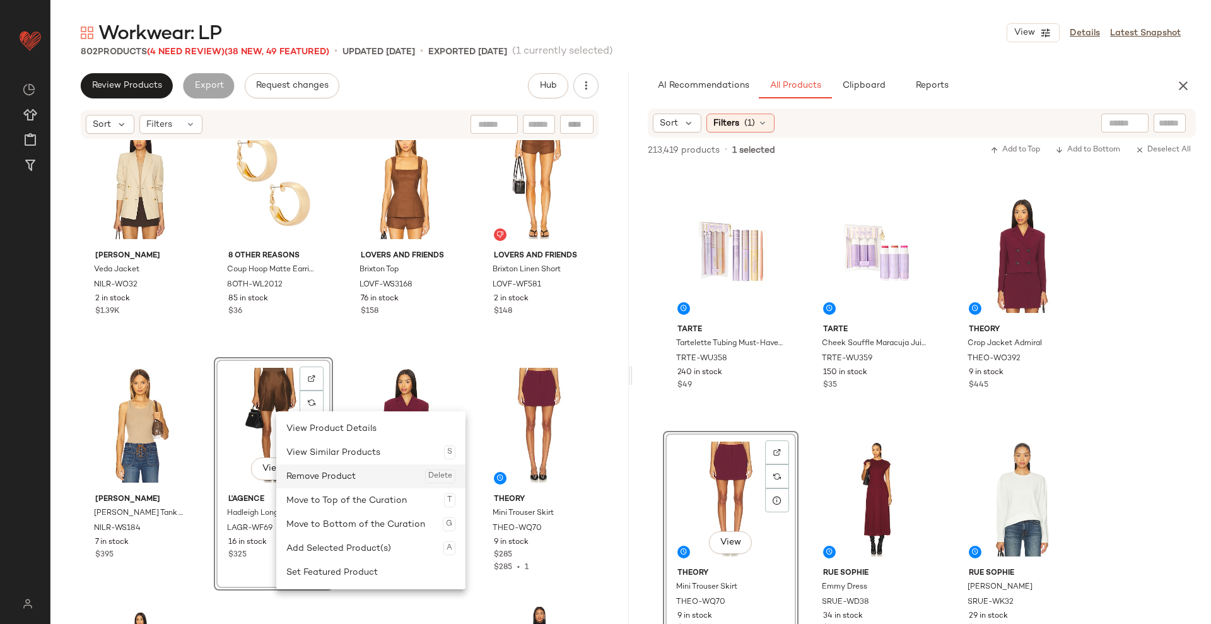
click at [313, 453] on div "Remove Product Delete" at bounding box center [370, 476] width 169 height 24
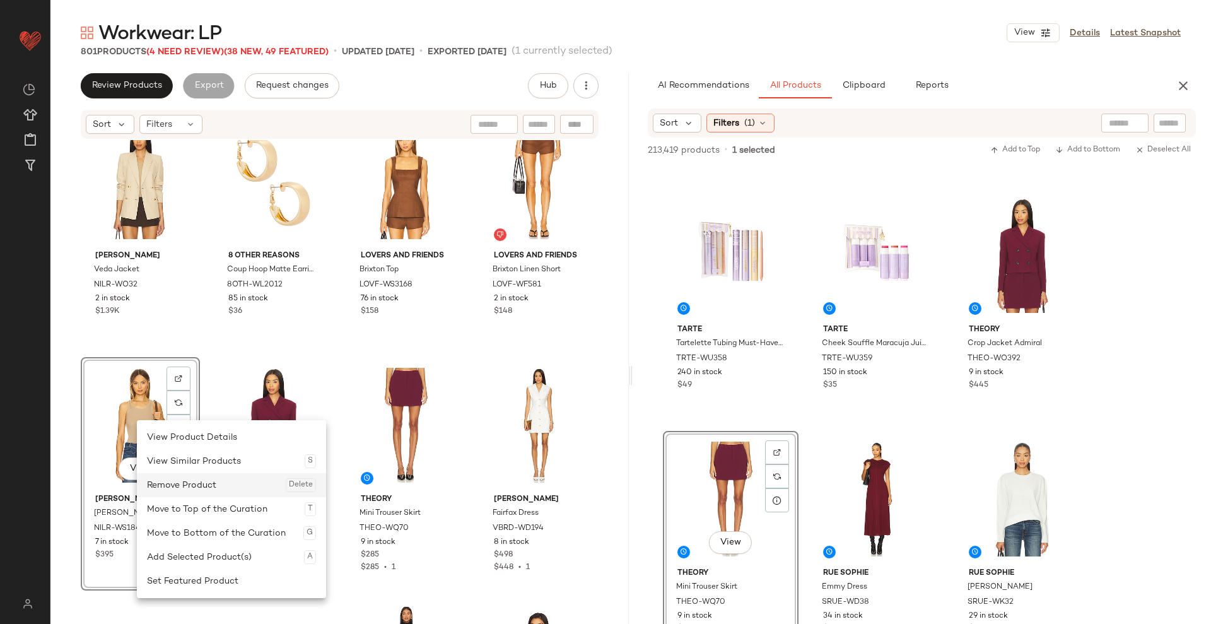
click at [170, 453] on div "Remove Product Delete" at bounding box center [231, 485] width 169 height 24
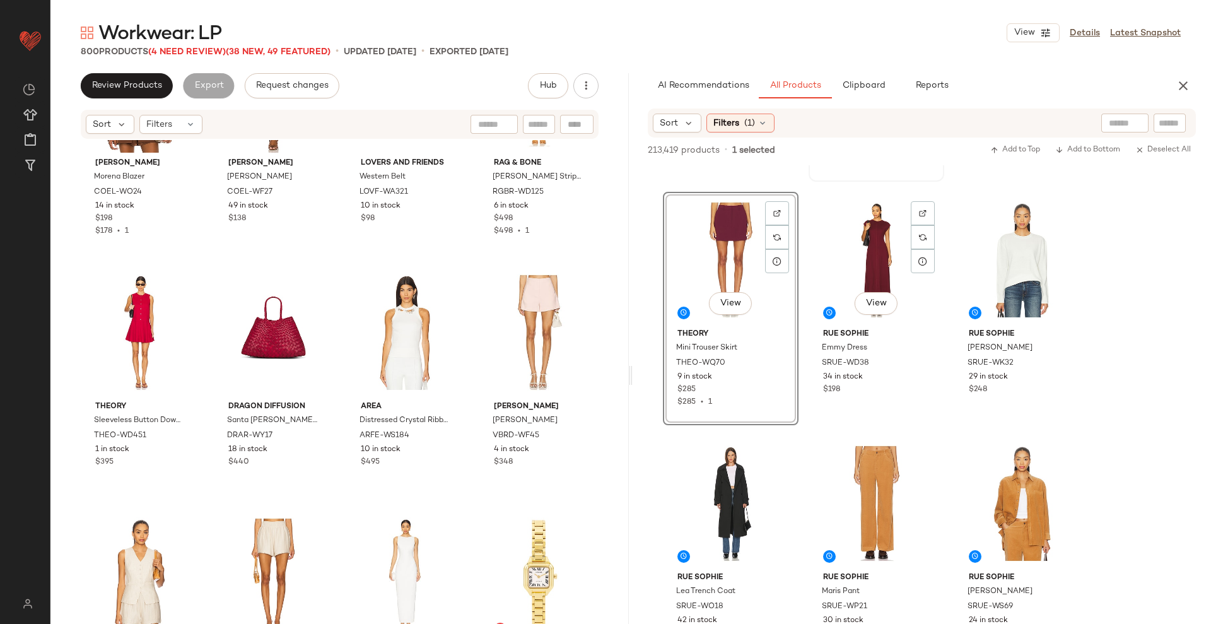
scroll to position [41609, 0]
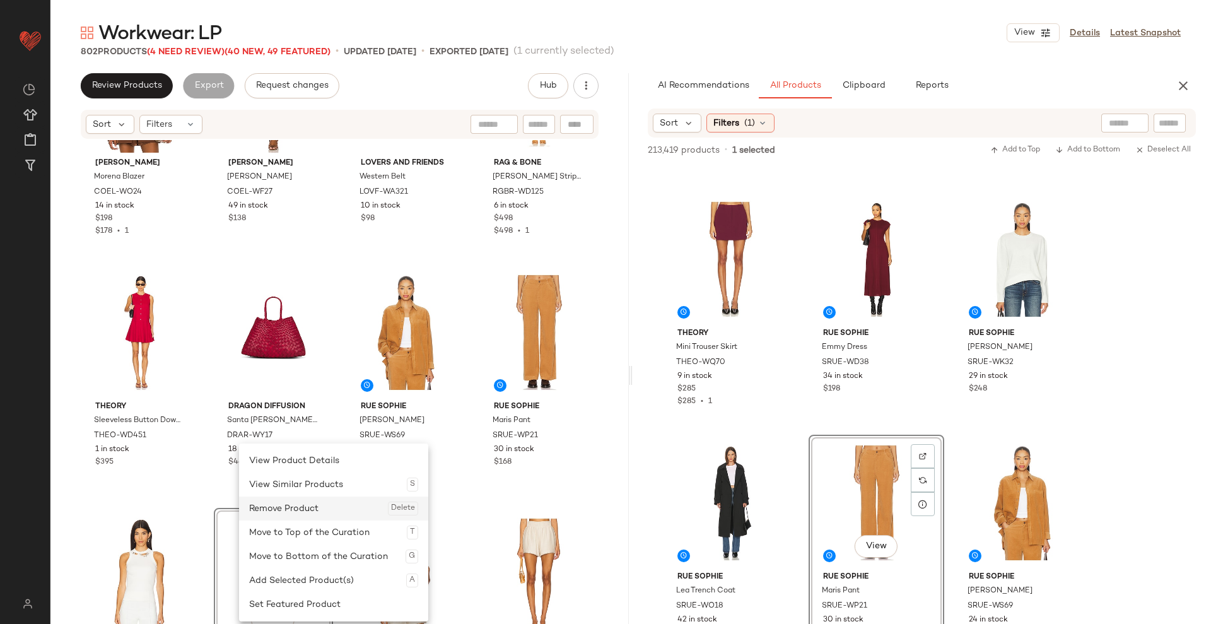
click at [305, 453] on div "Remove Product Delete" at bounding box center [333, 508] width 169 height 24
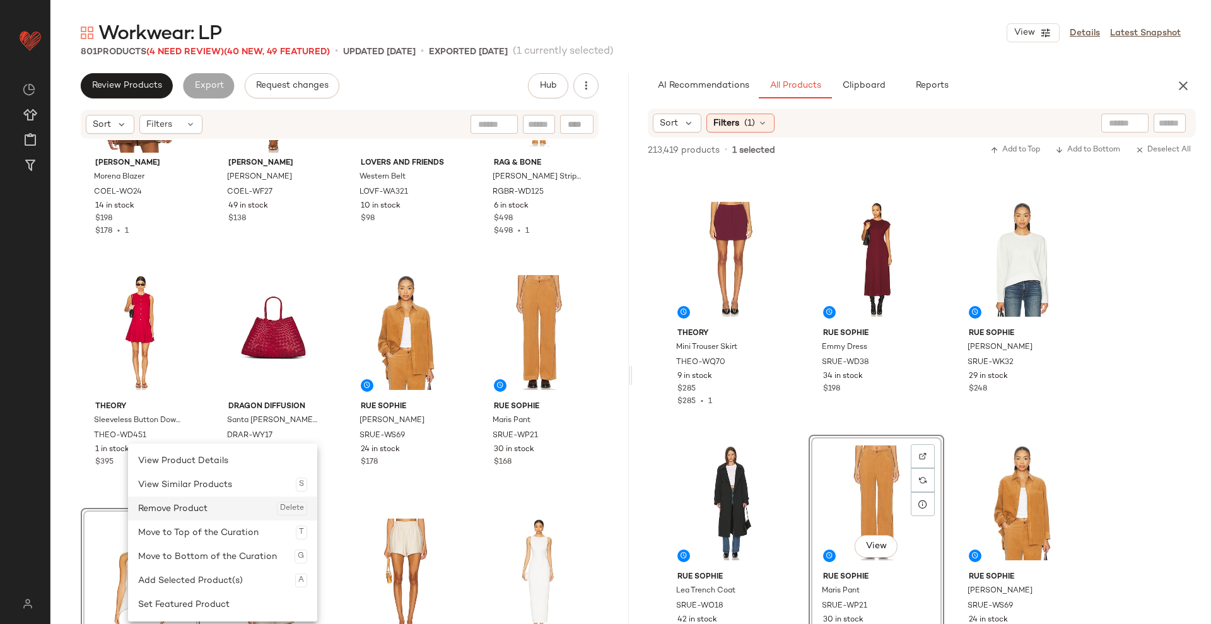
click at [220, 453] on div "Remove Product Delete" at bounding box center [222, 508] width 169 height 24
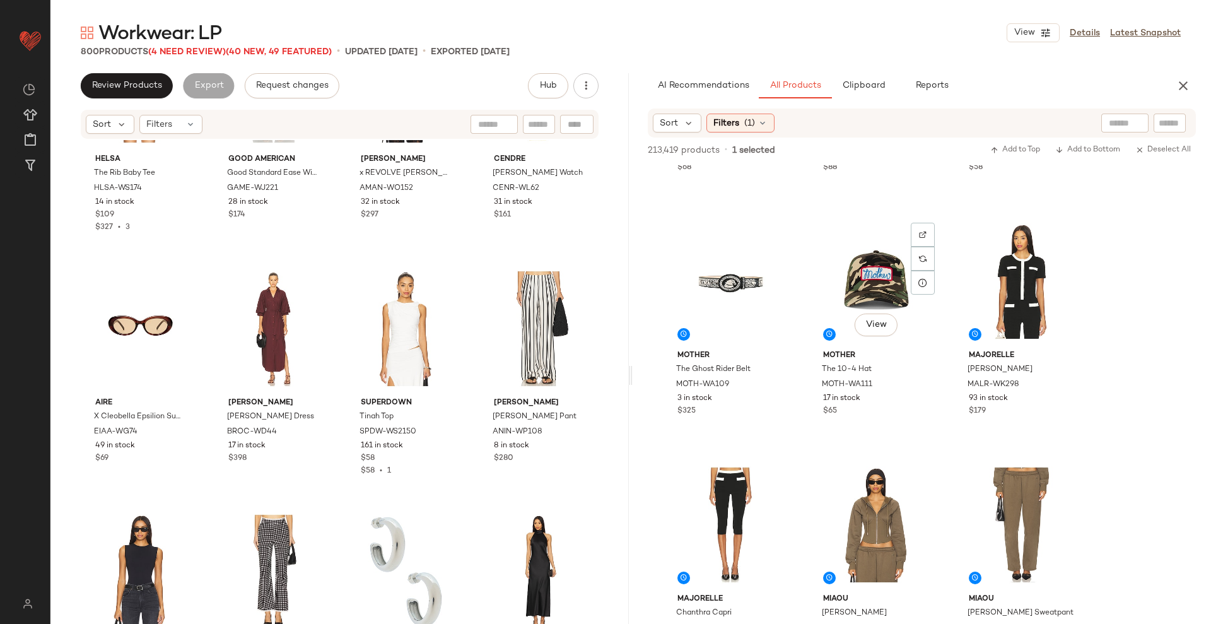
scroll to position [49623, 0]
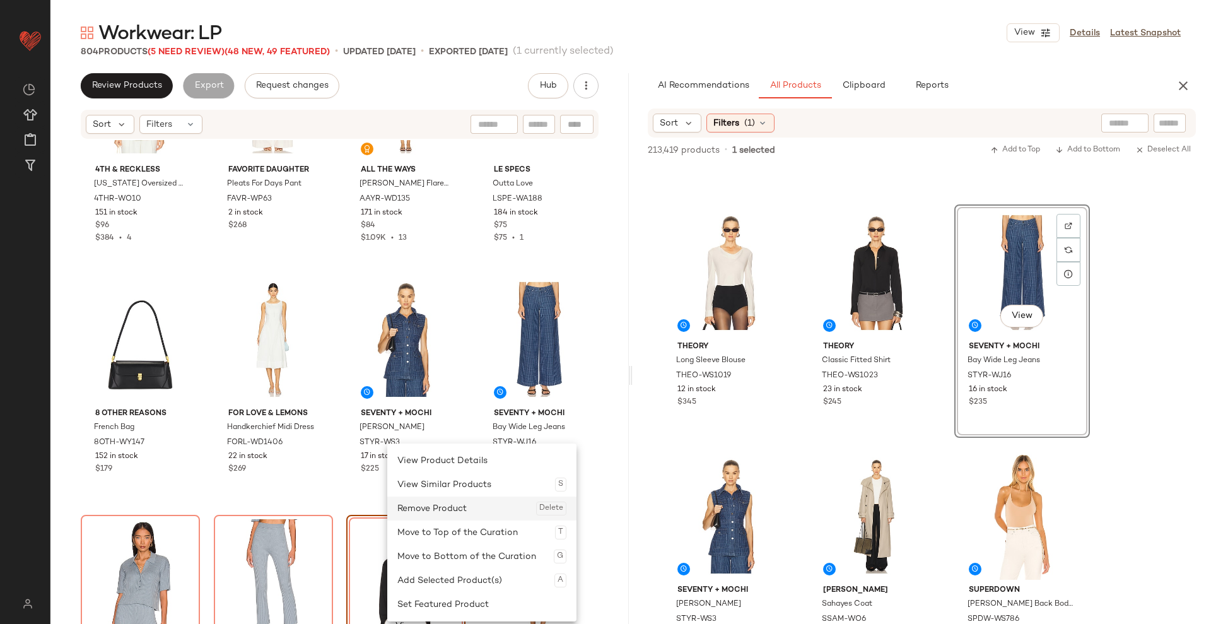
click at [443, 508] on div "Remove Product Delete" at bounding box center [481, 508] width 169 height 24
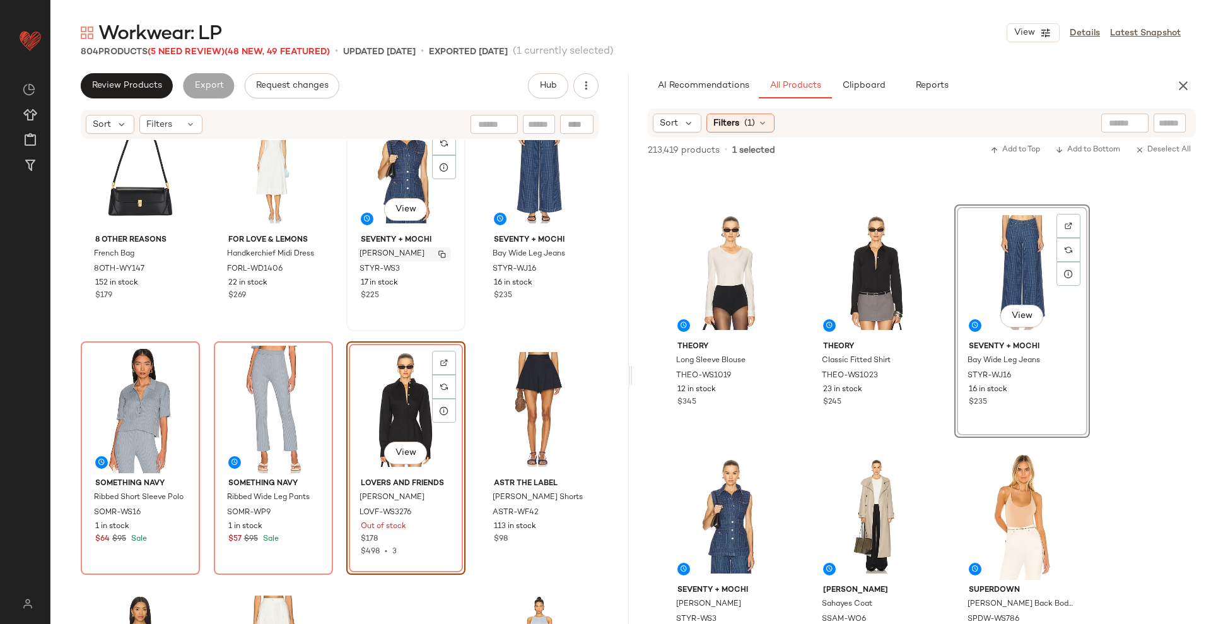
scroll to position [37589, 0]
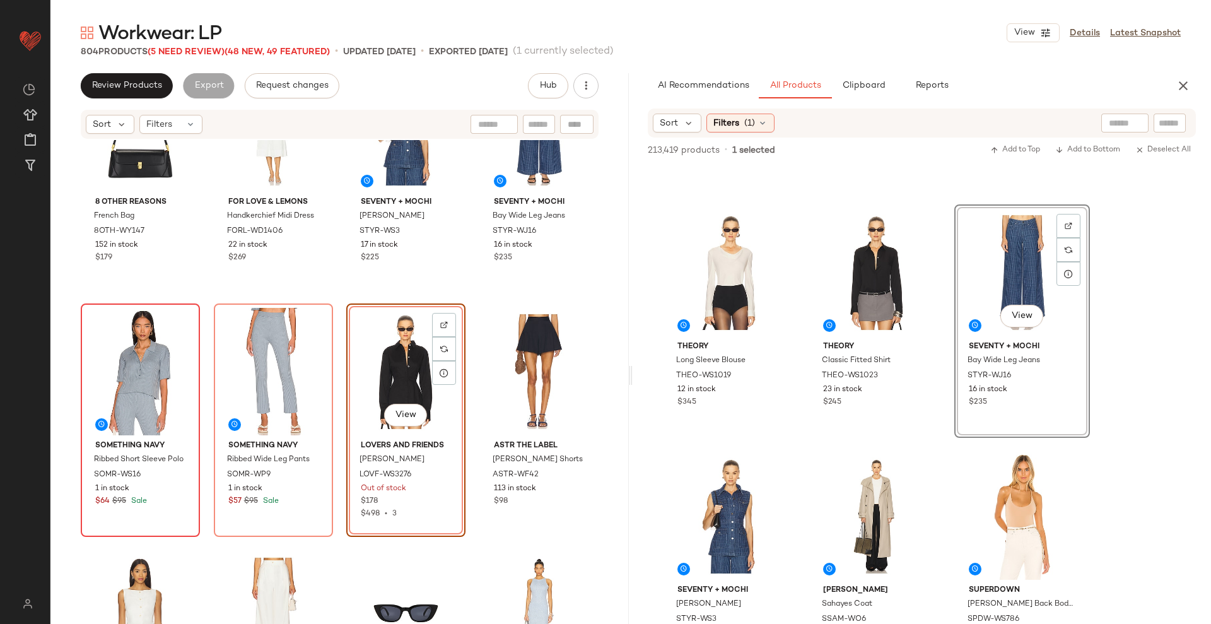
click at [154, 310] on div at bounding box center [140, 371] width 110 height 127
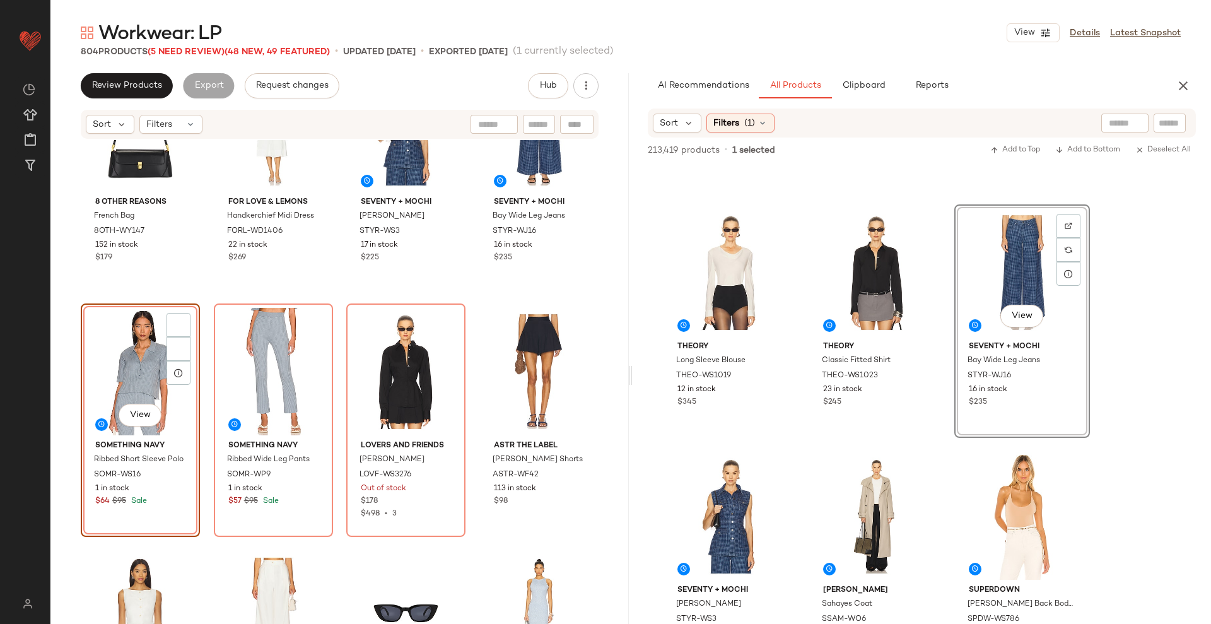
scroll to position [37617, 0]
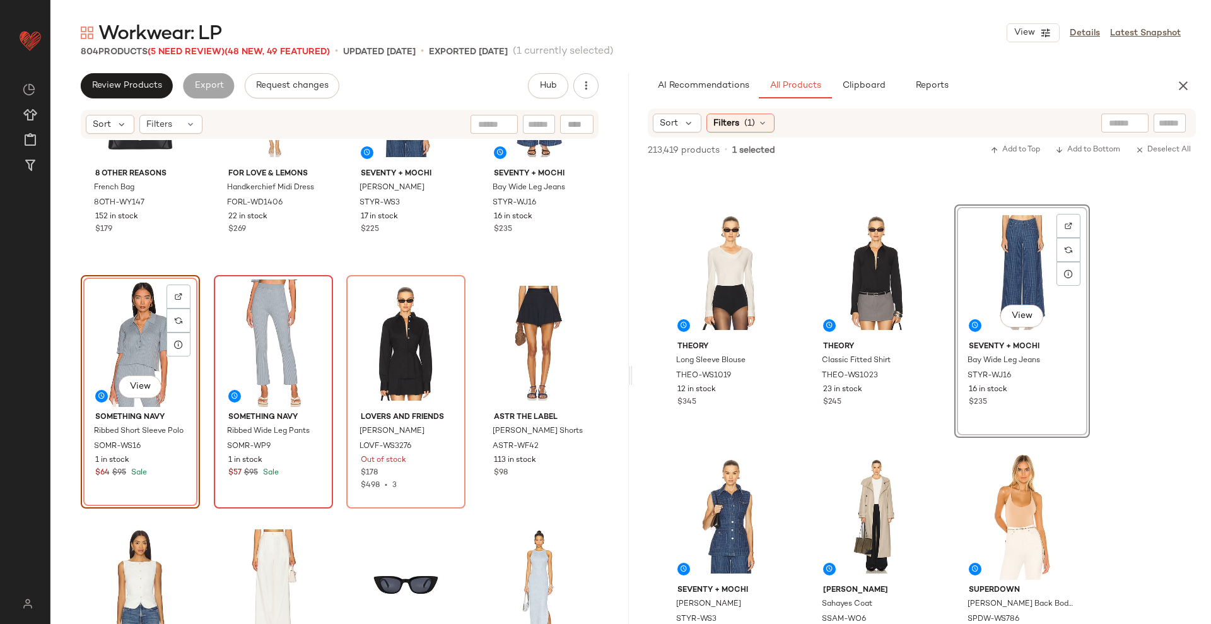
click at [240, 305] on div at bounding box center [273, 342] width 110 height 127
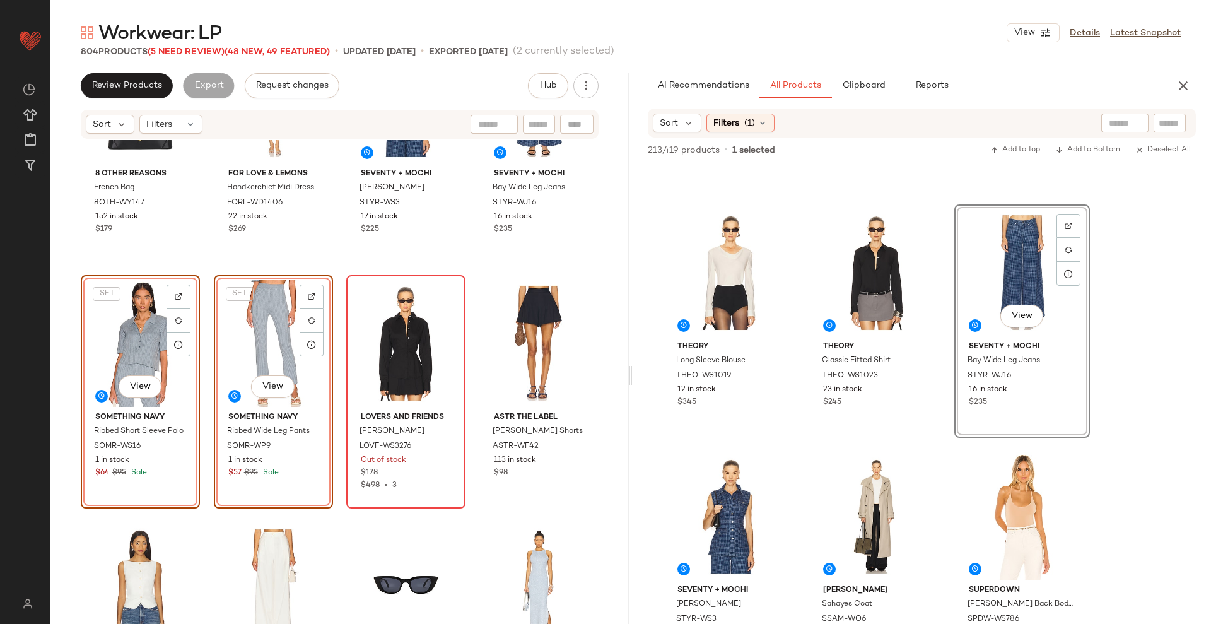
click at [389, 326] on div at bounding box center [406, 342] width 110 height 127
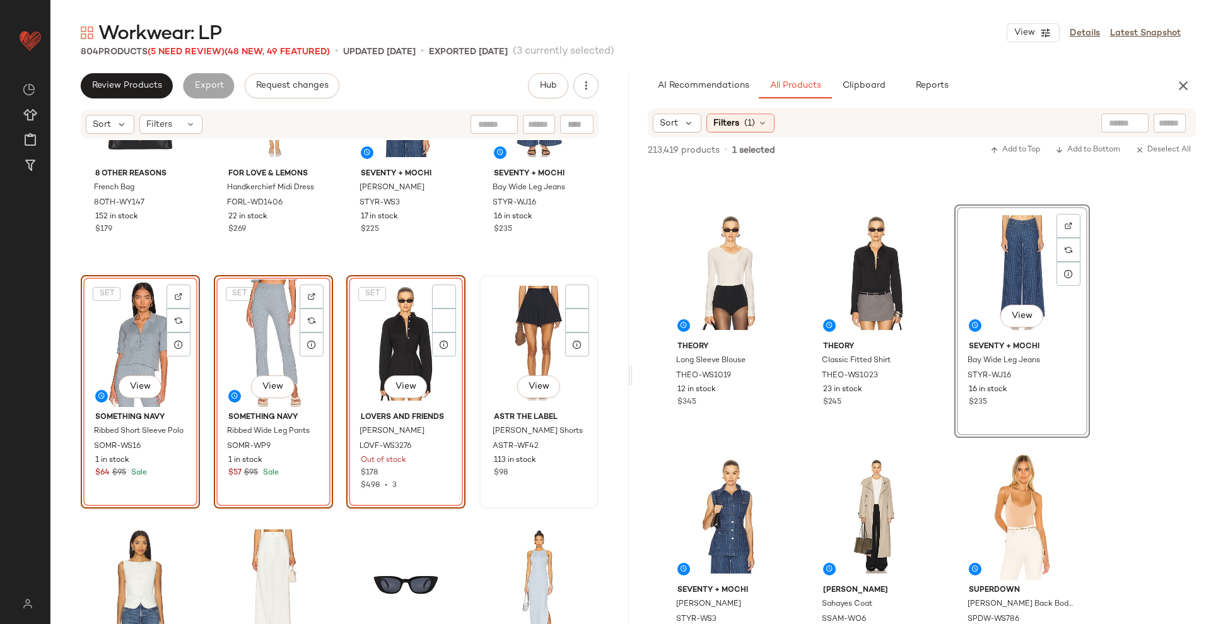
click at [518, 328] on div "View" at bounding box center [539, 342] width 110 height 127
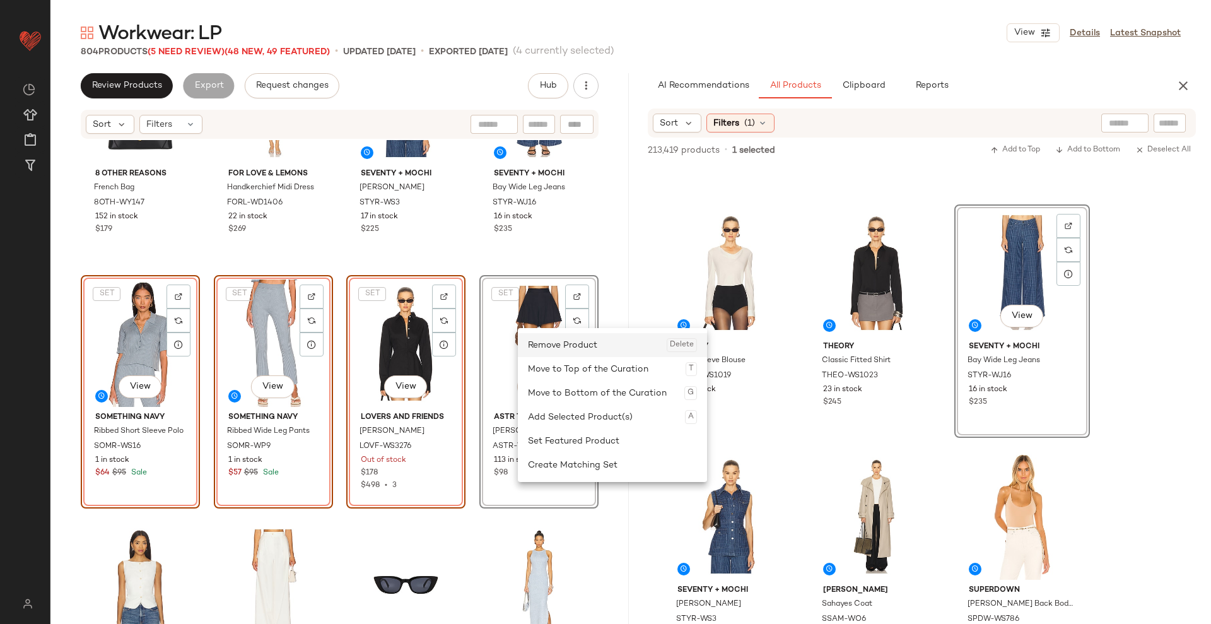
click at [566, 351] on div "Remove Product Delete" at bounding box center [612, 345] width 169 height 24
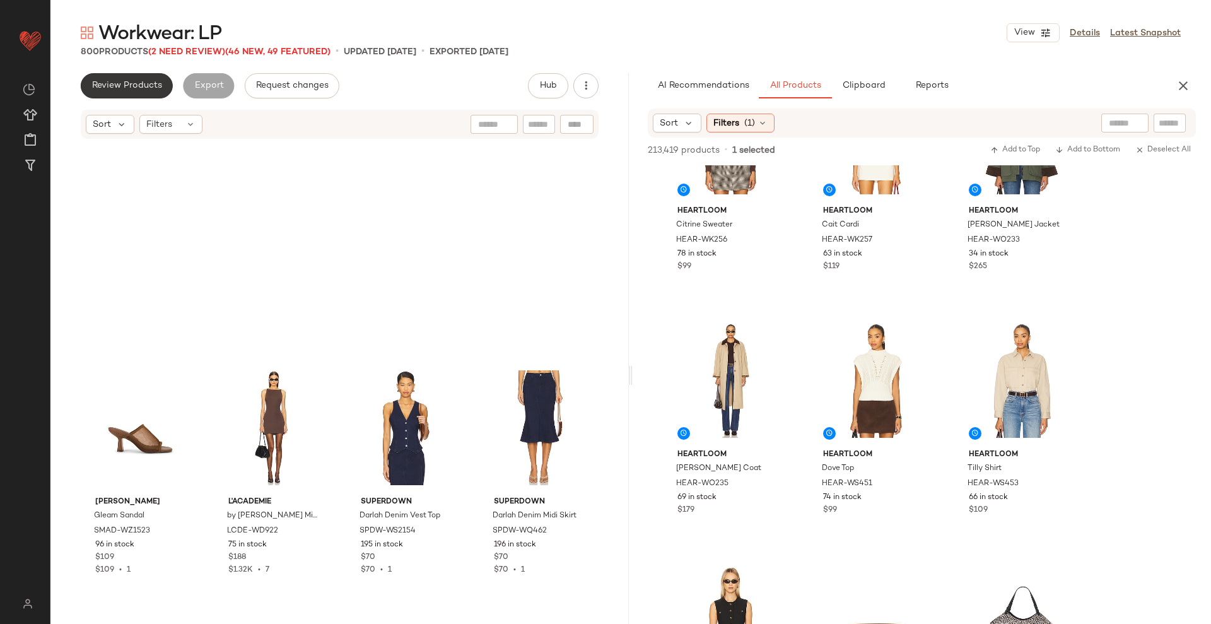
scroll to position [46427, 0]
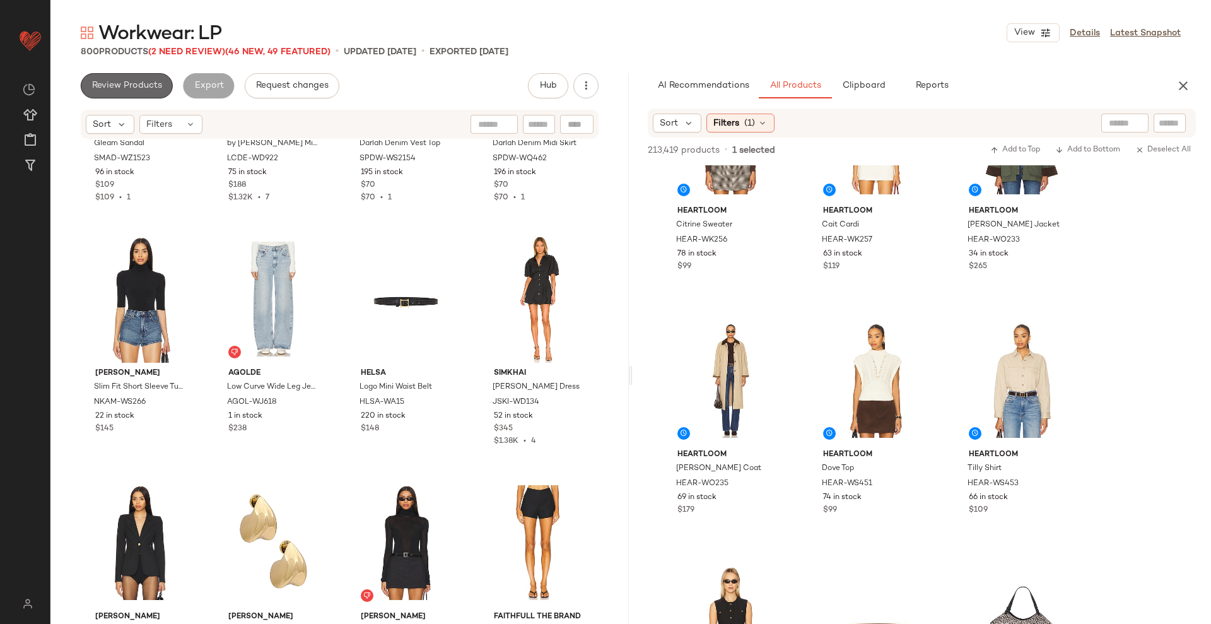
click at [142, 77] on button "Review Products" at bounding box center [127, 85] width 92 height 25
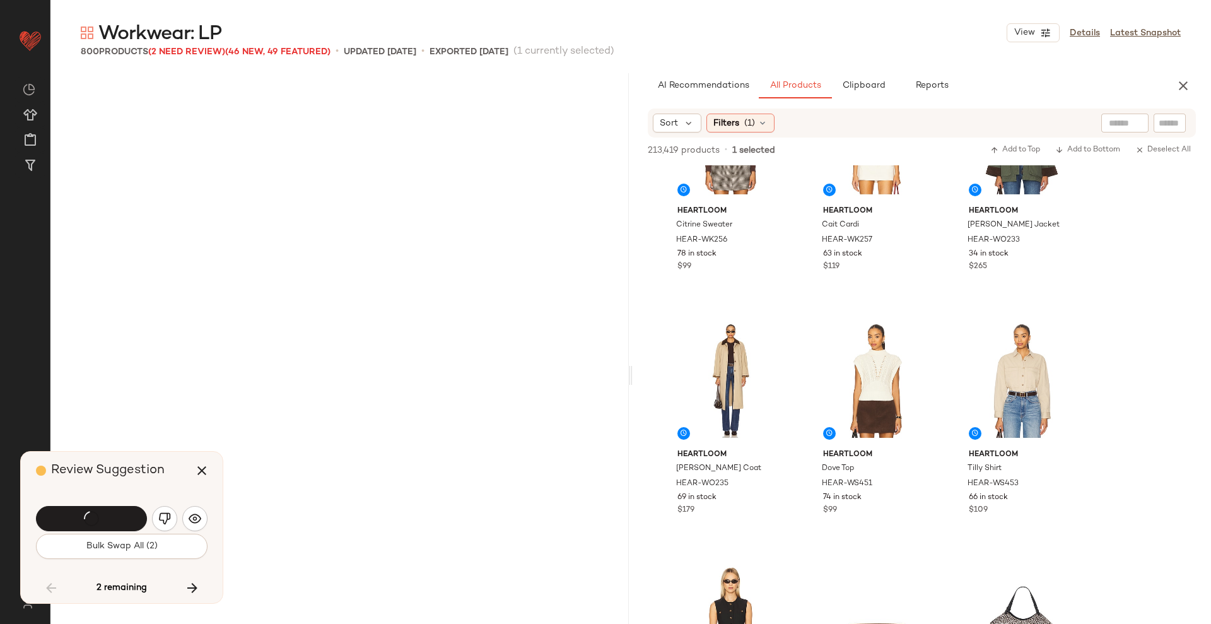
scroll to position [20452, 0]
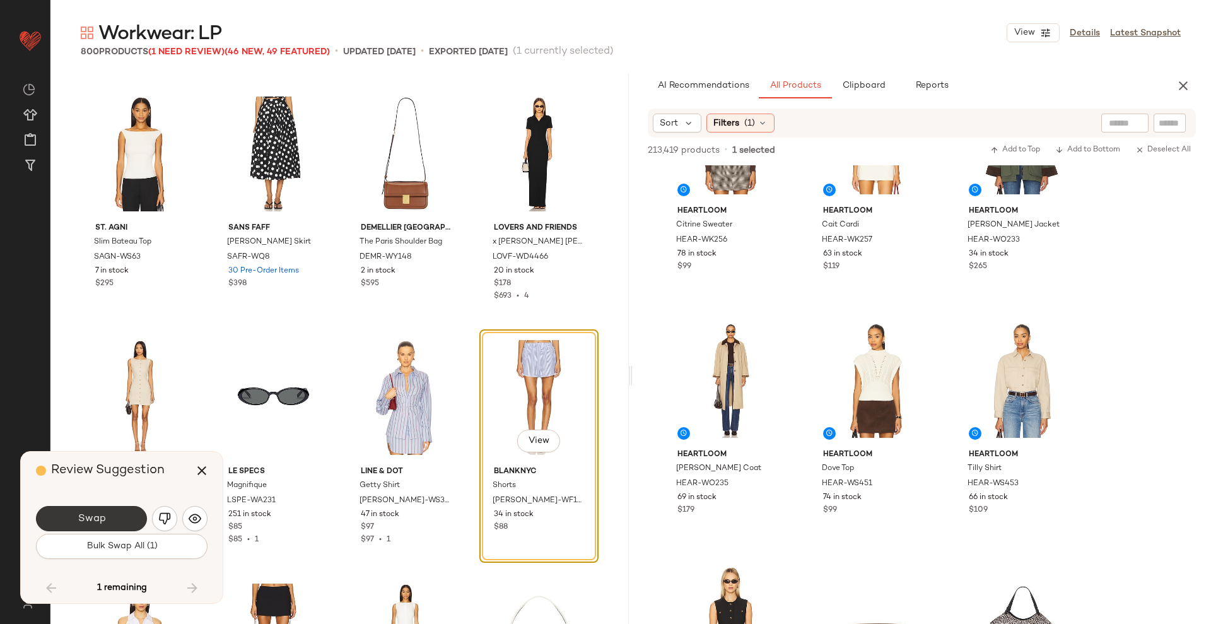
click at [95, 514] on span "Swap" at bounding box center [91, 519] width 28 height 12
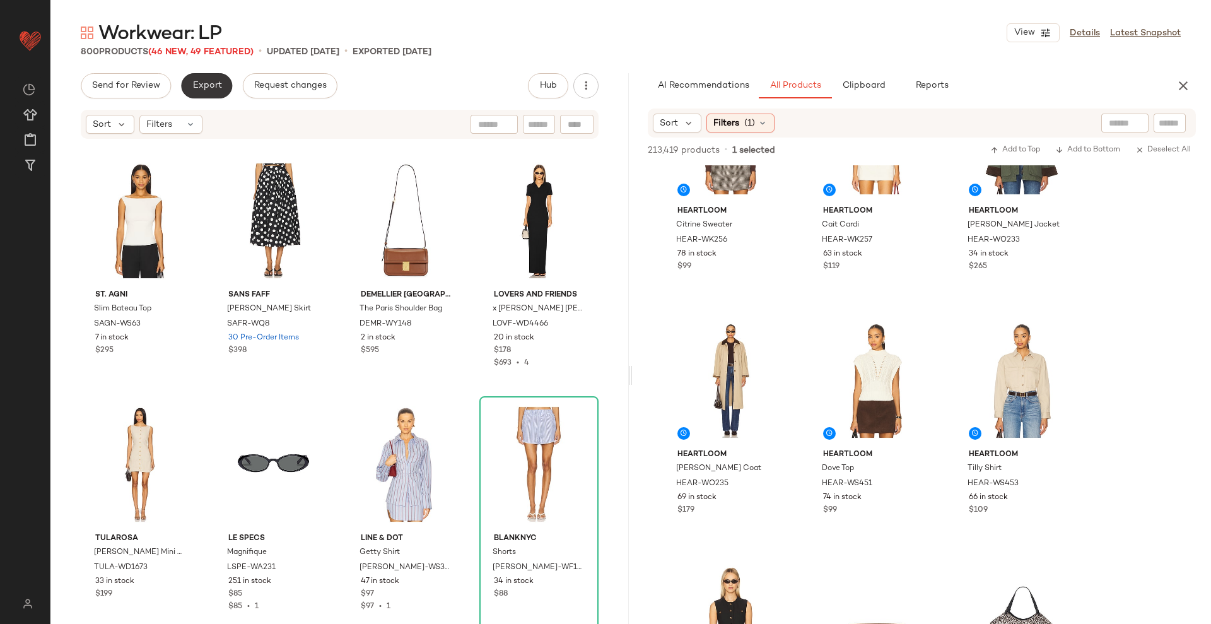
click at [210, 93] on button "Export" at bounding box center [206, 85] width 51 height 25
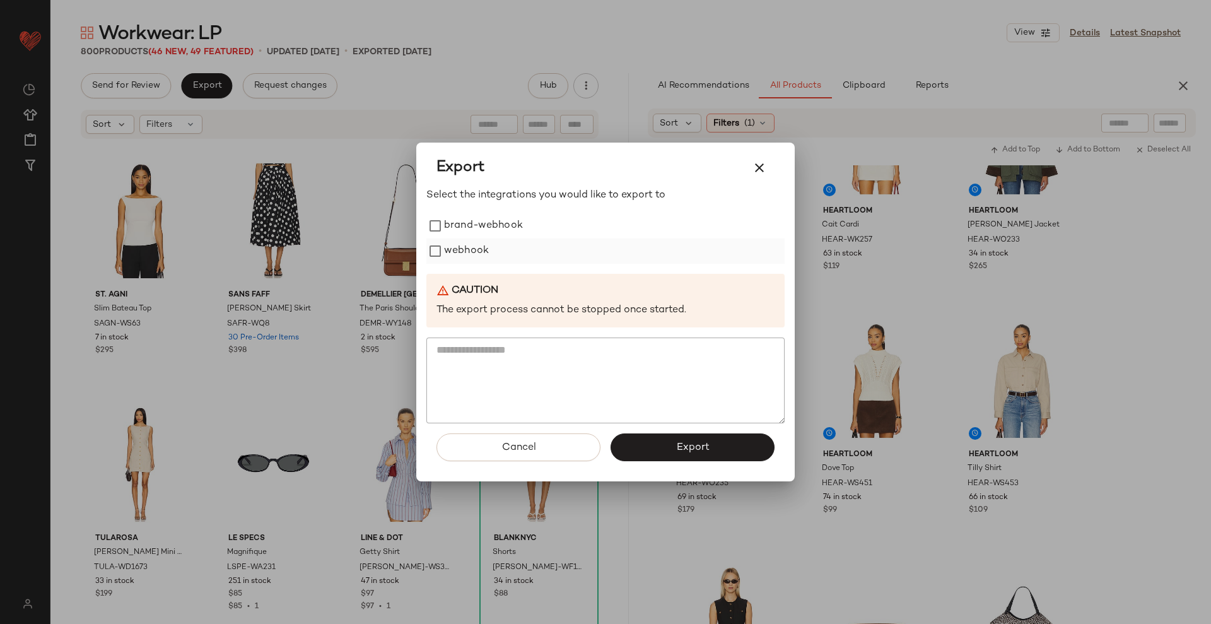
click at [489, 255] on div "webhook" at bounding box center [605, 250] width 358 height 25
click at [471, 249] on label "webhook" at bounding box center [466, 250] width 45 height 25
click at [659, 443] on button "Export" at bounding box center [693, 447] width 164 height 28
